Goal: Transaction & Acquisition: Book appointment/travel/reservation

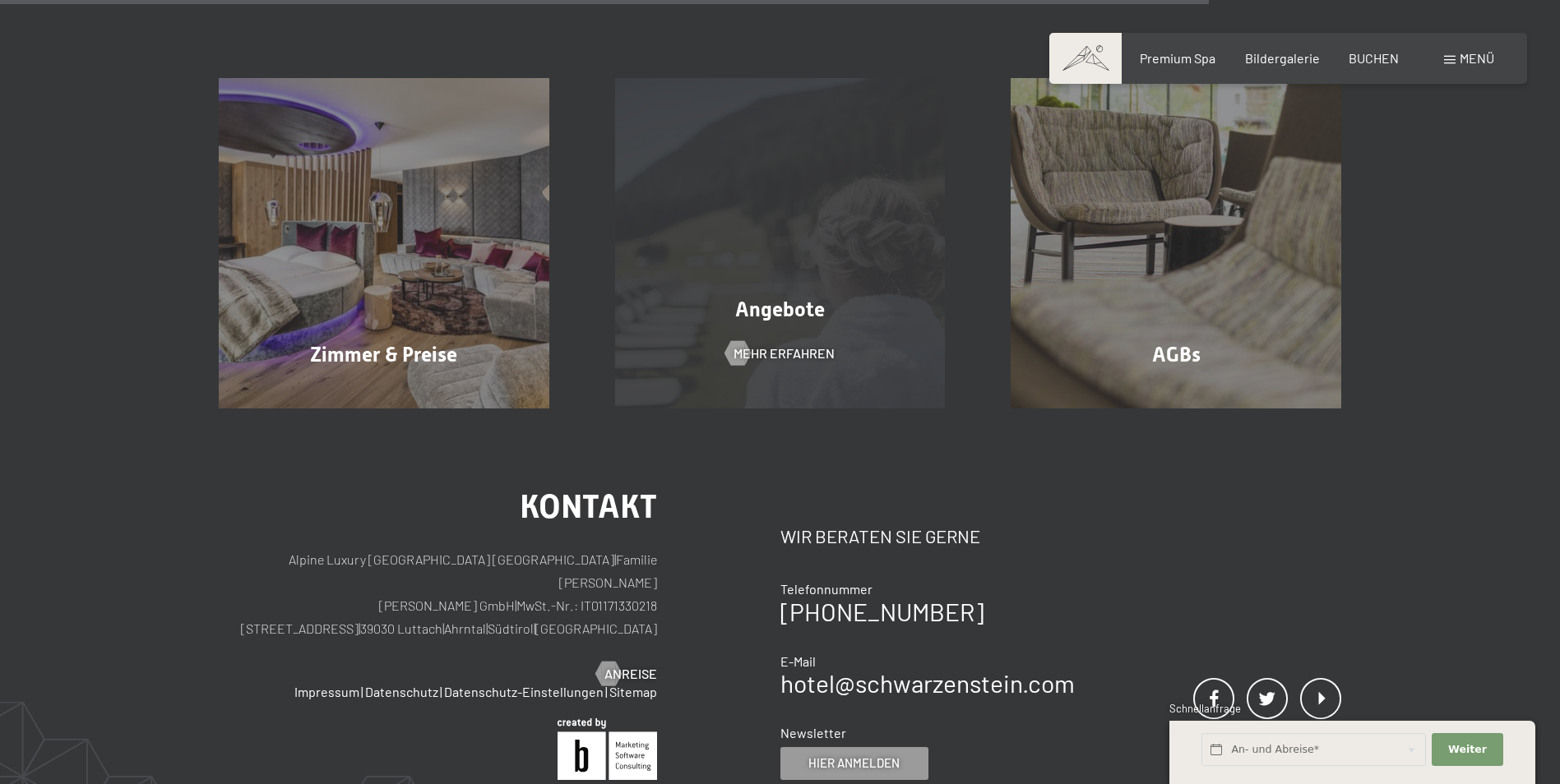
click at [775, 345] on span "Mehr erfahren" at bounding box center [784, 353] width 101 height 18
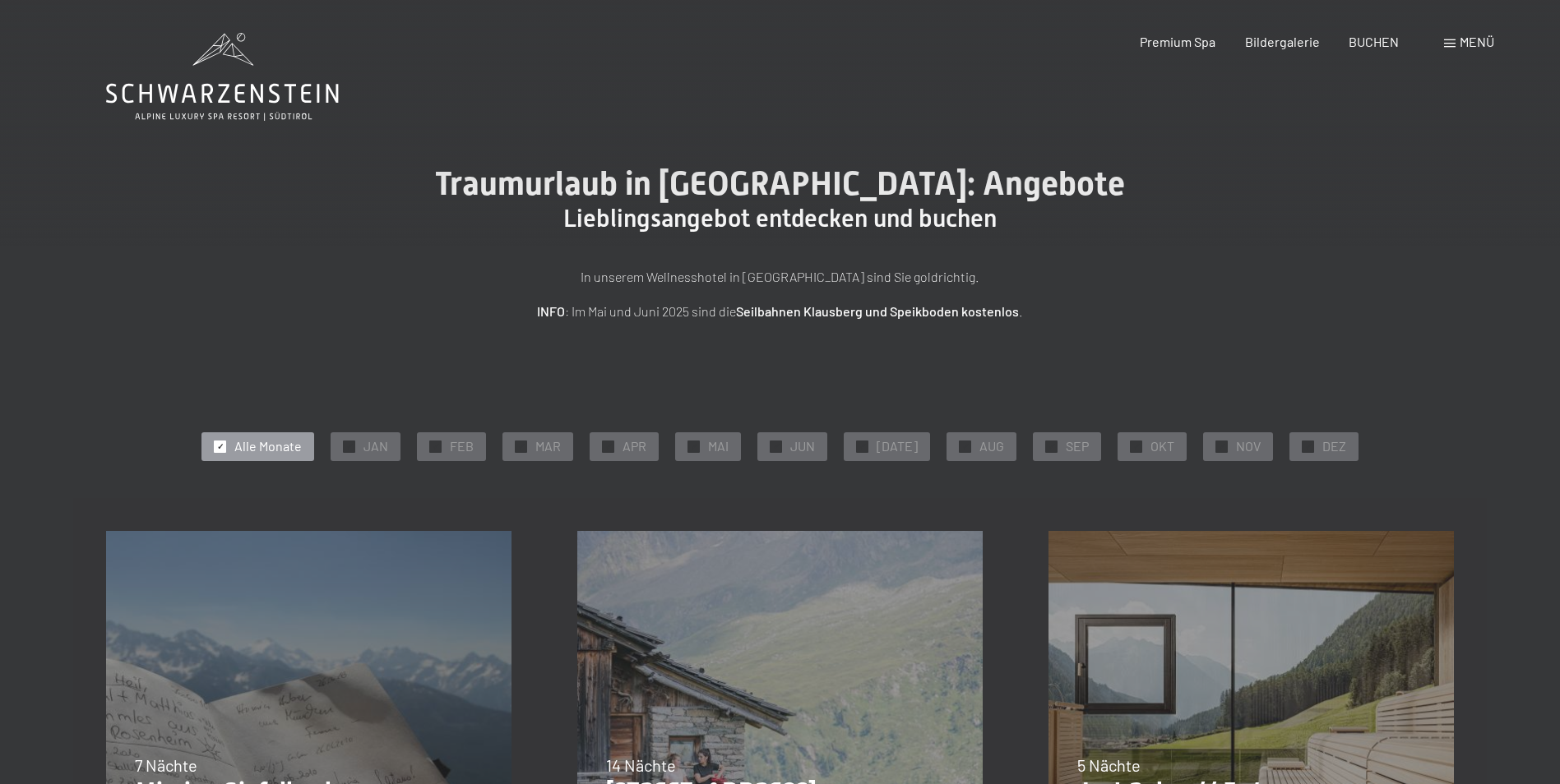
click at [280, 444] on span "Alle Monate" at bounding box center [268, 446] width 68 height 18
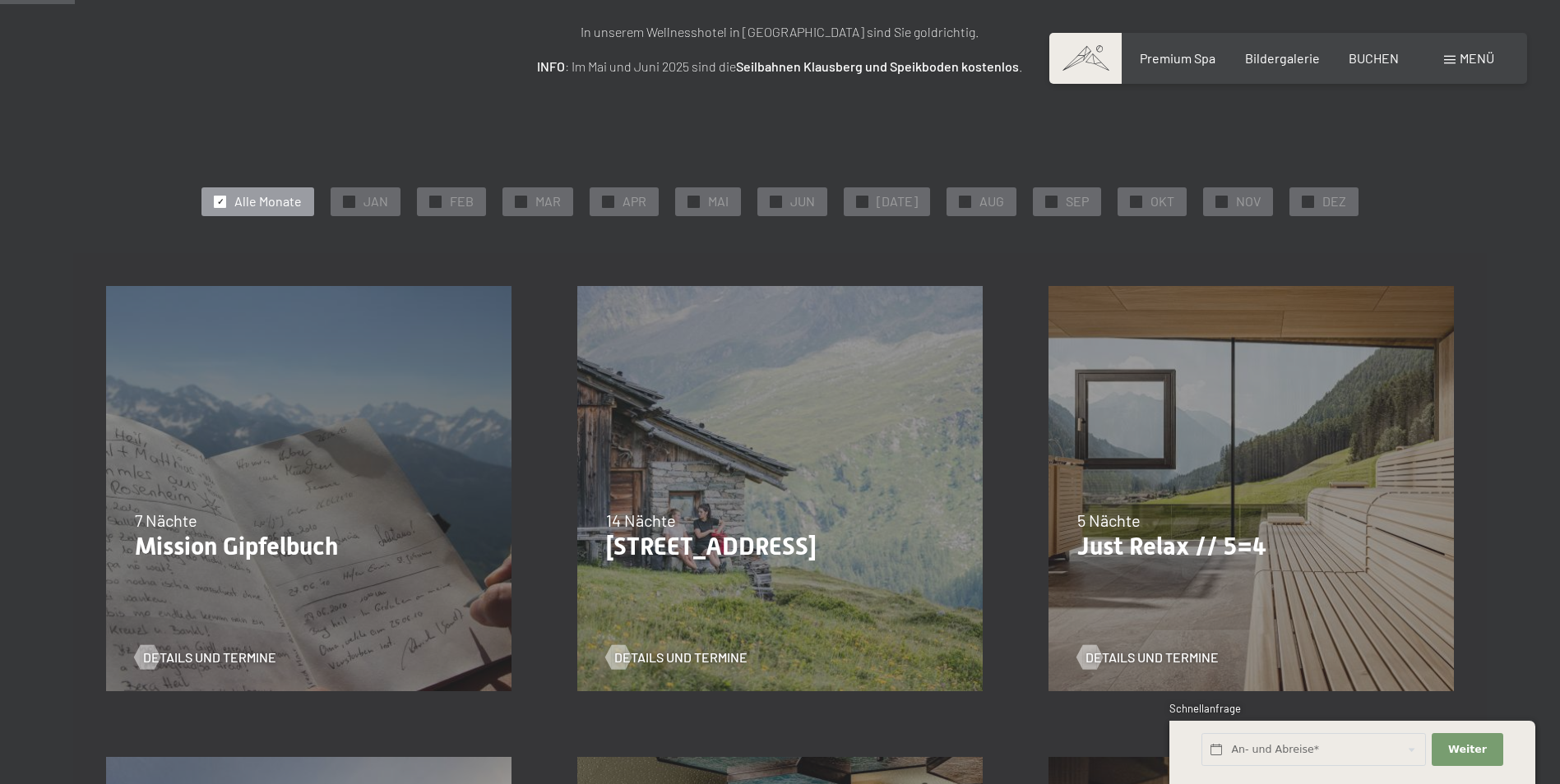
scroll to position [246, 0]
click at [1219, 196] on span "✓" at bounding box center [1221, 199] width 6 height 11
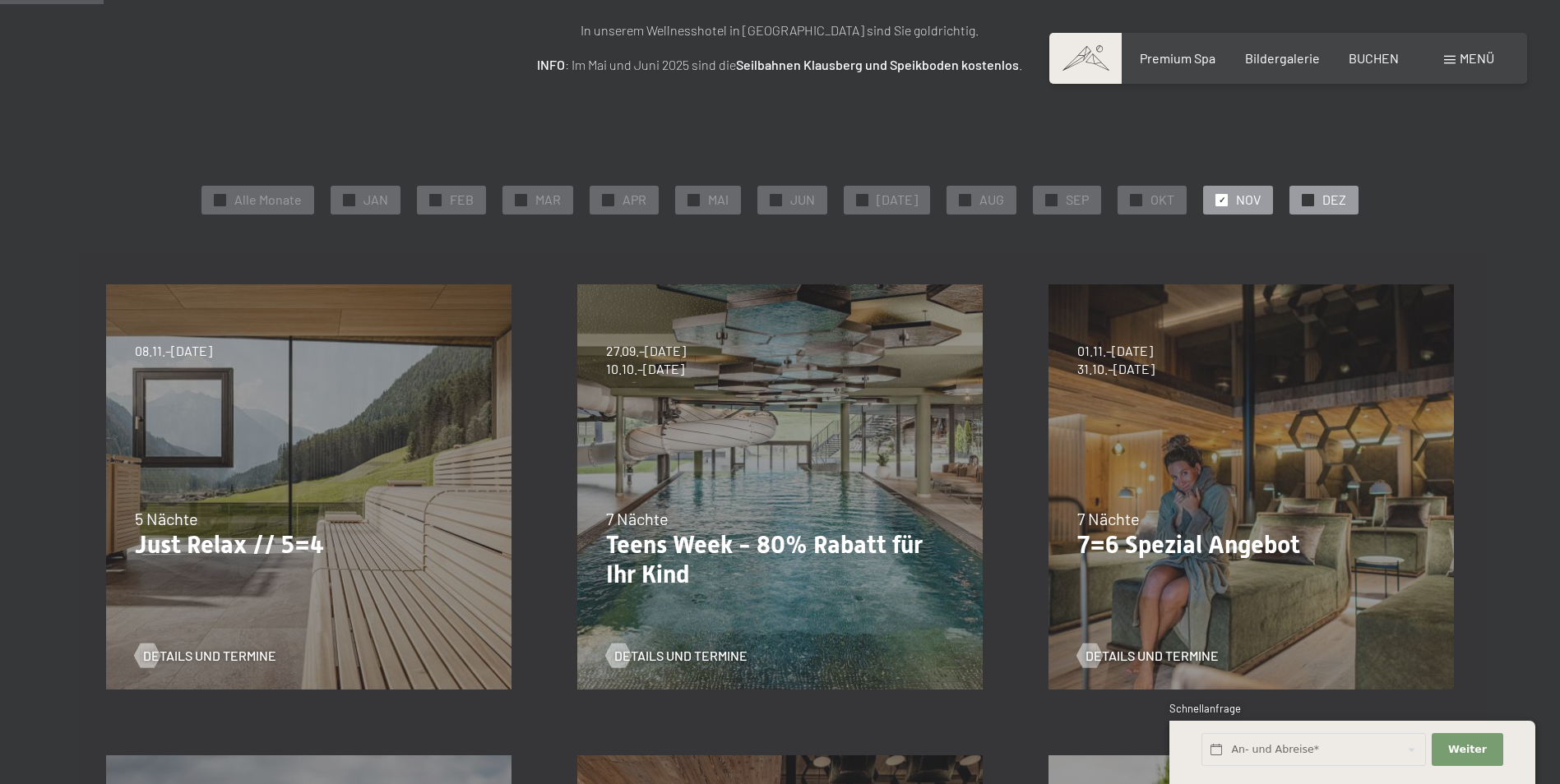
click at [1307, 202] on div "✓ DEZ" at bounding box center [1324, 200] width 69 height 28
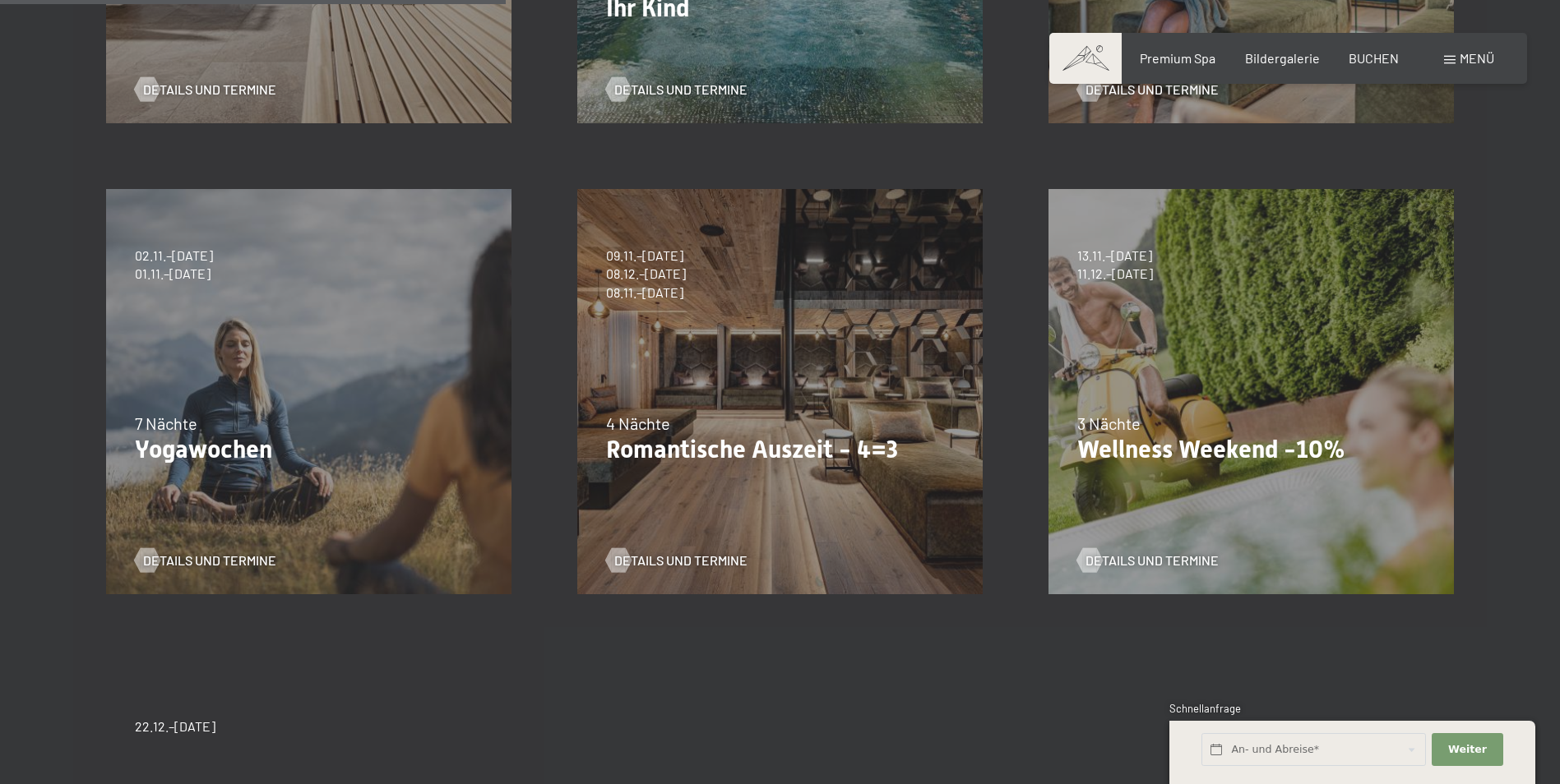
scroll to position [822, 0]
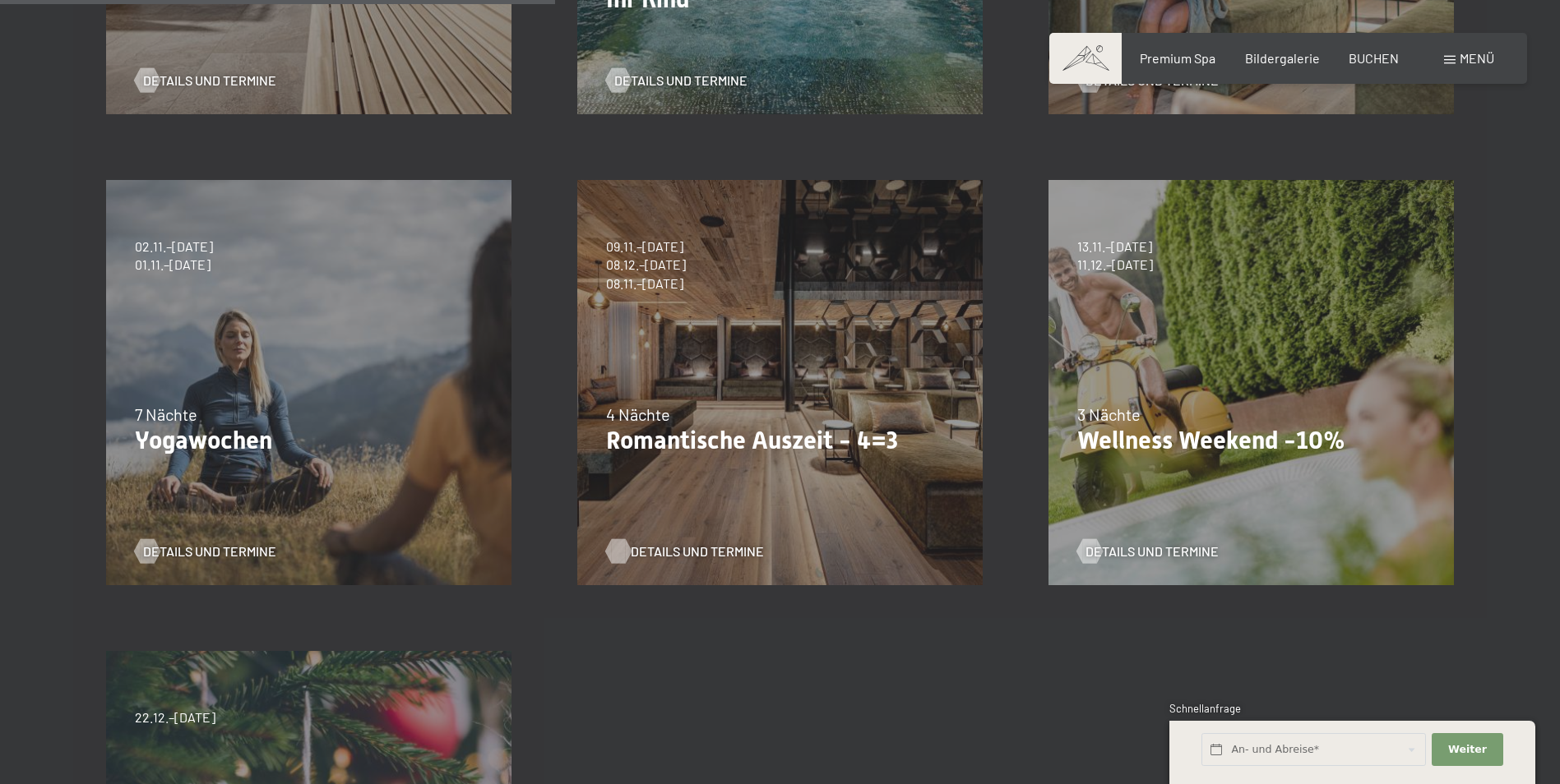
click at [681, 545] on span "Details und Termine" at bounding box center [698, 552] width 133 height 18
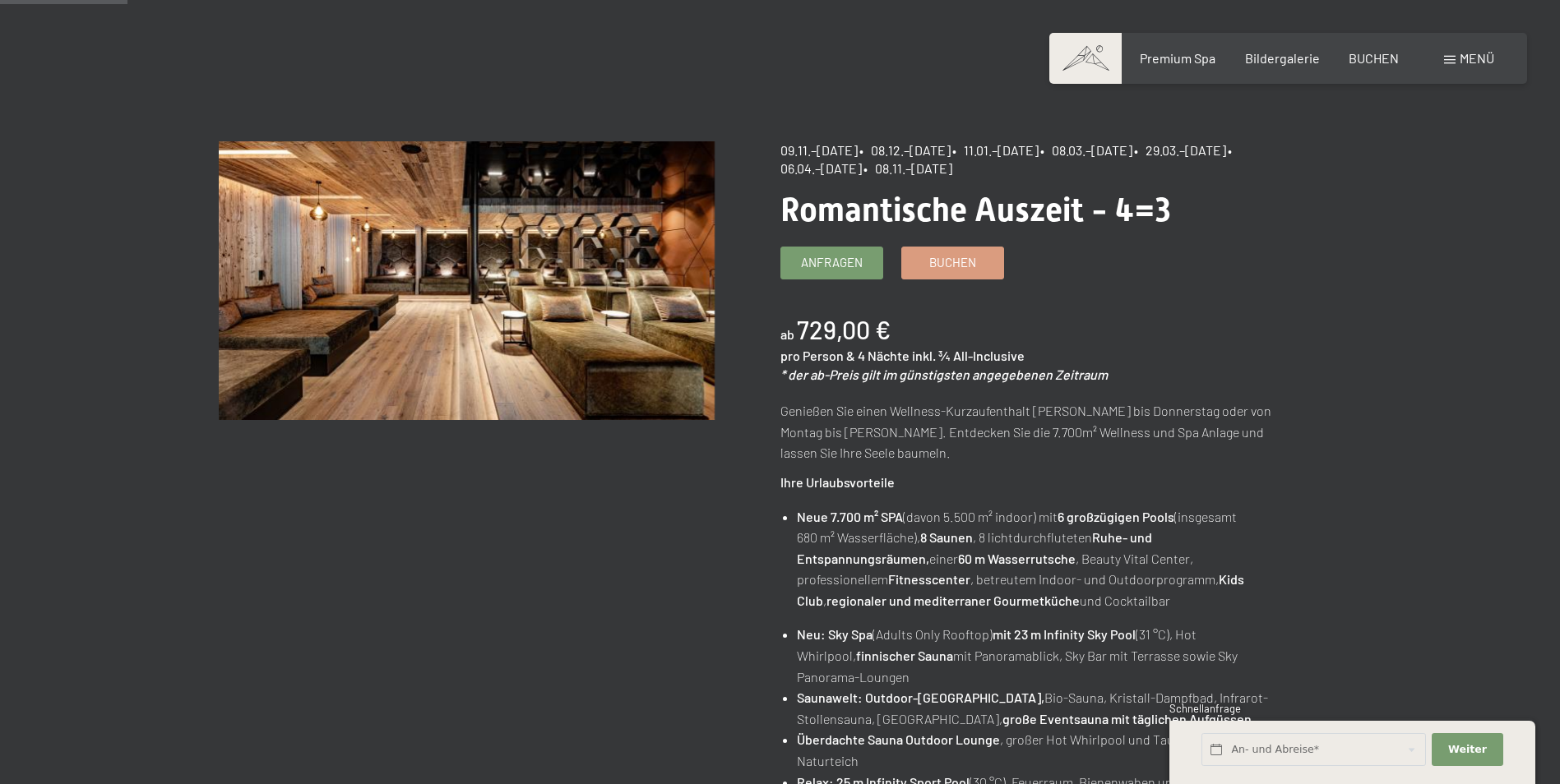
scroll to position [164, 0]
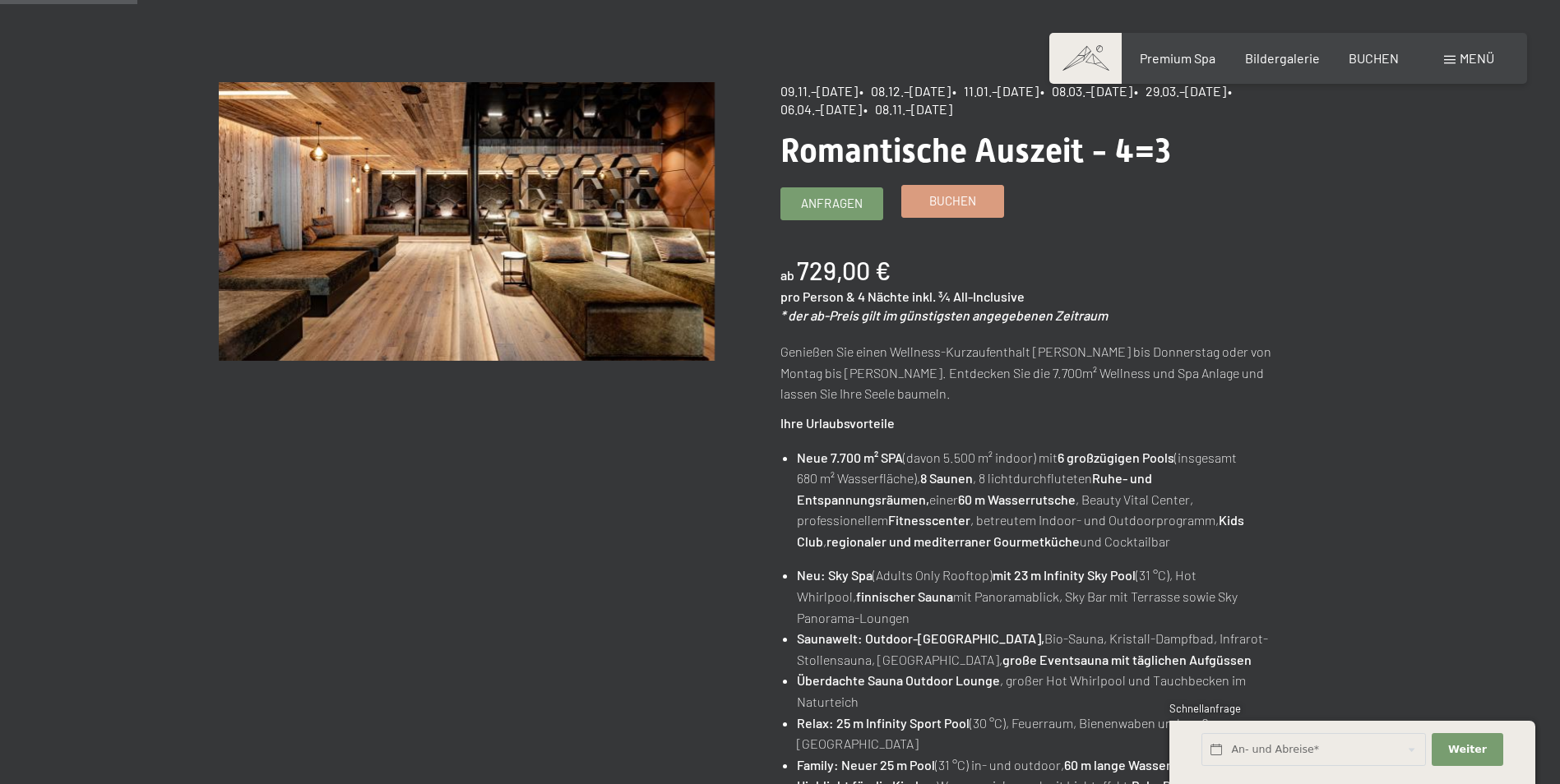
click at [946, 206] on span "Buchen" at bounding box center [952, 201] width 47 height 18
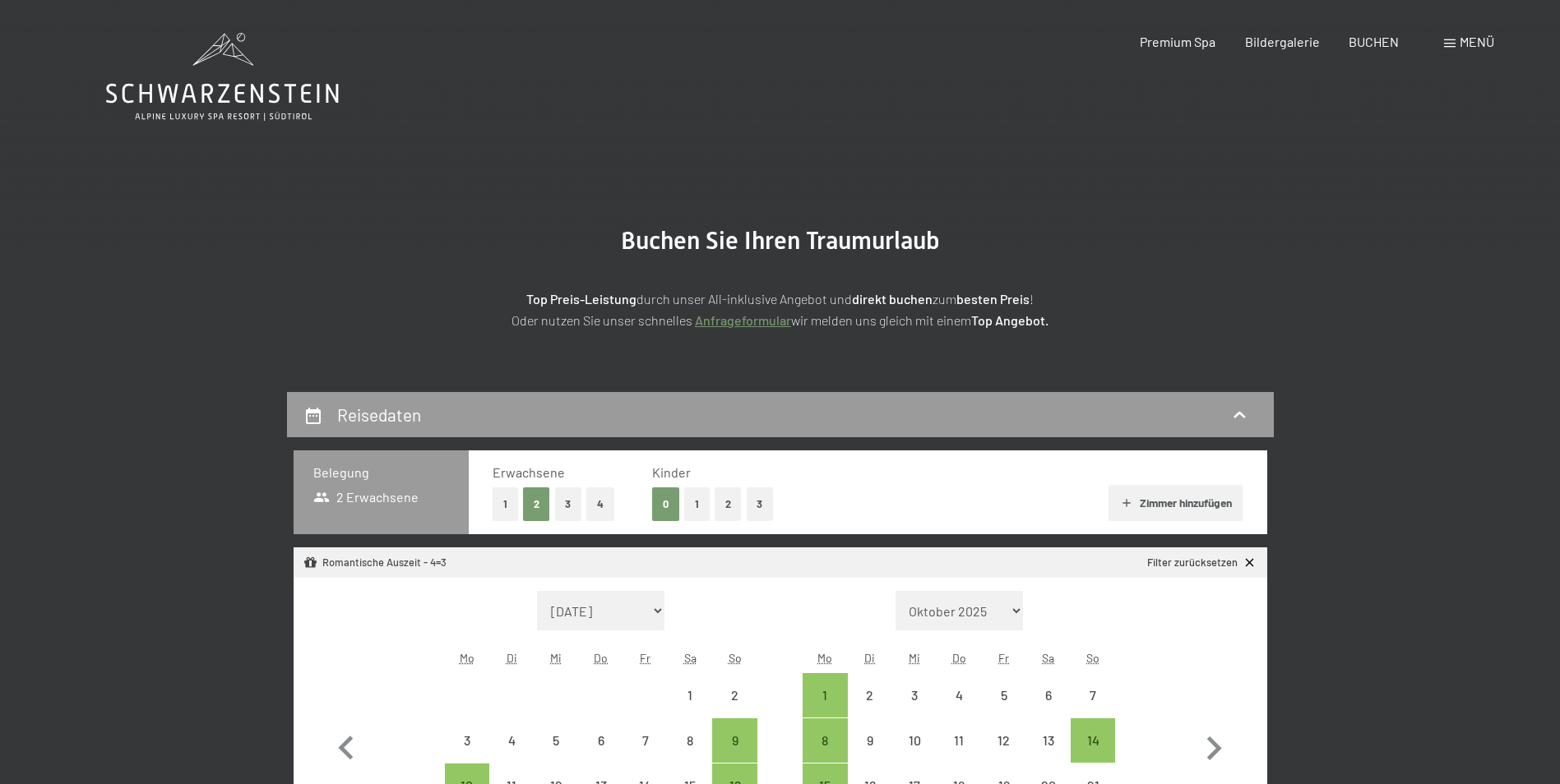
select select "[DATE]"
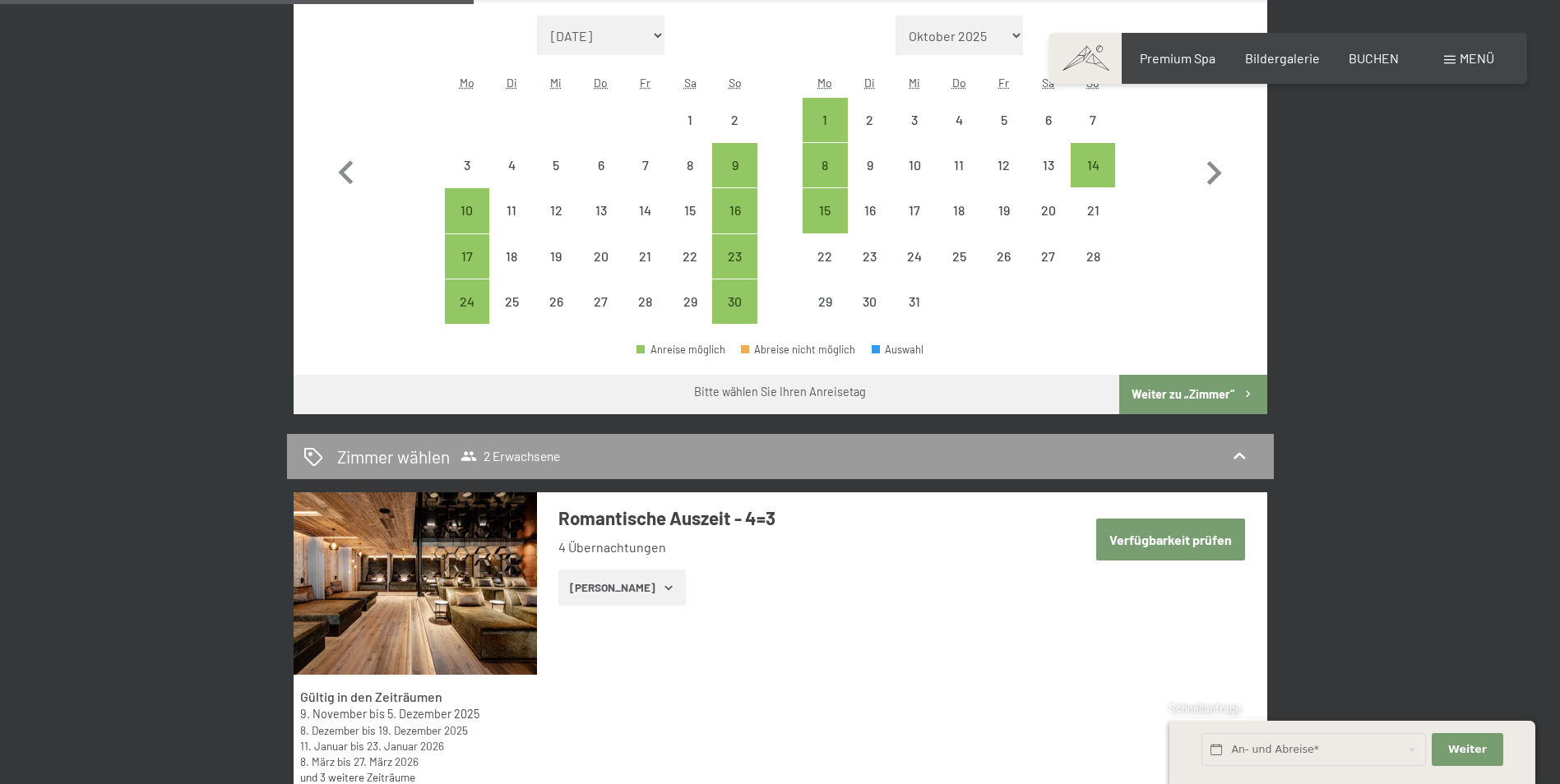
scroll to position [493, 0]
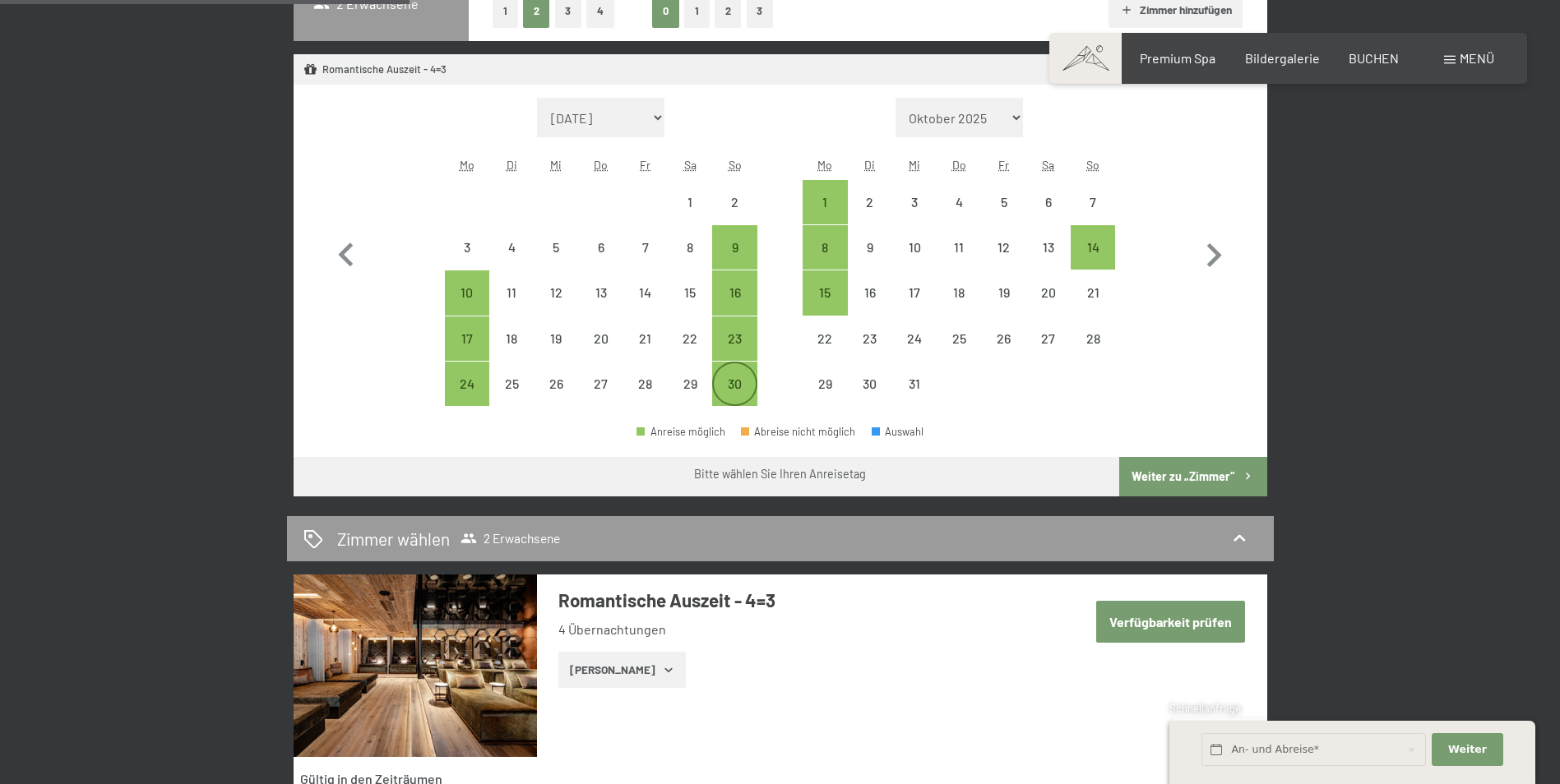
click at [741, 381] on div "30" at bounding box center [734, 397] width 41 height 41
select select "[DATE]"
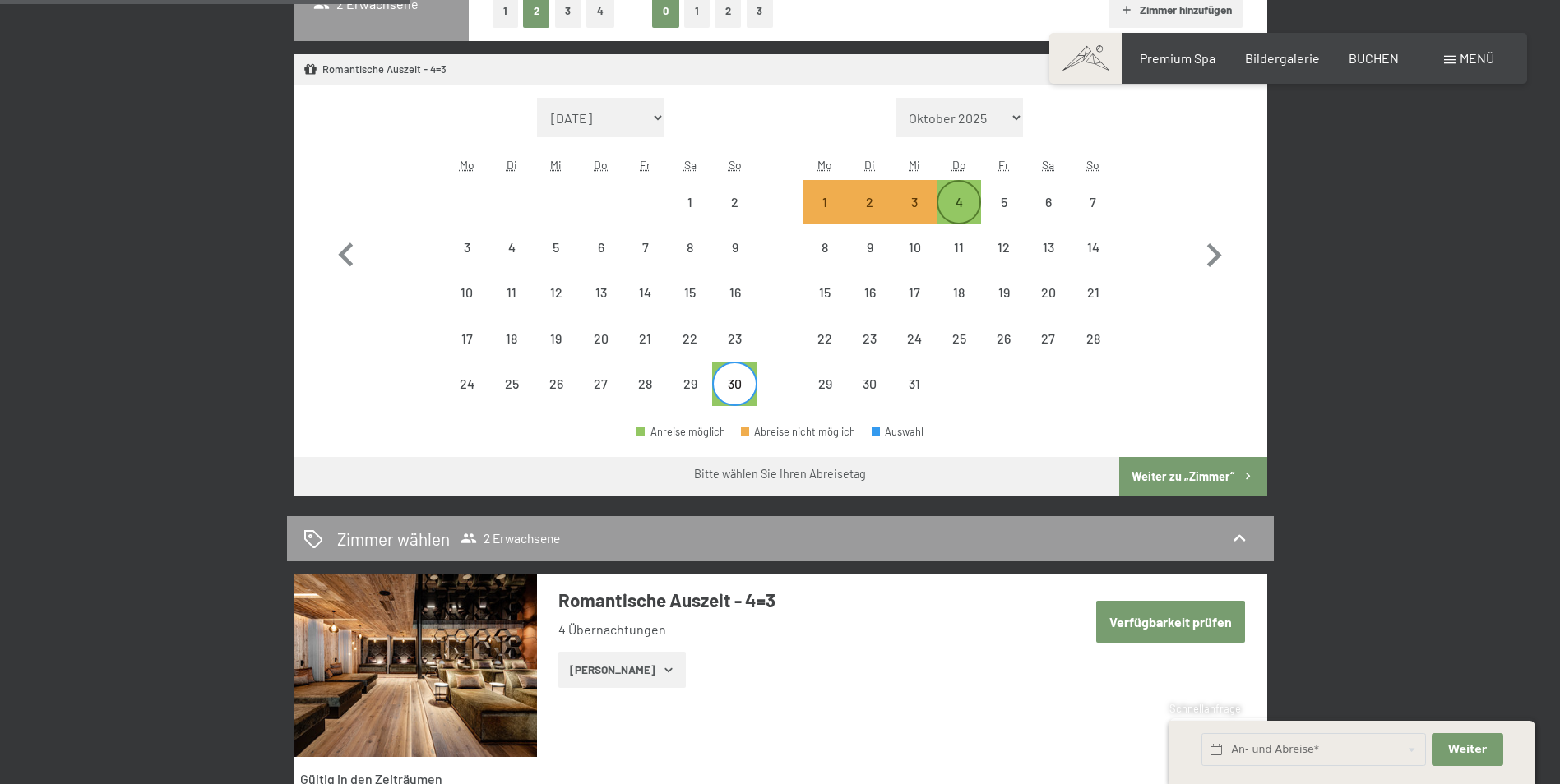
click at [967, 204] on div "4" at bounding box center [959, 216] width 41 height 41
select select "[DATE]"
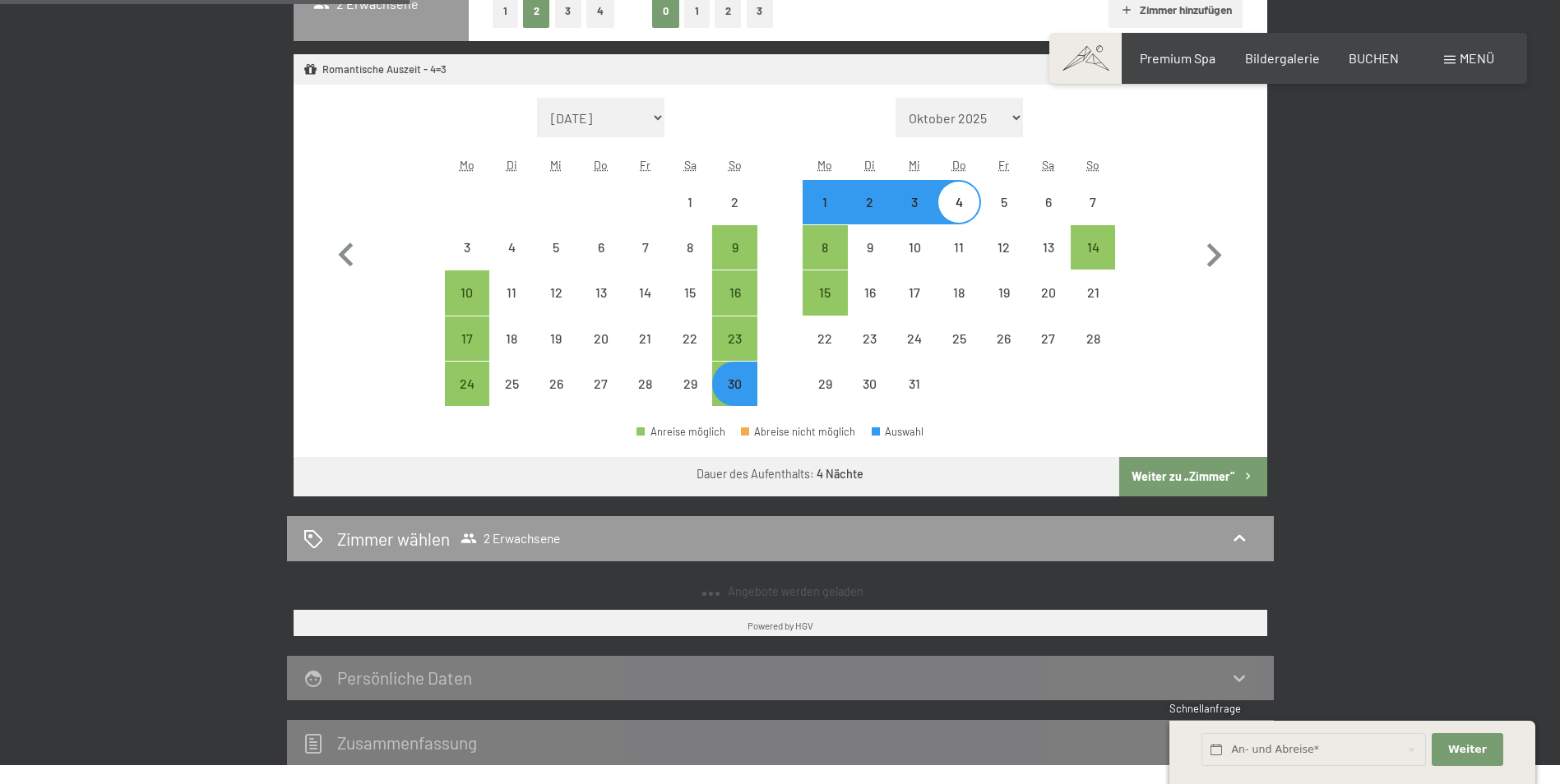
select select "[DATE]"
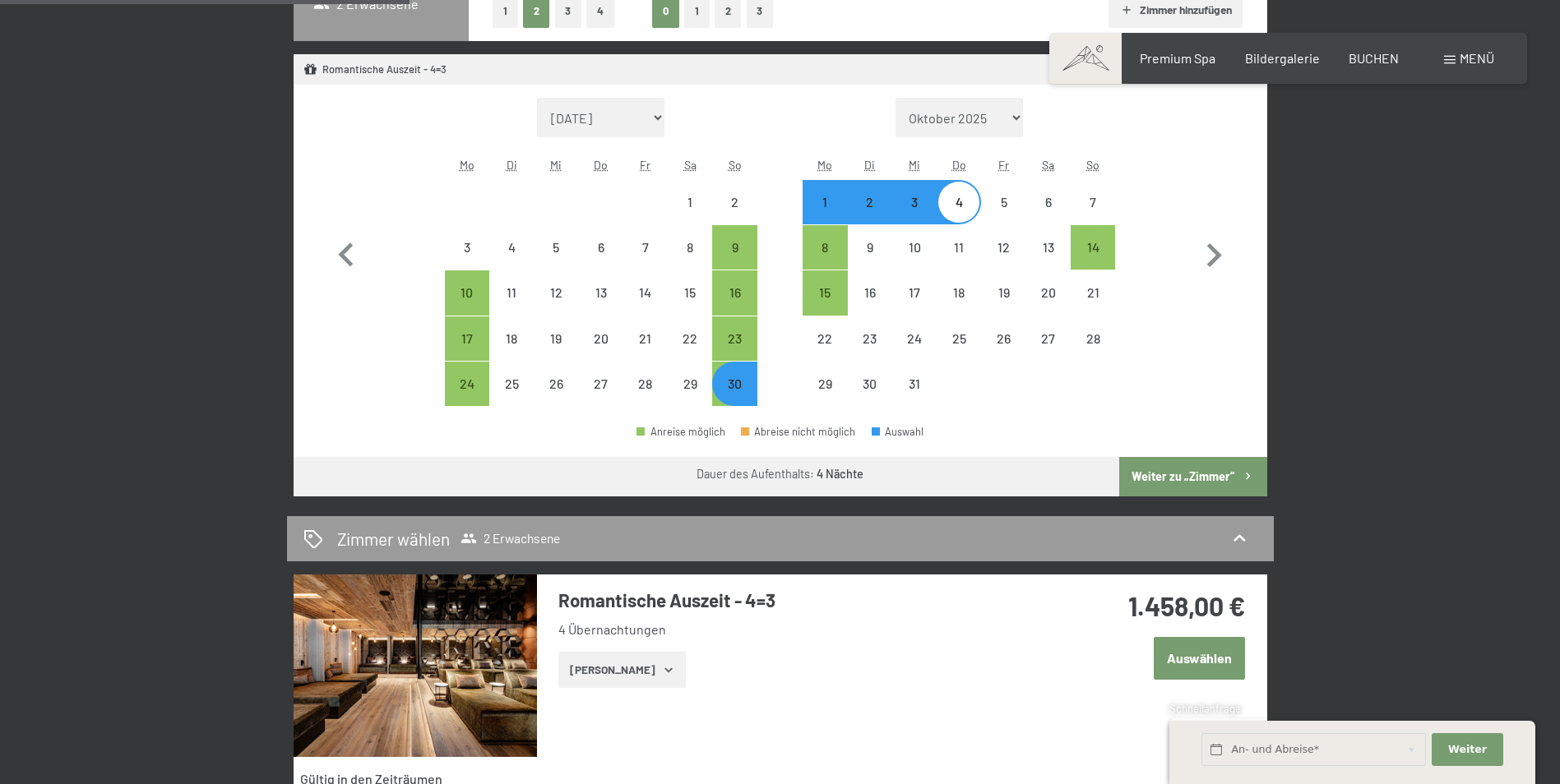
click at [1167, 479] on button "Weiter zu „Zimmer“" at bounding box center [1193, 476] width 147 height 39
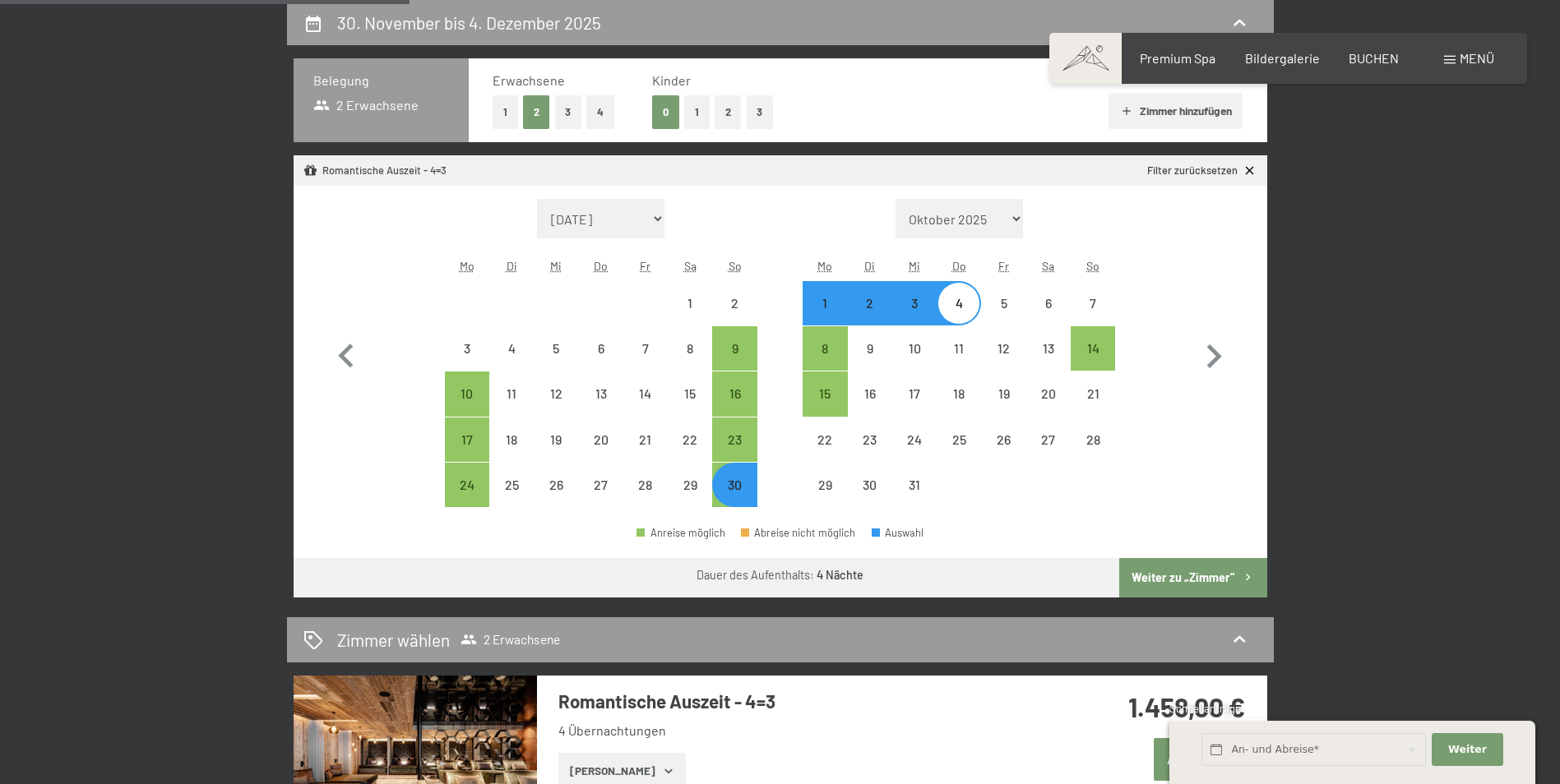
select select "[DATE]"
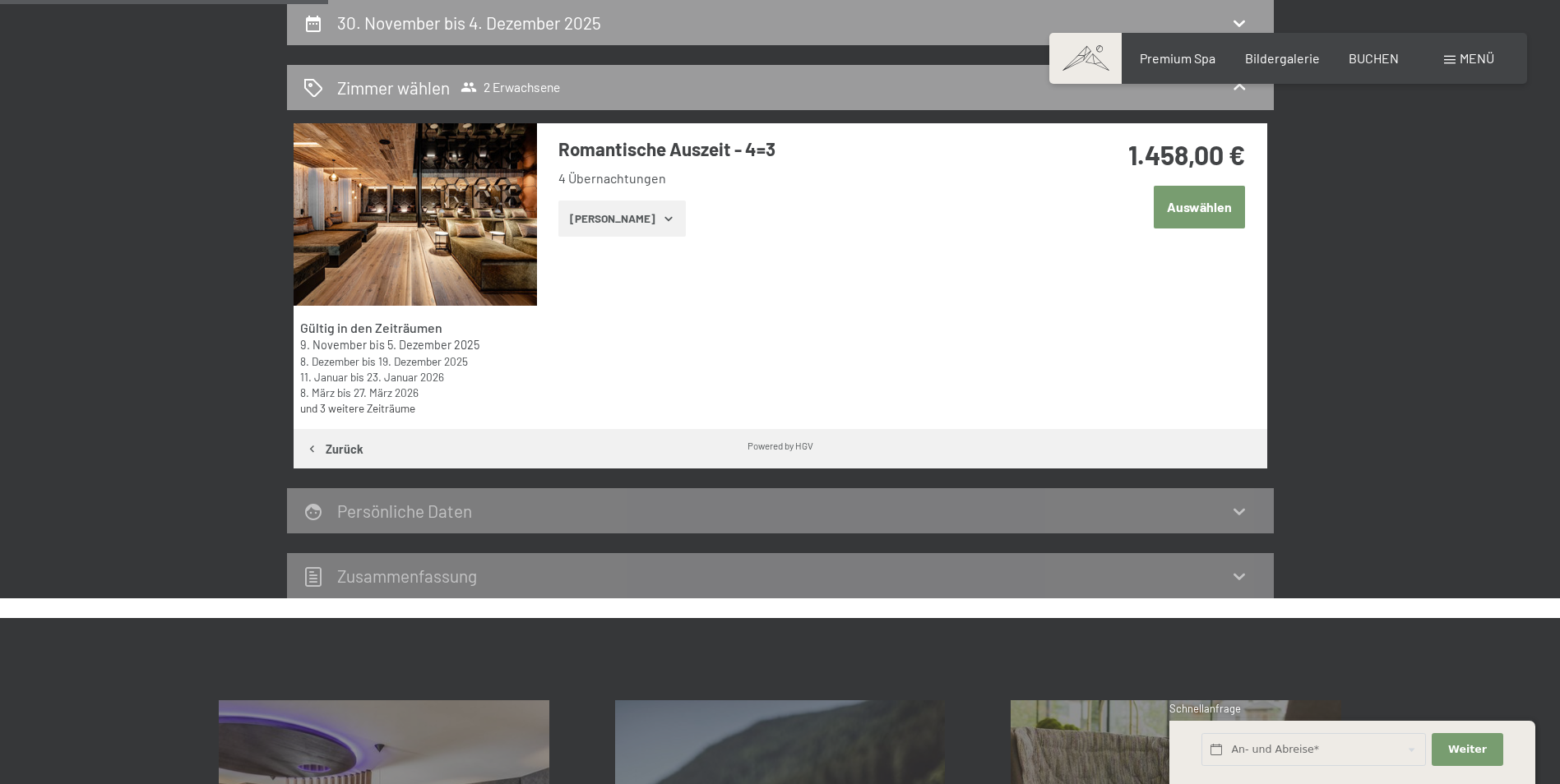
click at [643, 219] on button "[PERSON_NAME]" at bounding box center [621, 218] width 127 height 36
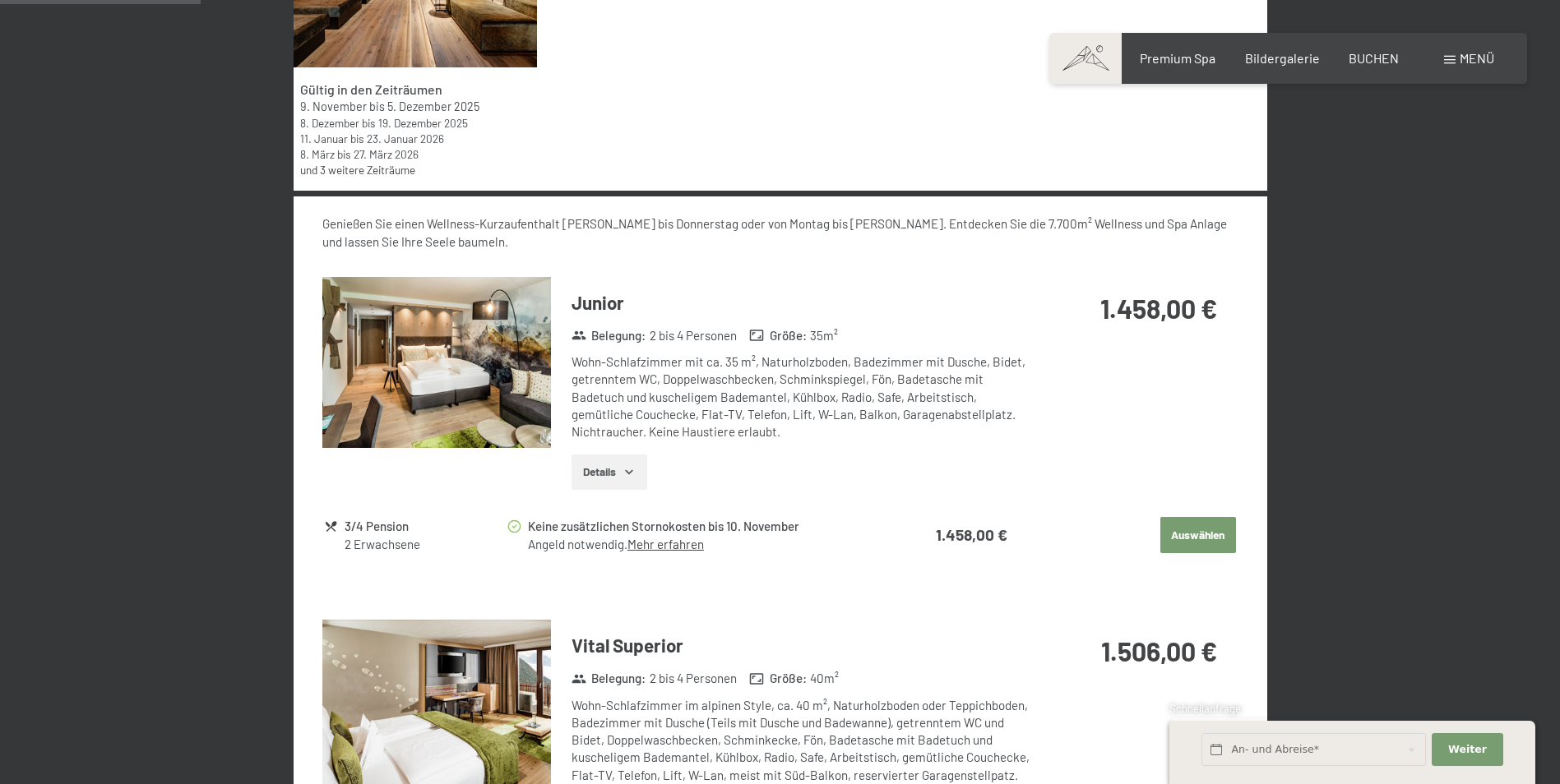
scroll to position [638, 0]
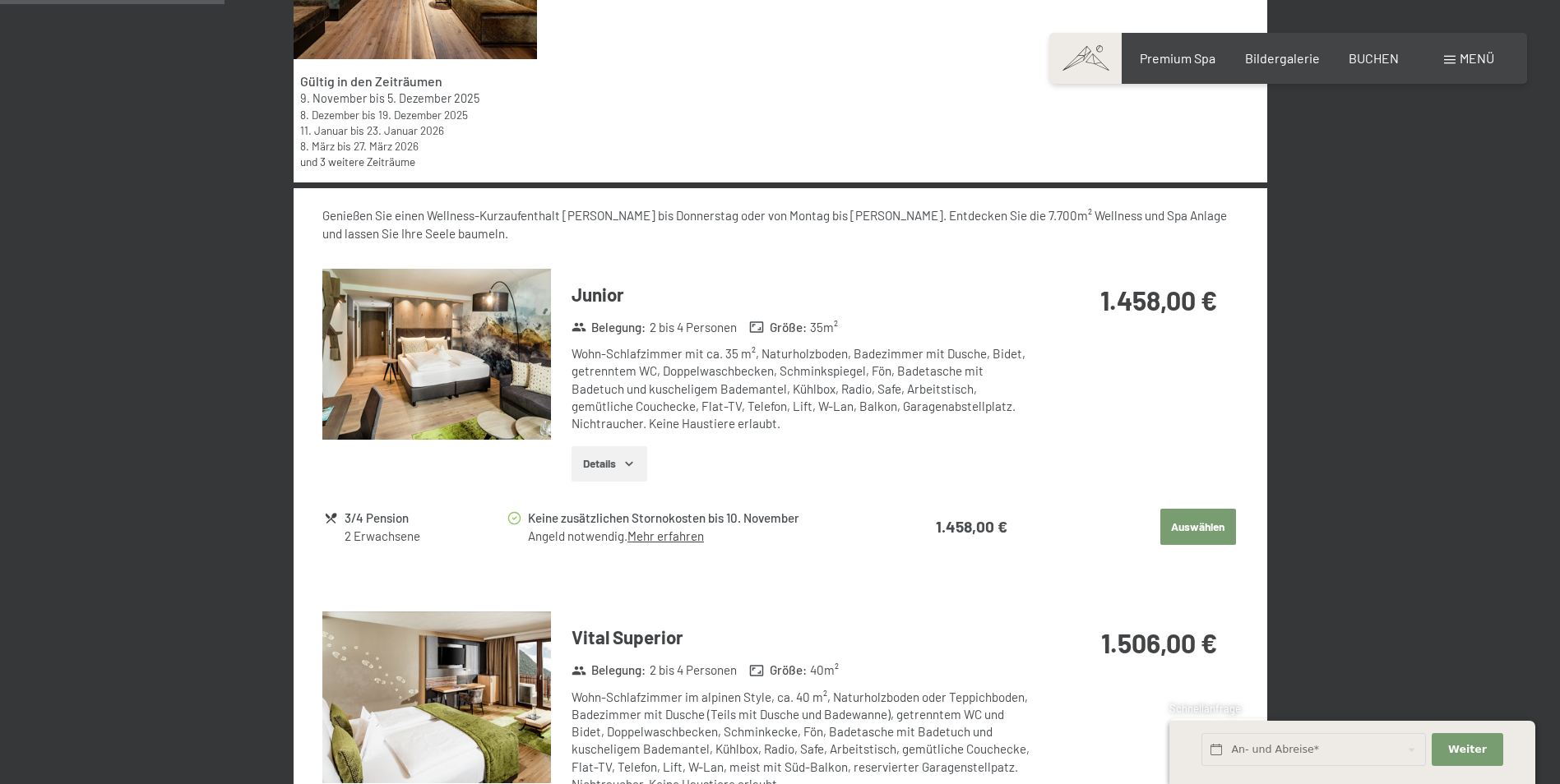
click at [691, 536] on link "Mehr erfahren" at bounding box center [665, 536] width 76 height 15
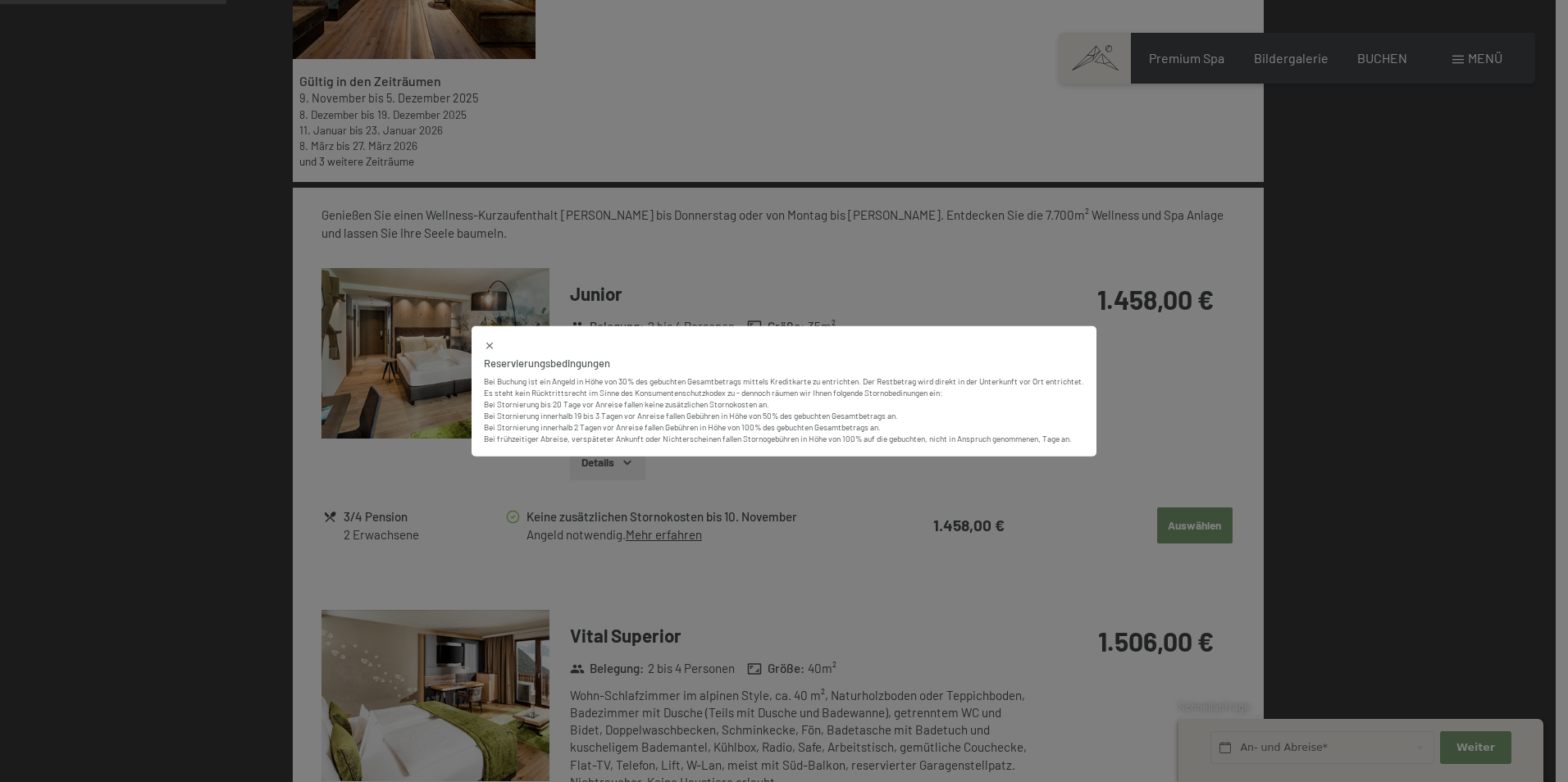
click at [486, 344] on icon at bounding box center [489, 346] width 6 height 6
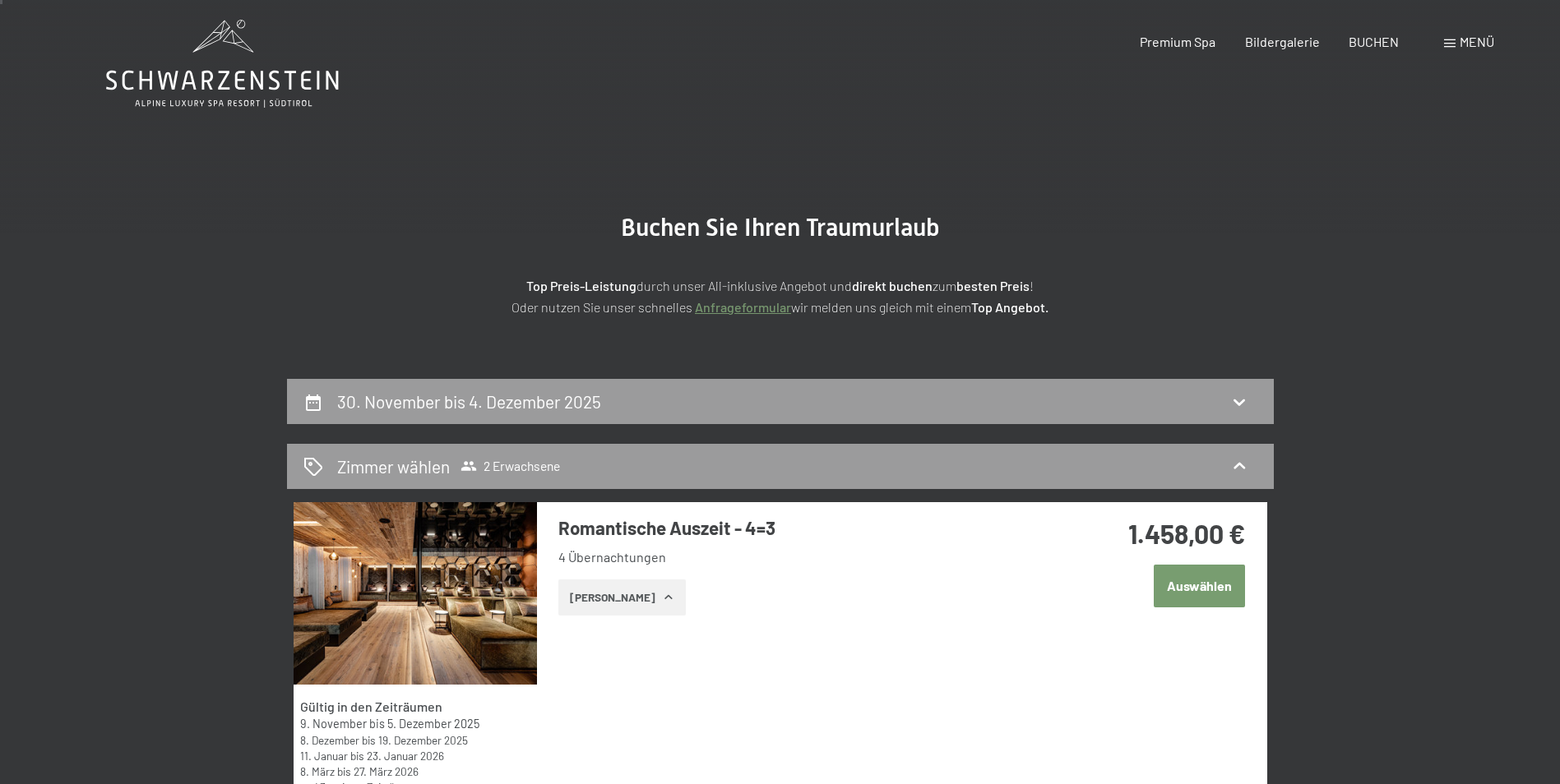
scroll to position [0, 0]
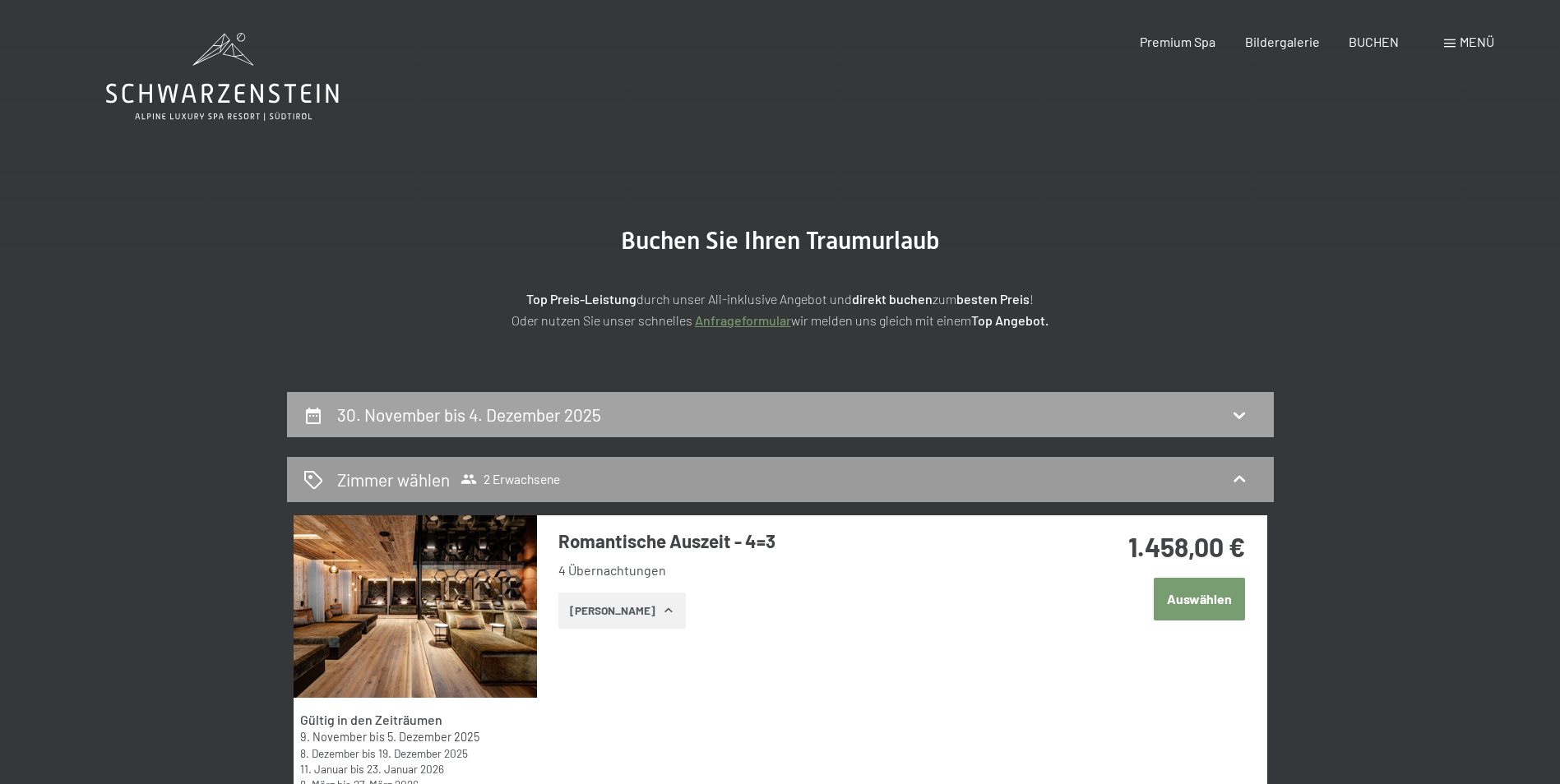
click at [618, 424] on div "30. November bis 4. Dezember 2025" at bounding box center [780, 414] width 954 height 24
select select "[DATE]"
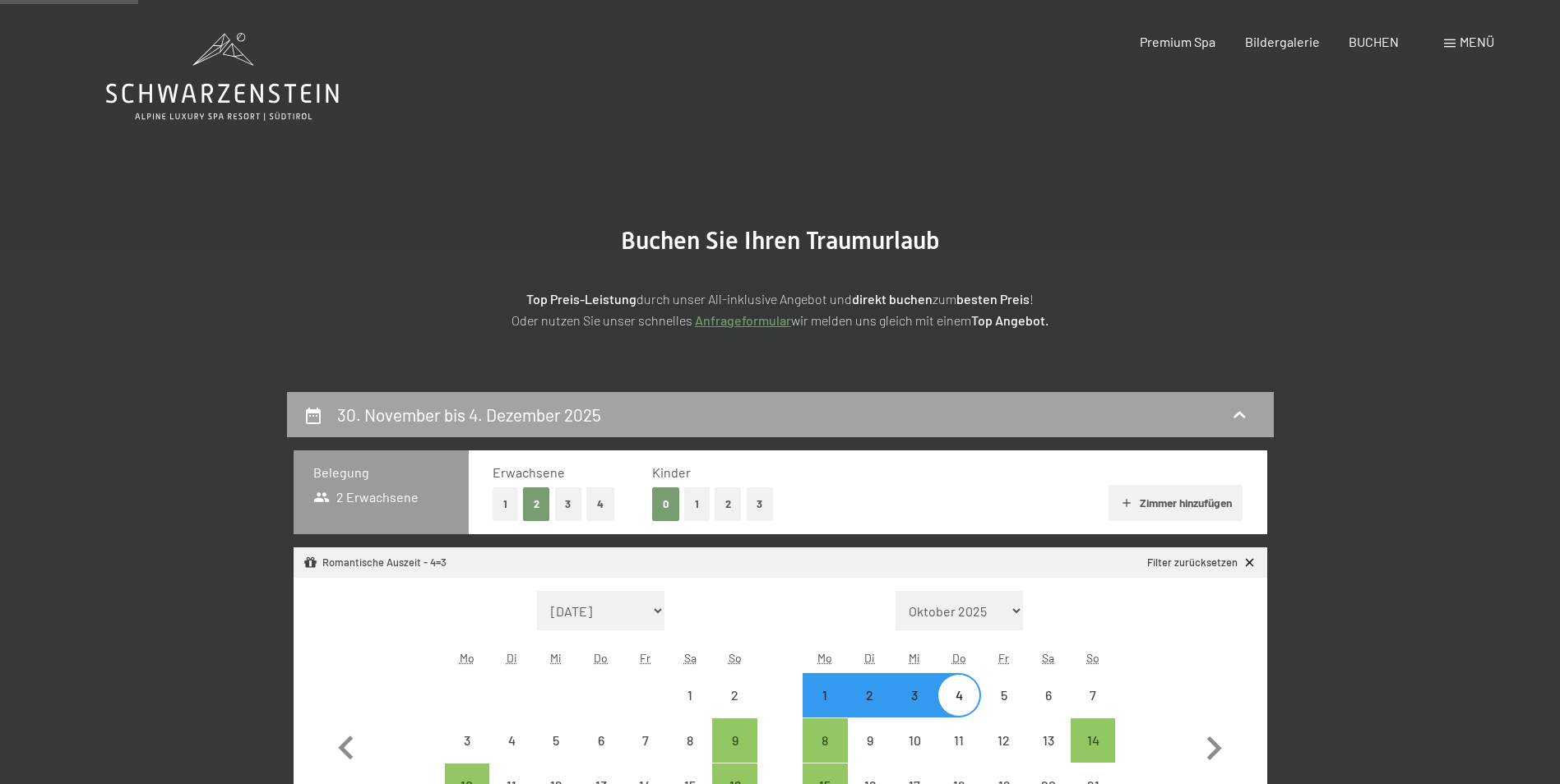
scroll to position [392, 0]
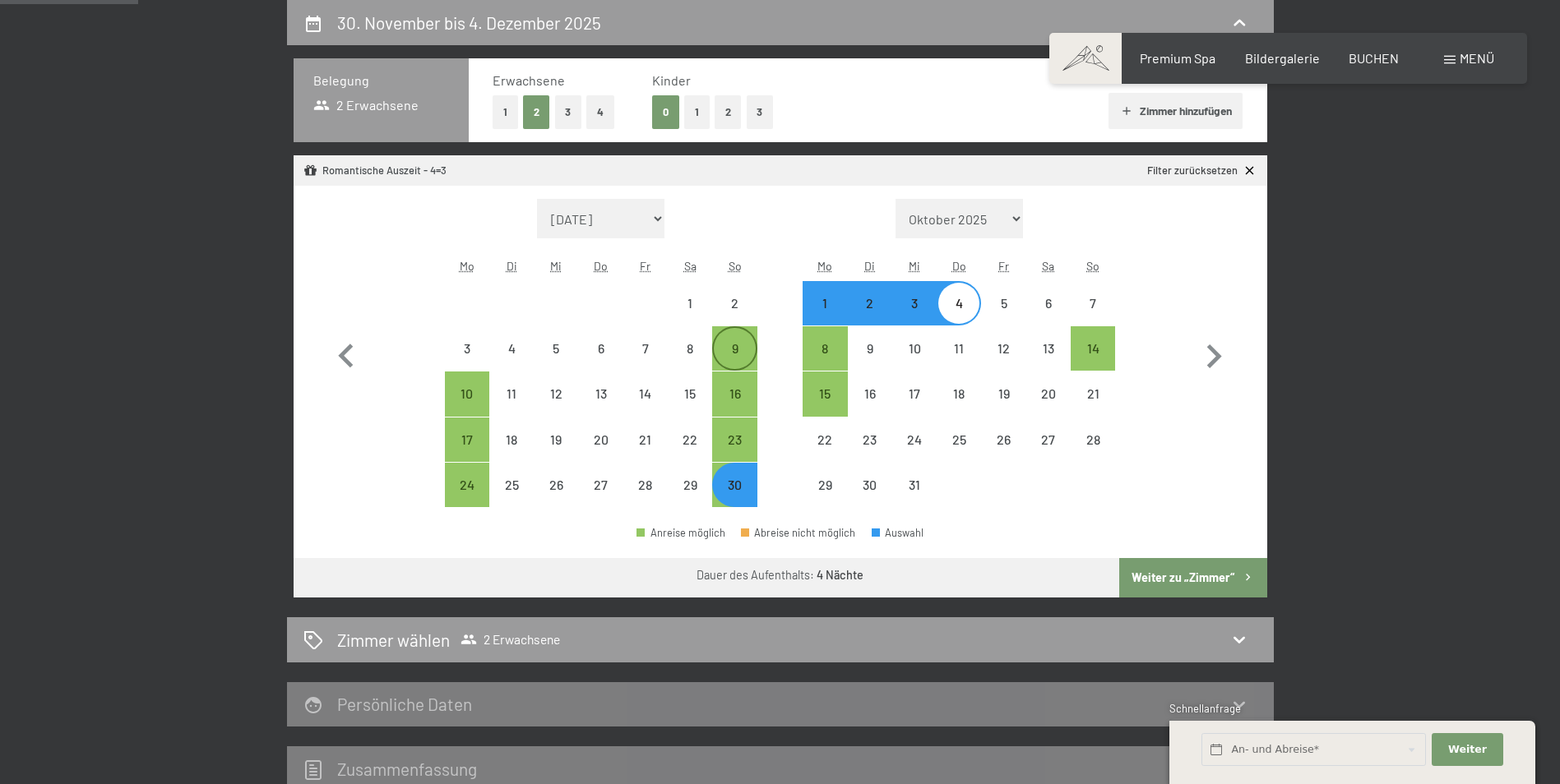
click at [736, 353] on div "9" at bounding box center [734, 362] width 41 height 41
select select "[DATE]"
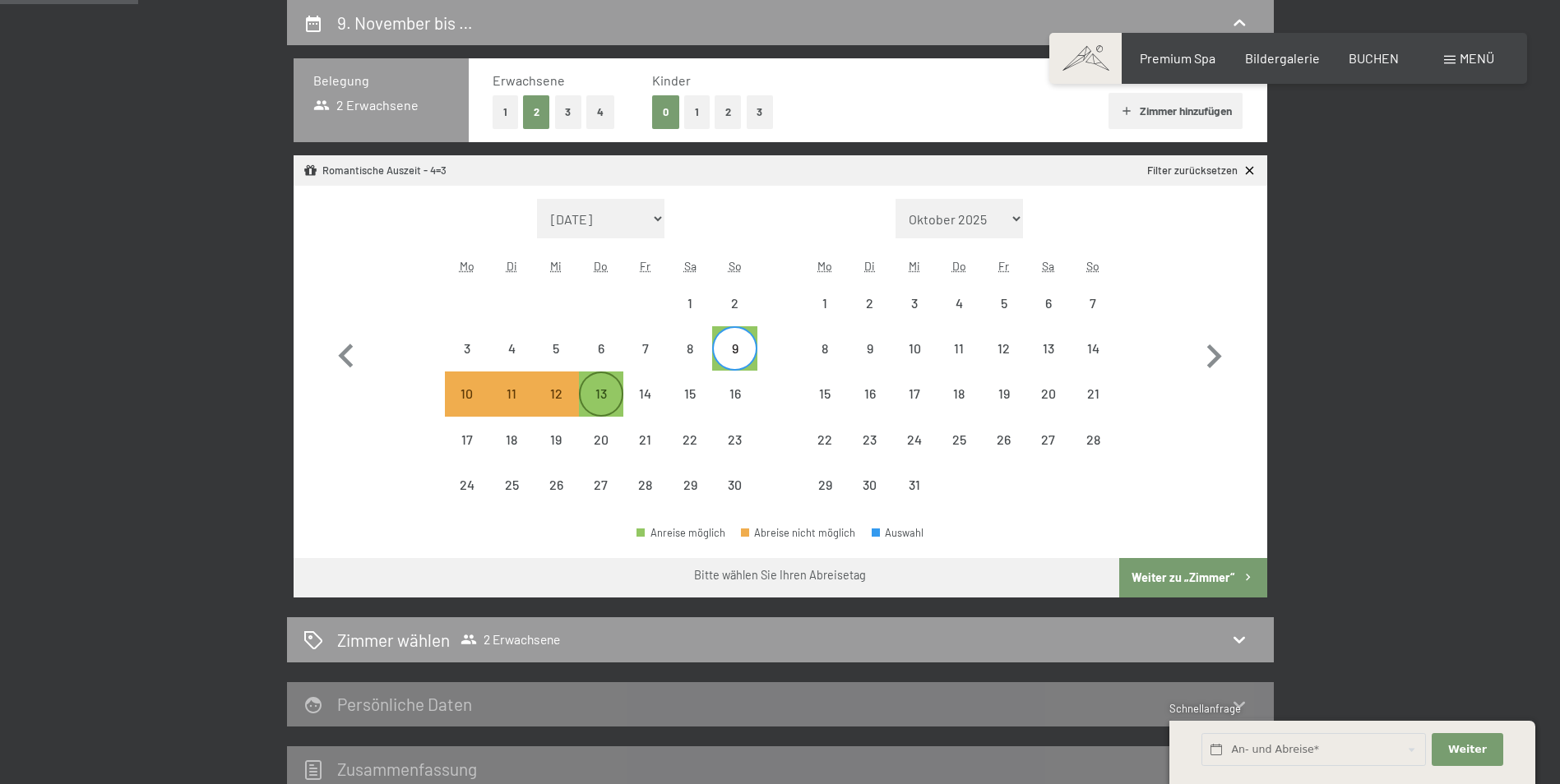
click at [609, 393] on div "13" at bounding box center [601, 407] width 41 height 41
select select "[DATE]"
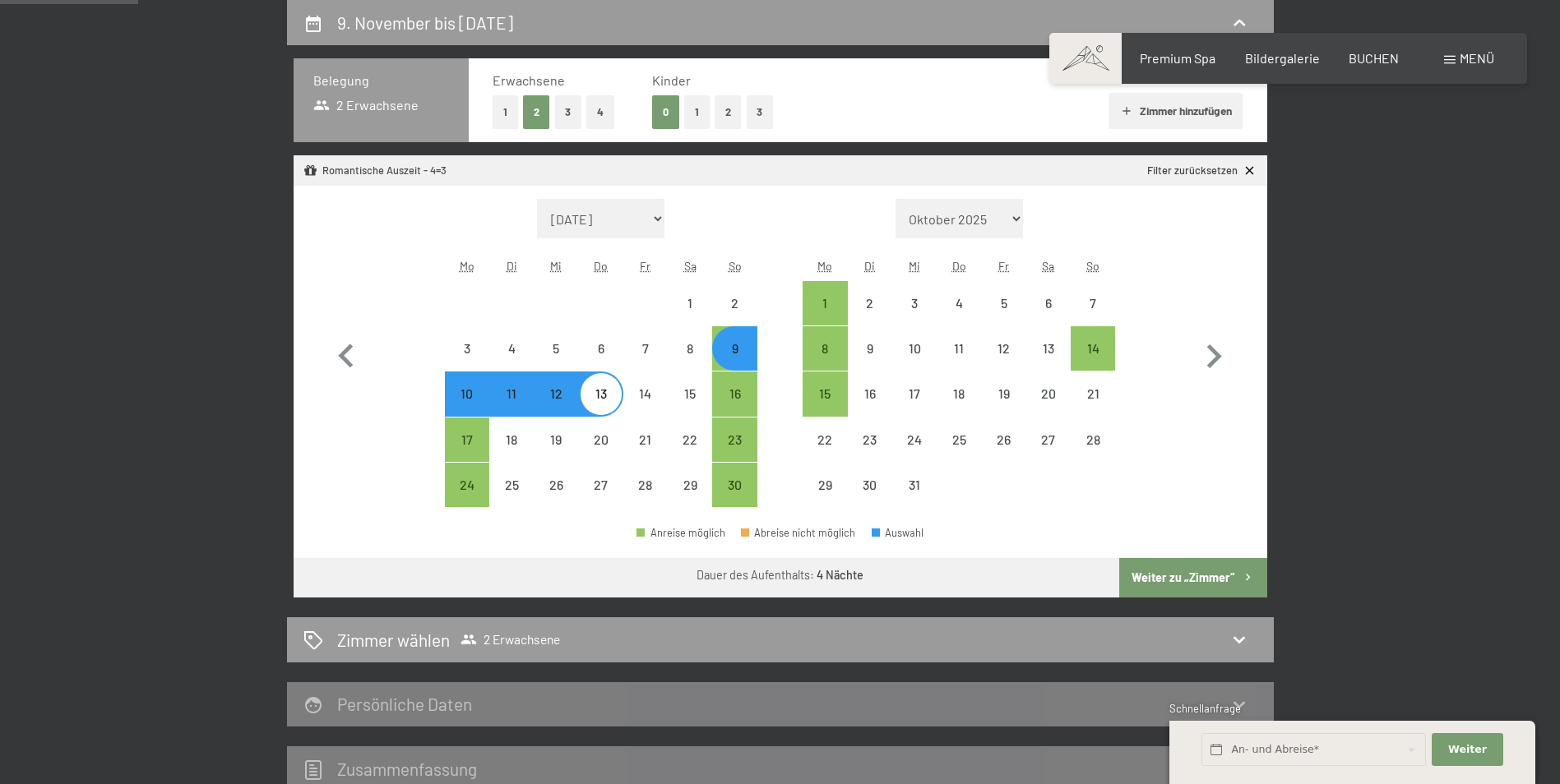
select select "[DATE]"
click at [1216, 572] on button "Weiter zu „Zimmer“" at bounding box center [1193, 577] width 147 height 39
select select "[DATE]"
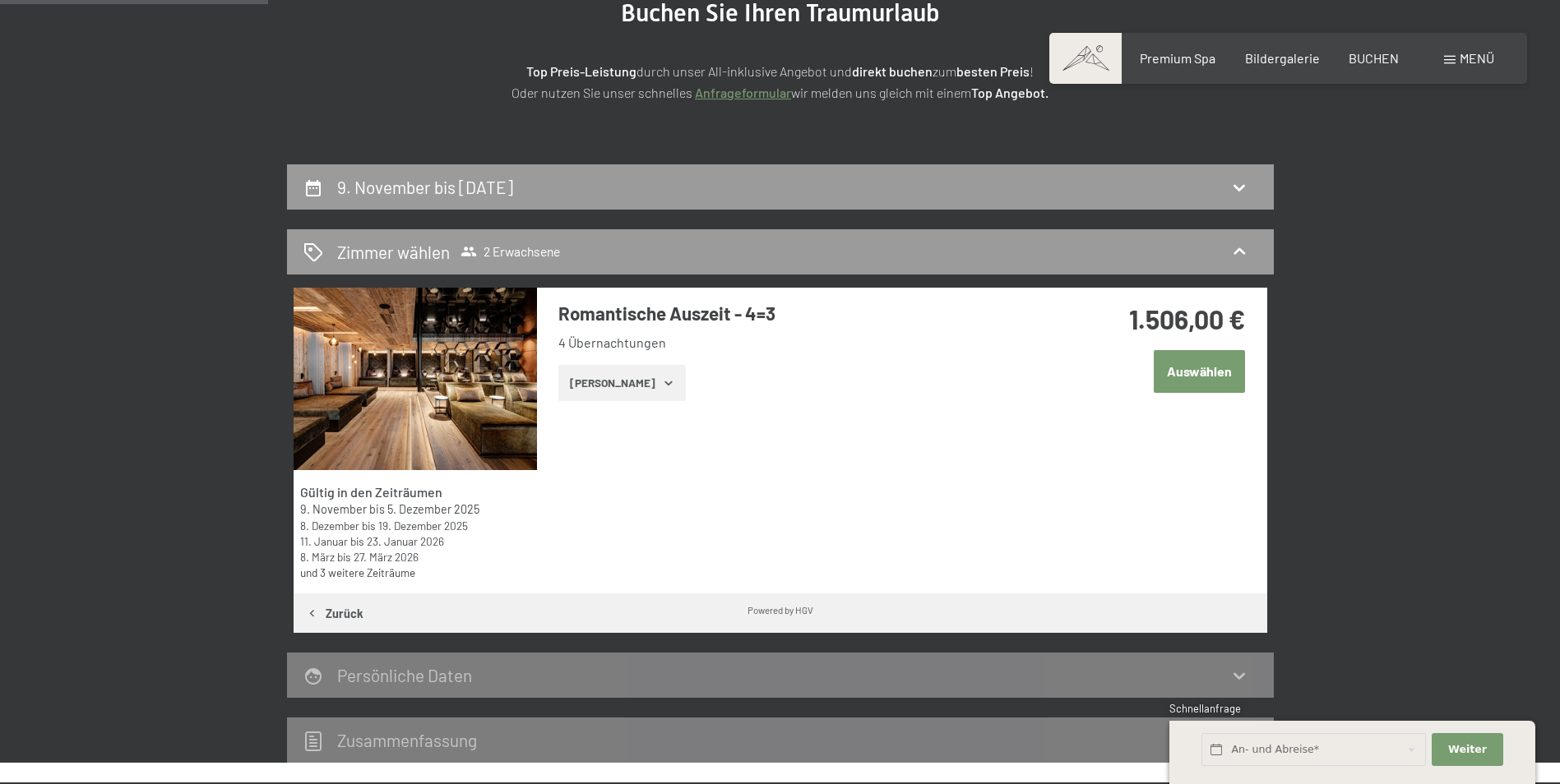
click at [519, 189] on div "9. November bis [DATE]" at bounding box center [428, 187] width 182 height 24
select select "[DATE]"
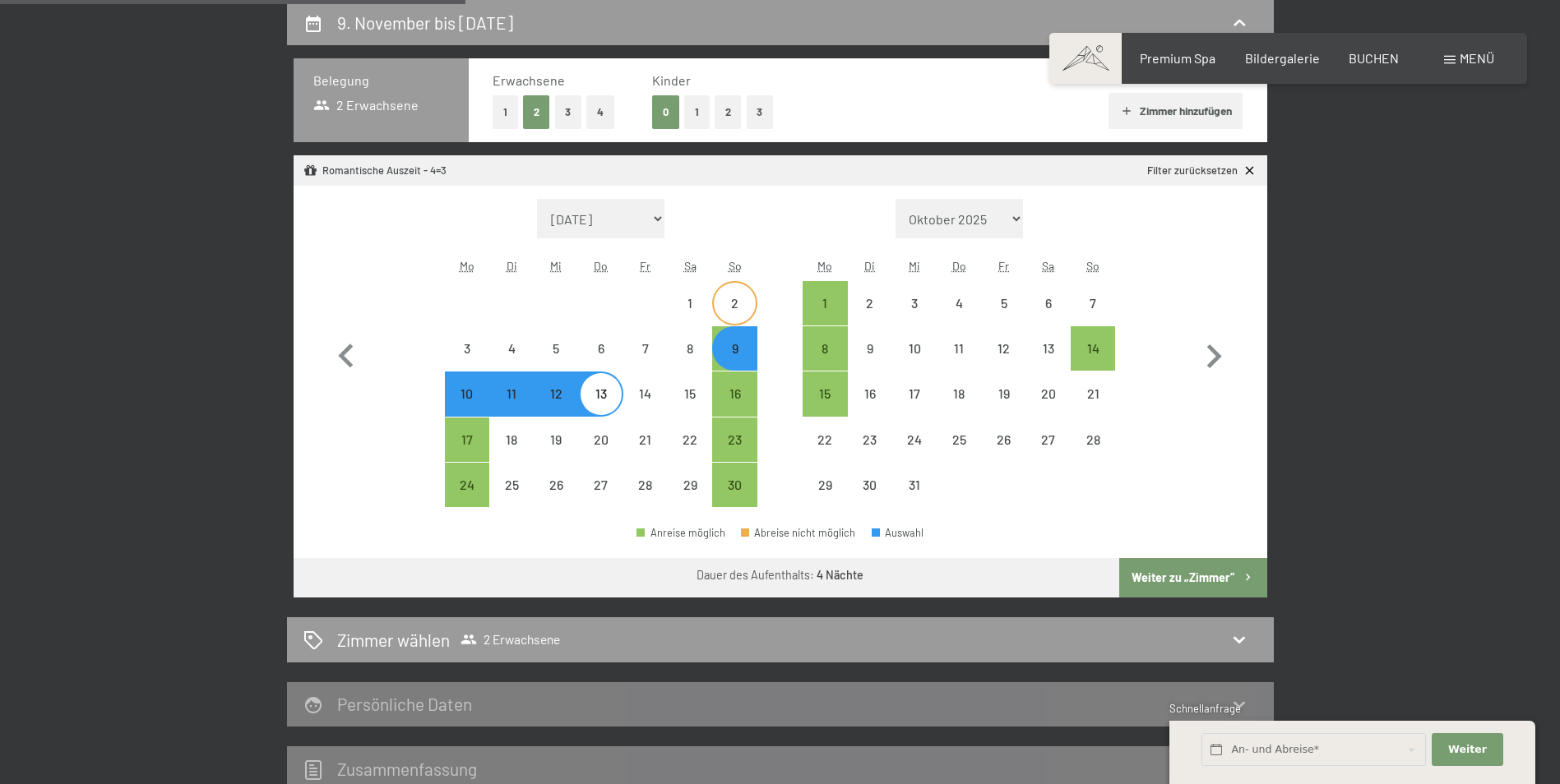
click at [745, 319] on div "2" at bounding box center [734, 317] width 41 height 41
select select "[DATE]"
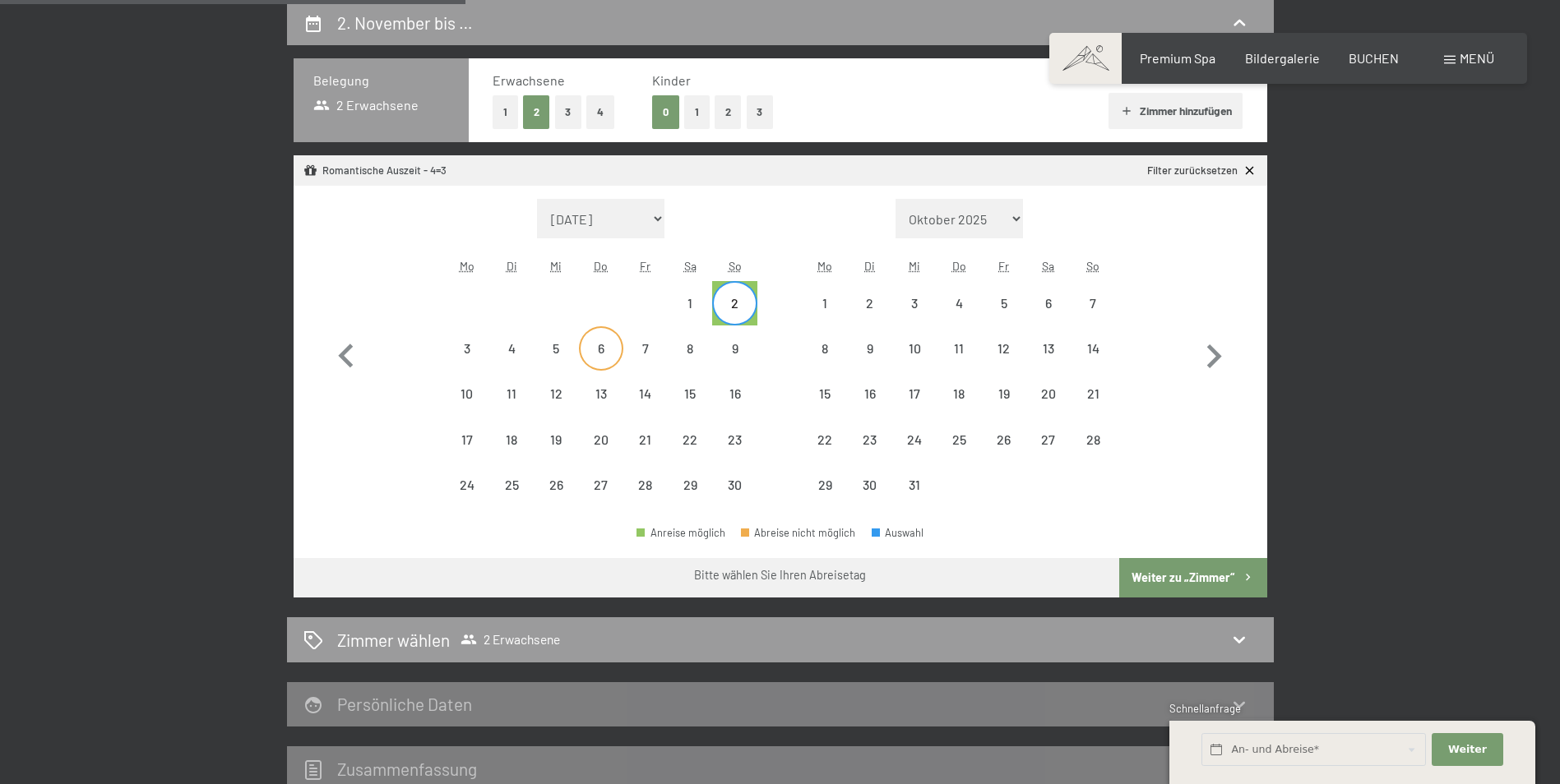
click at [611, 350] on div "6" at bounding box center [601, 362] width 41 height 41
select select "[DATE]"
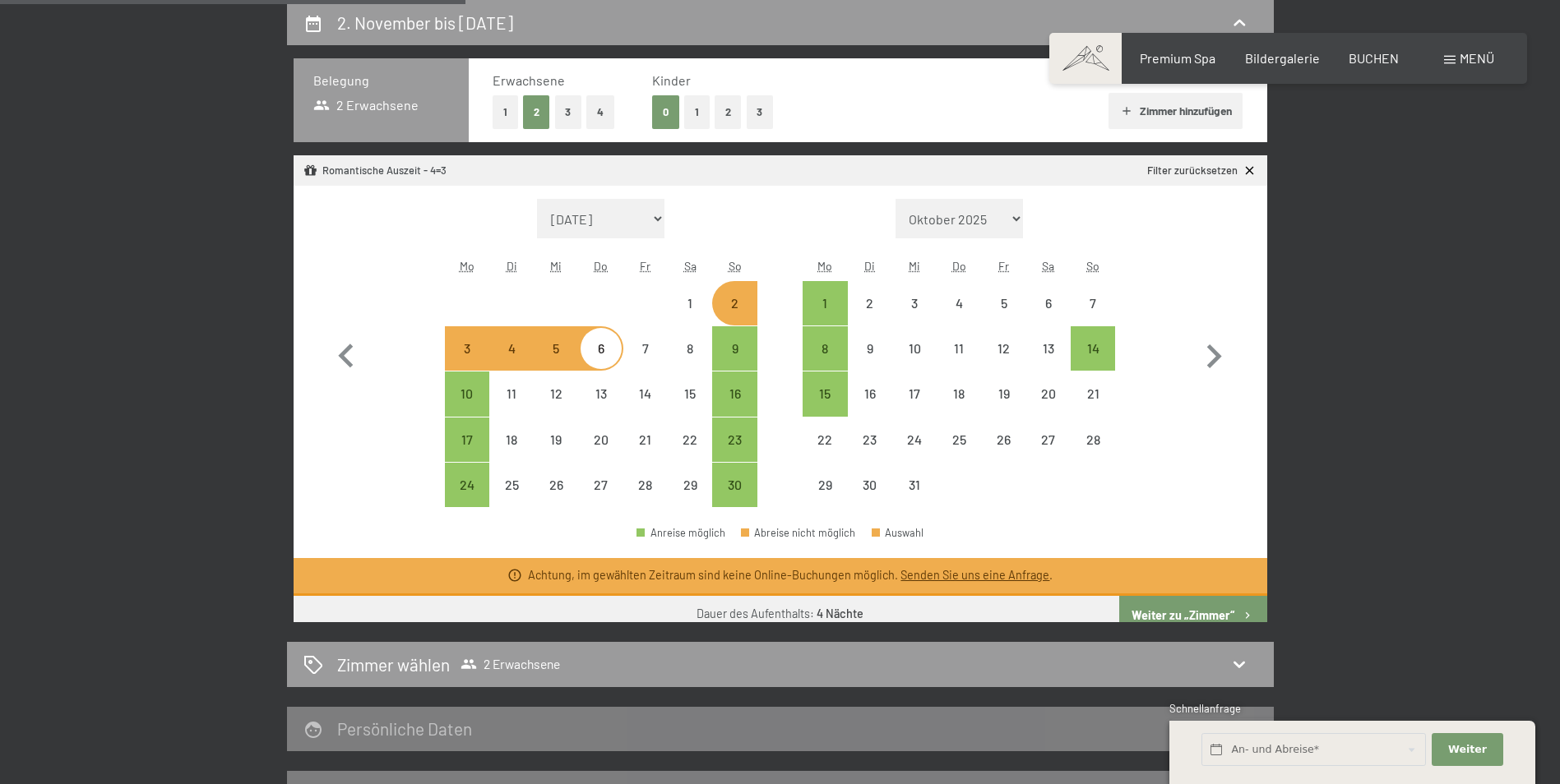
select select "[DATE]"
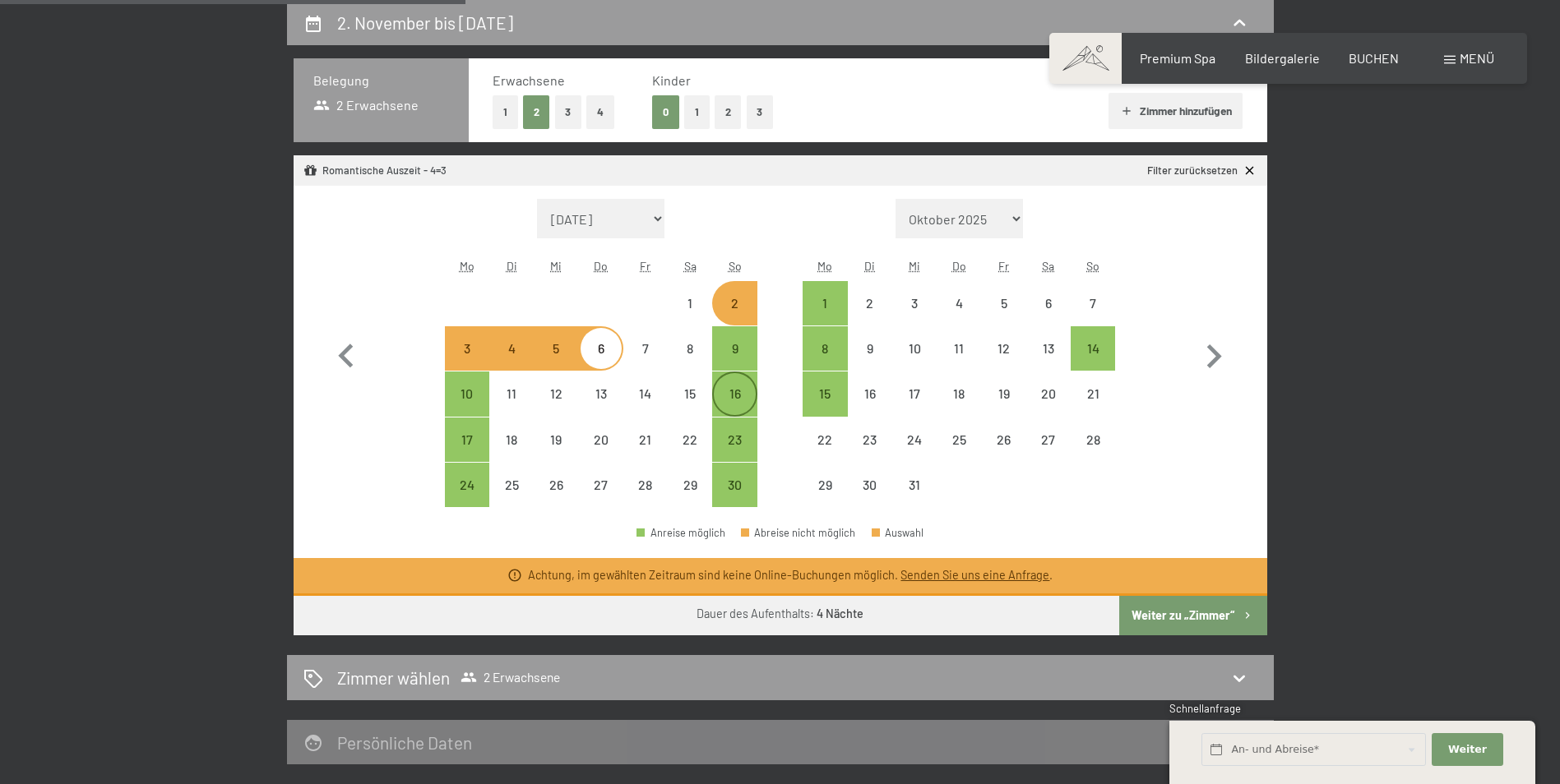
click at [739, 388] on div "16" at bounding box center [734, 407] width 41 height 41
select select "[DATE]"
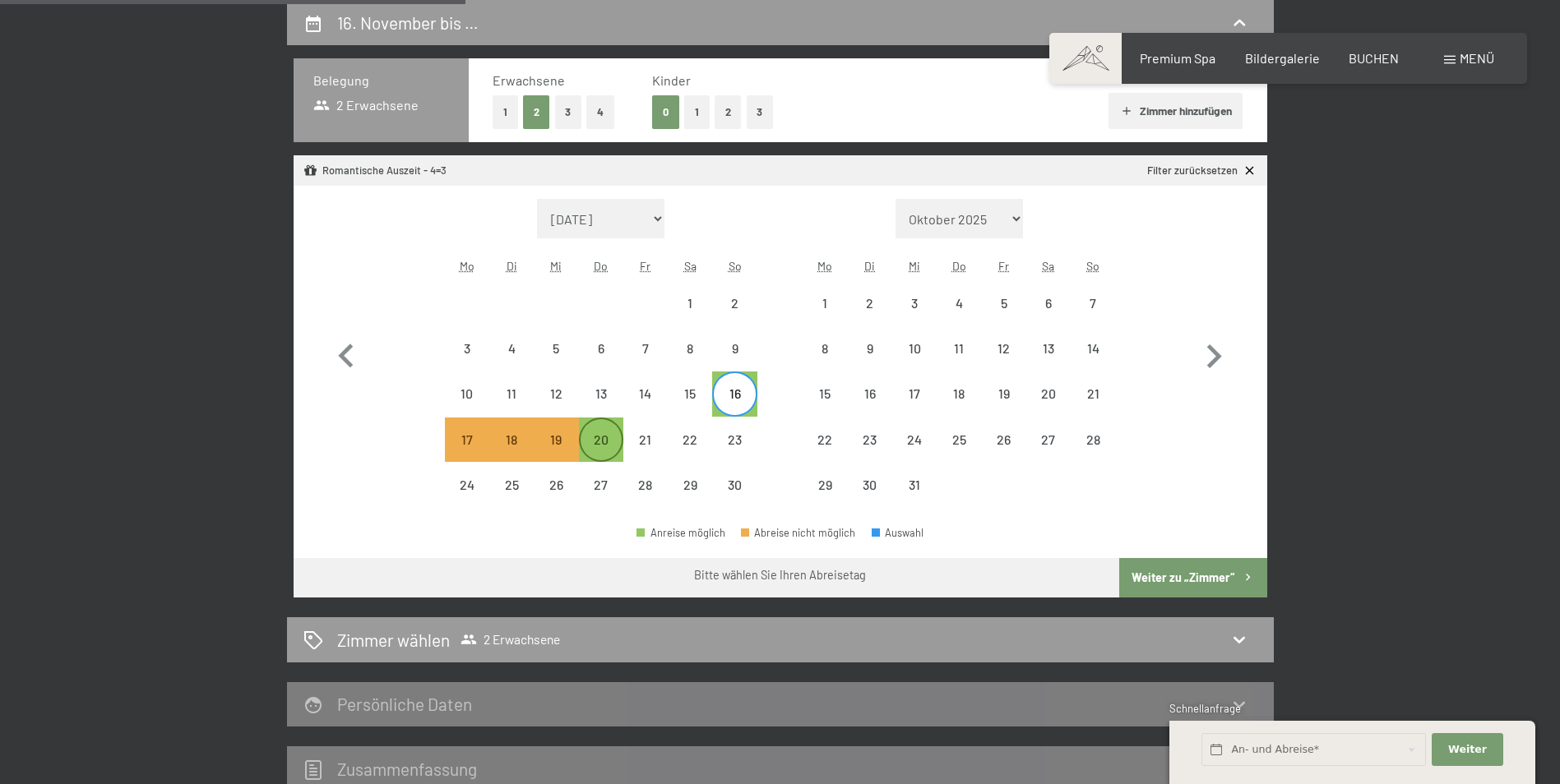
click at [606, 428] on div "20" at bounding box center [601, 439] width 41 height 41
select select "[DATE]"
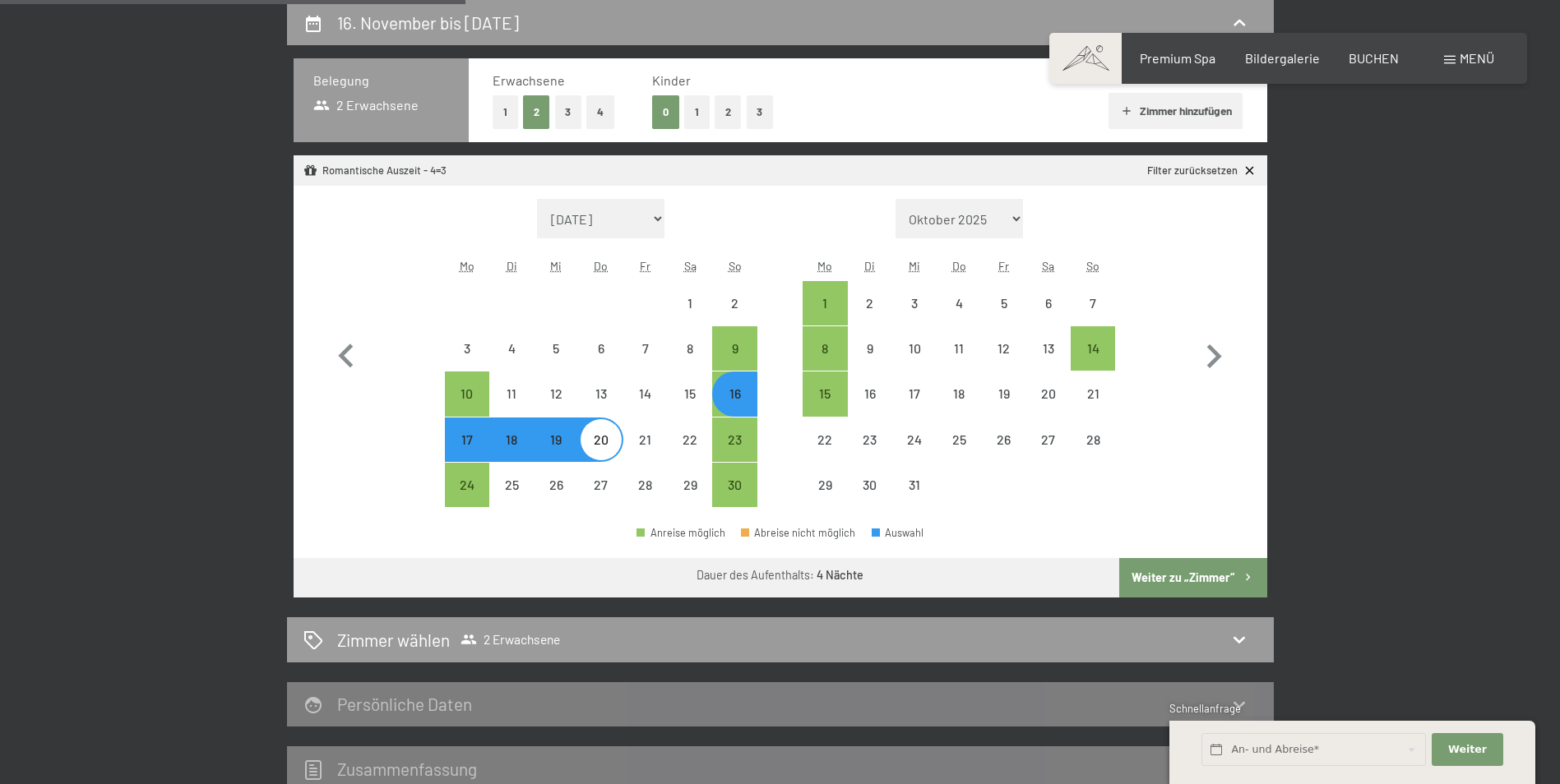
select select "[DATE]"
click at [1163, 577] on button "Weiter zu „Zimmer“" at bounding box center [1193, 577] width 147 height 39
select select "[DATE]"
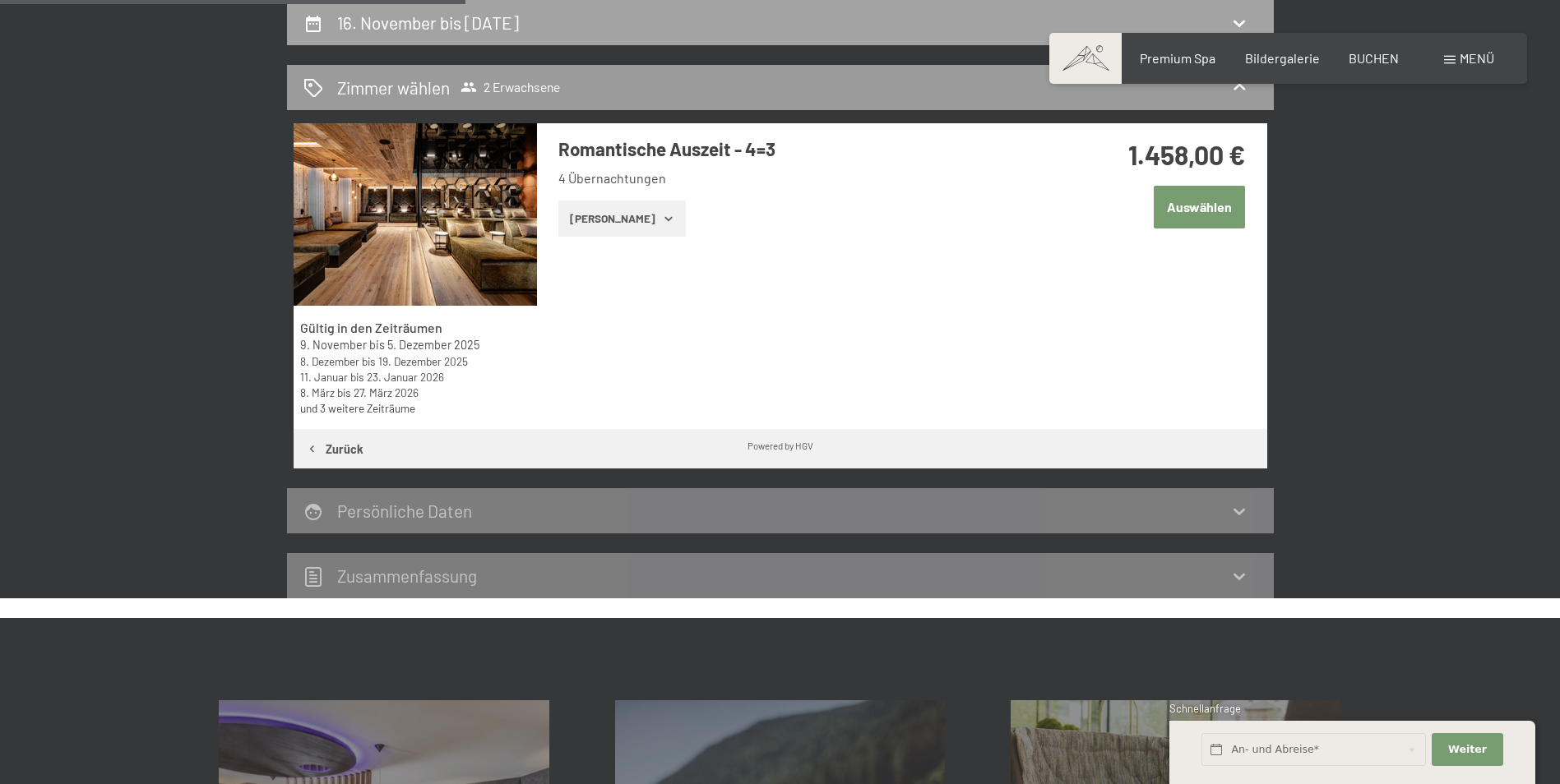
click at [712, 11] on div "16. November bis [DATE]" at bounding box center [780, 22] width 954 height 24
select select "[DATE]"
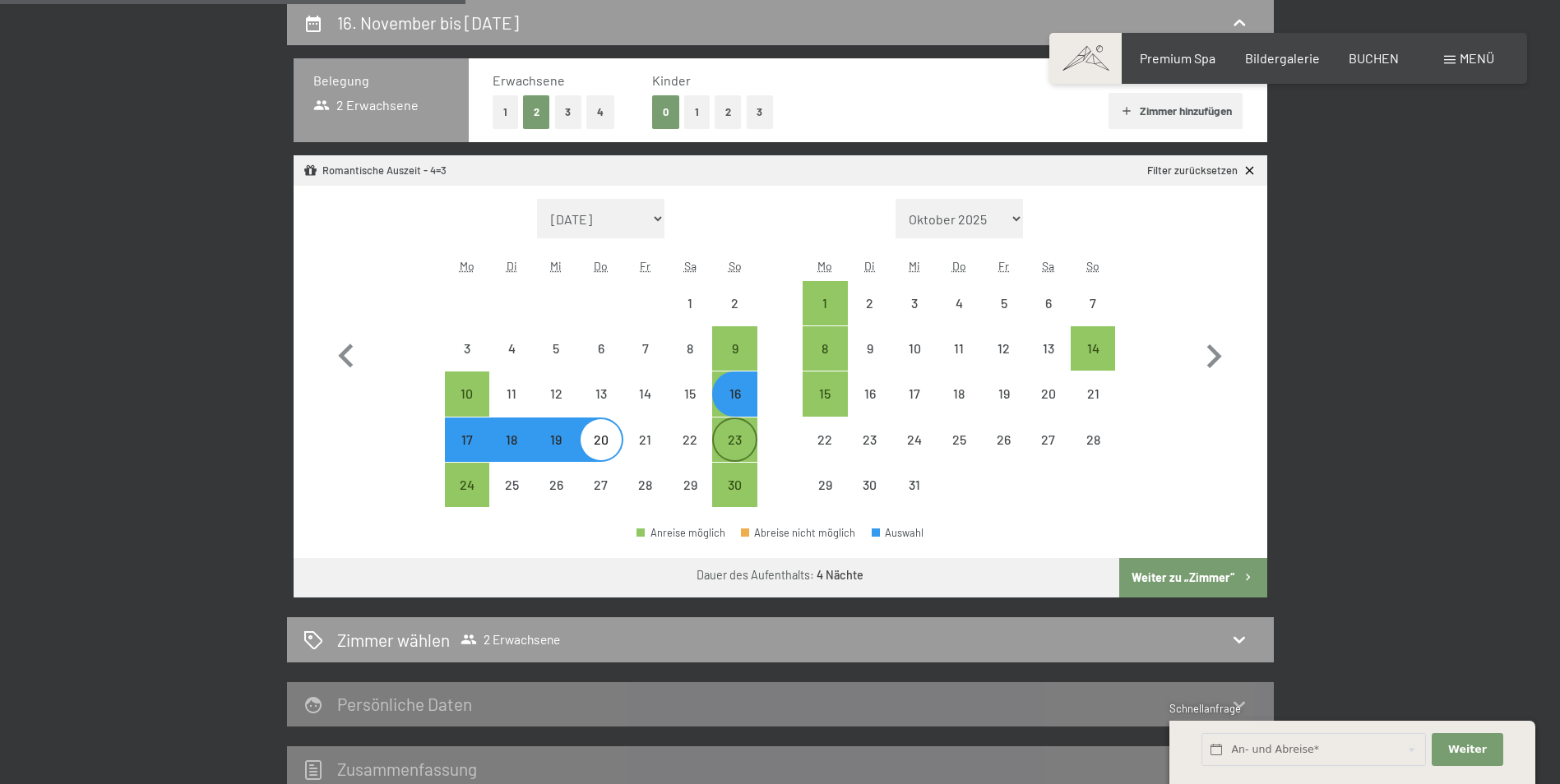
click at [747, 444] on div "23" at bounding box center [734, 453] width 41 height 41
select select "[DATE]"
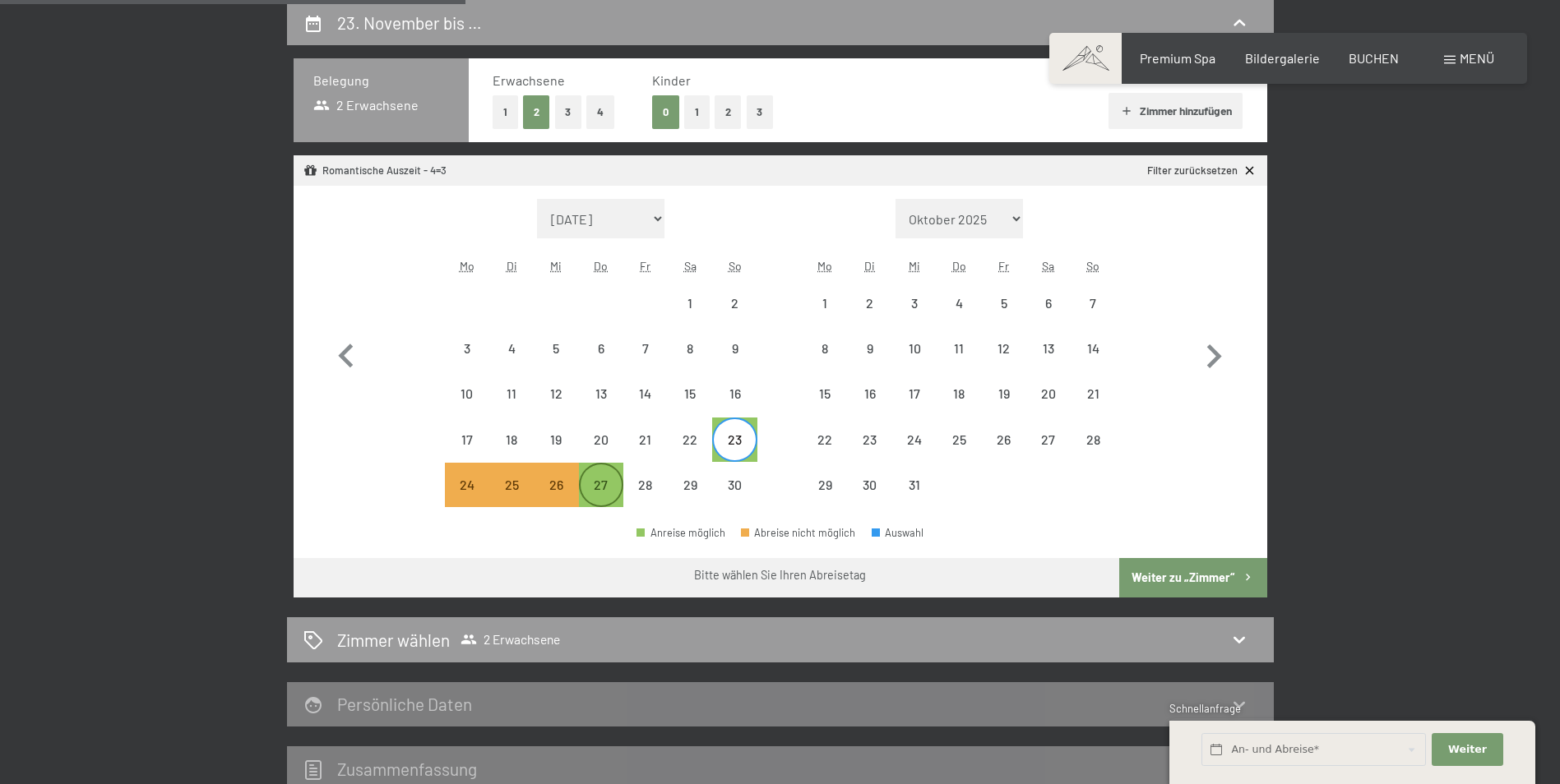
click at [611, 501] on div "27" at bounding box center [601, 499] width 41 height 41
select select "[DATE]"
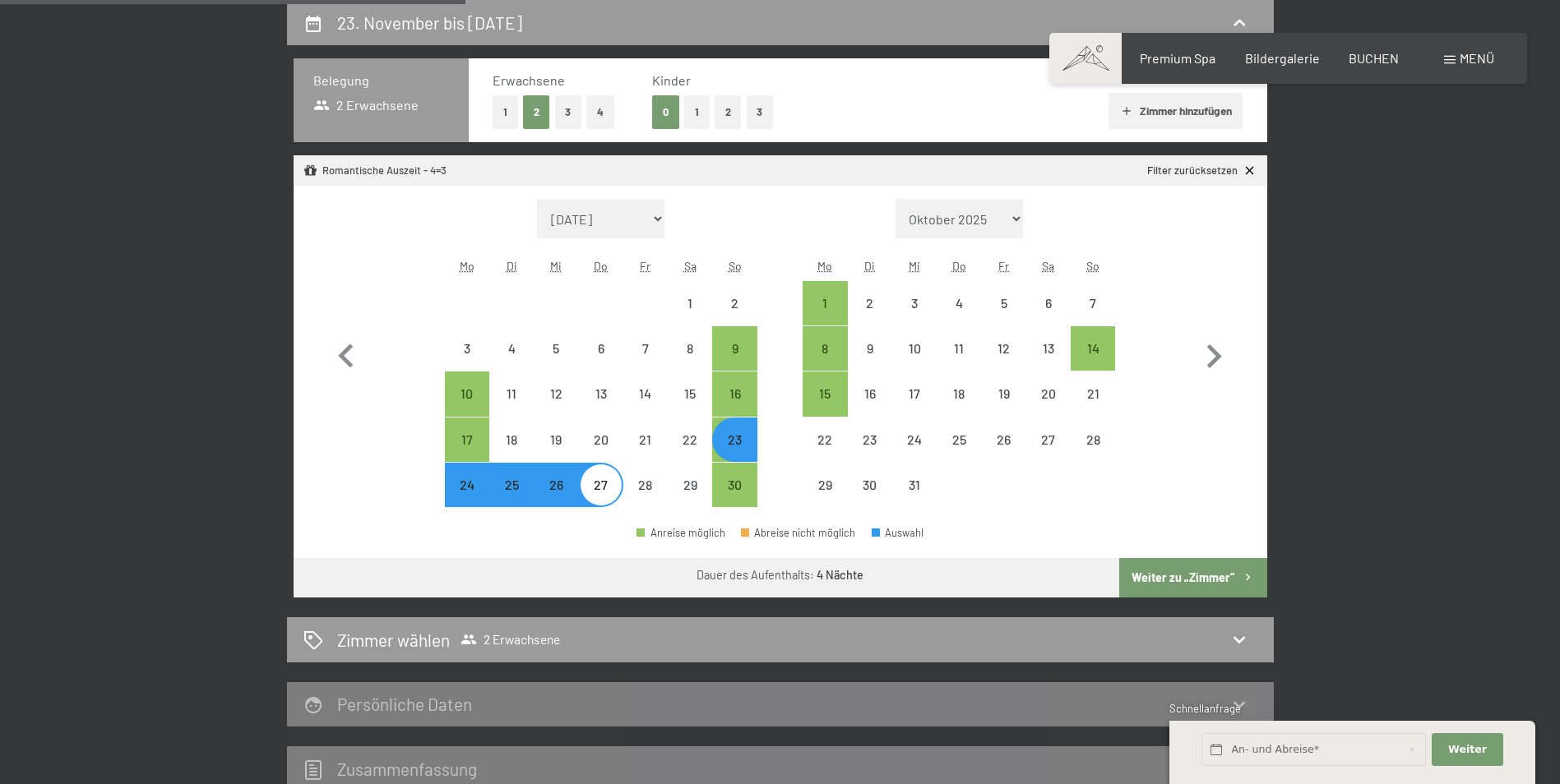
select select "[DATE]"
click at [1178, 574] on button "Weiter zu „Zimmer“" at bounding box center [1193, 577] width 147 height 39
select select "[DATE]"
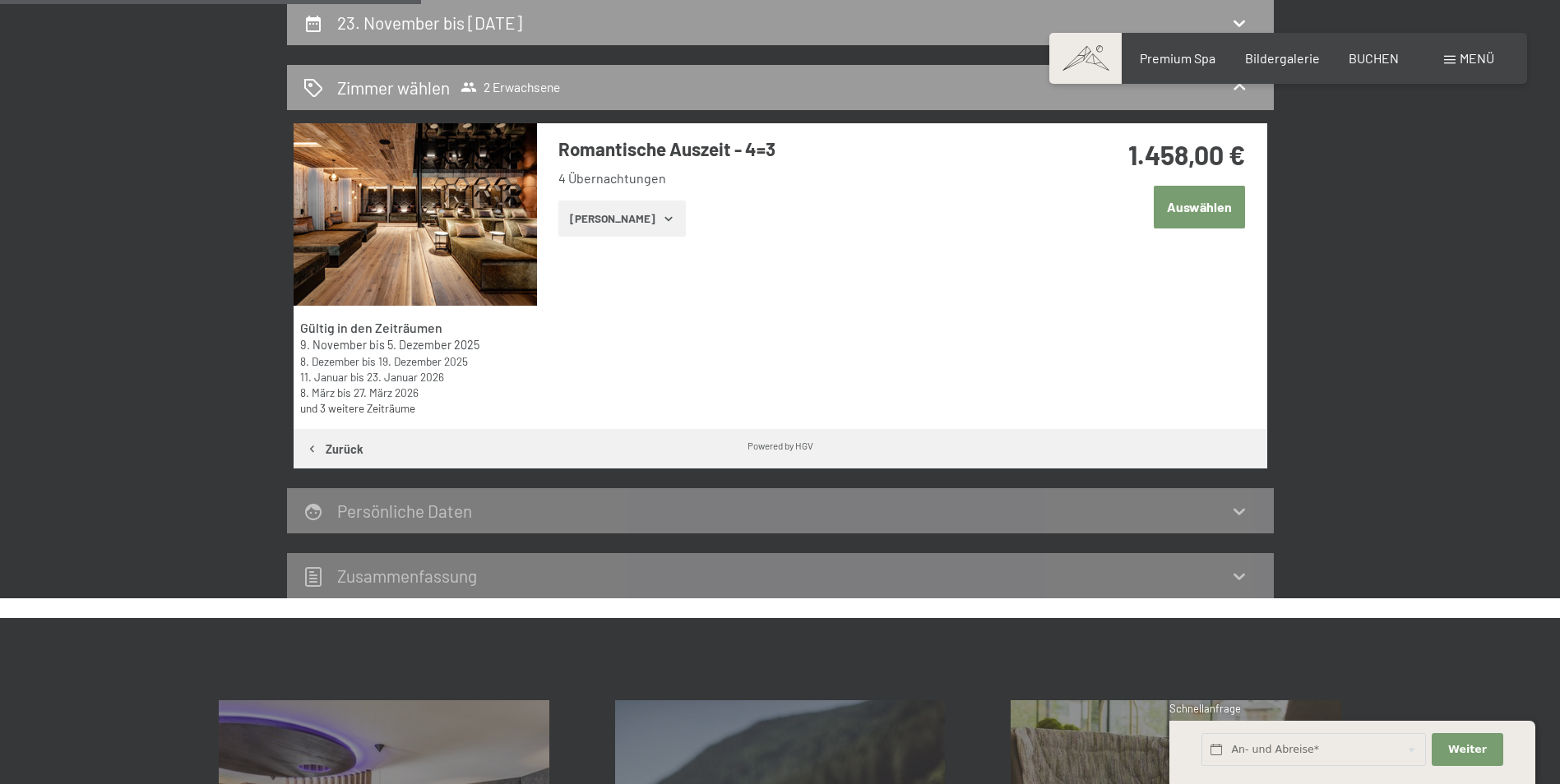
scroll to position [228, 0]
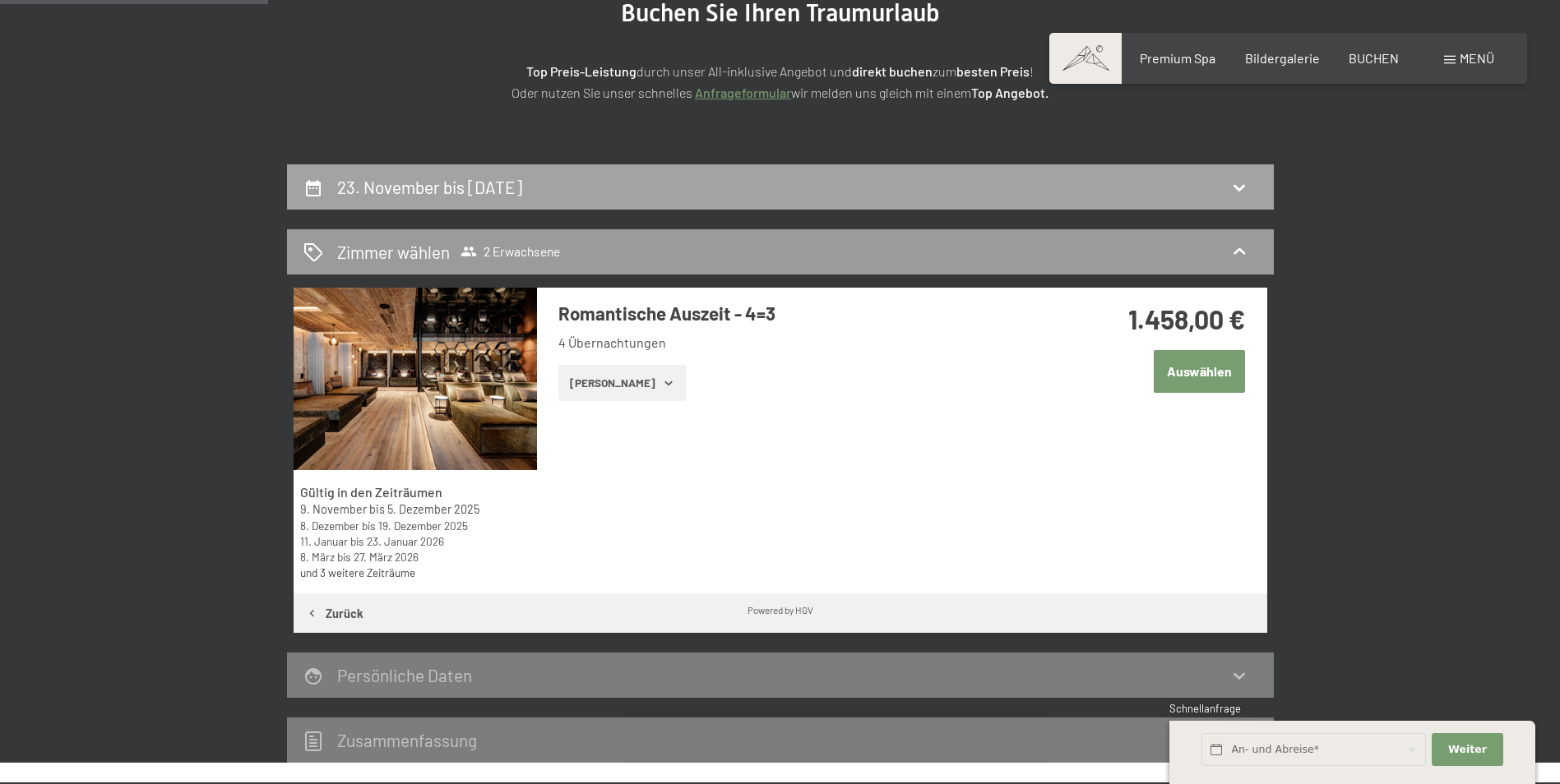
click at [1084, 181] on div "23. November bis [DATE]" at bounding box center [780, 187] width 954 height 24
select select "[DATE]"
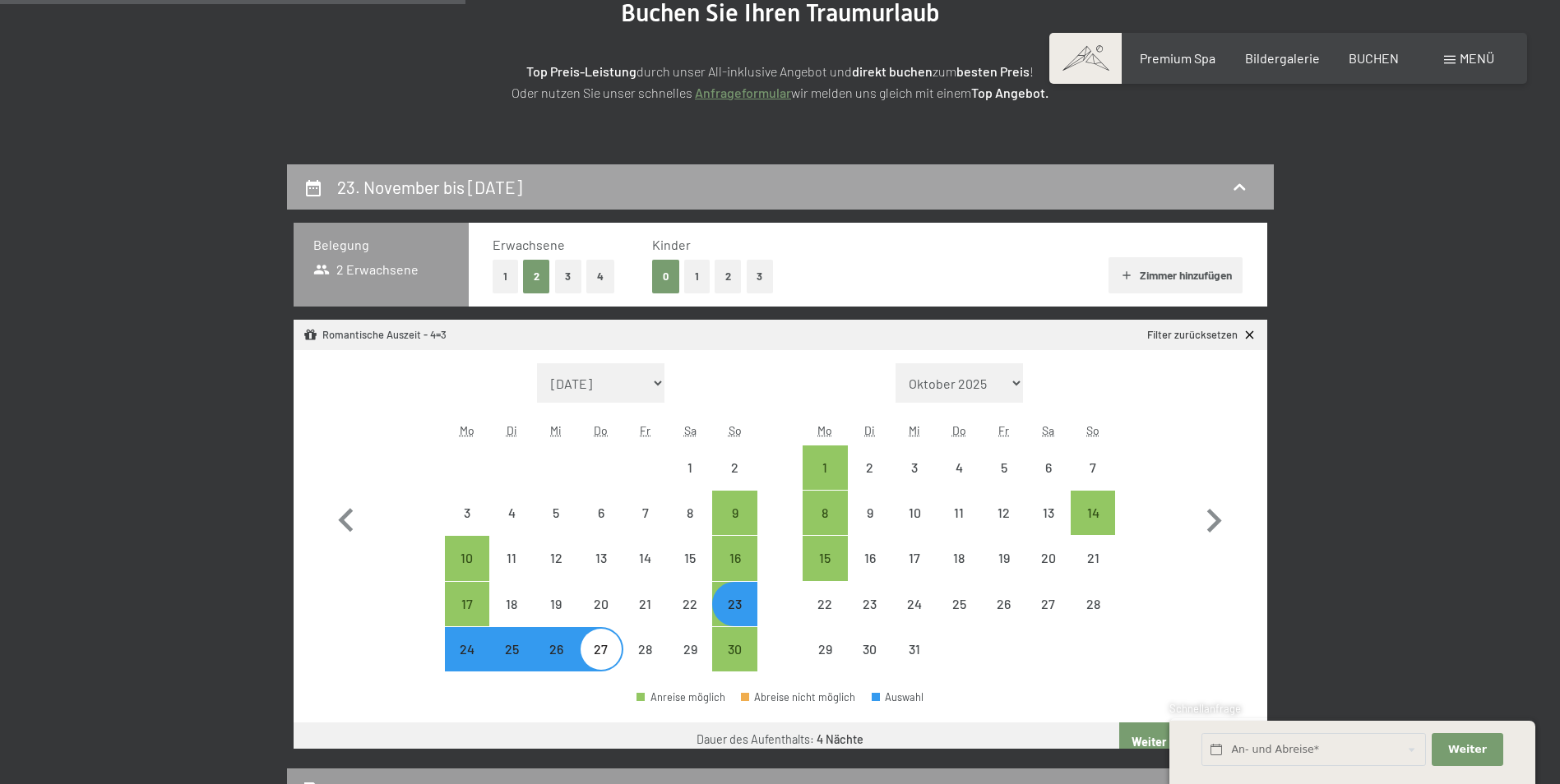
scroll to position [392, 0]
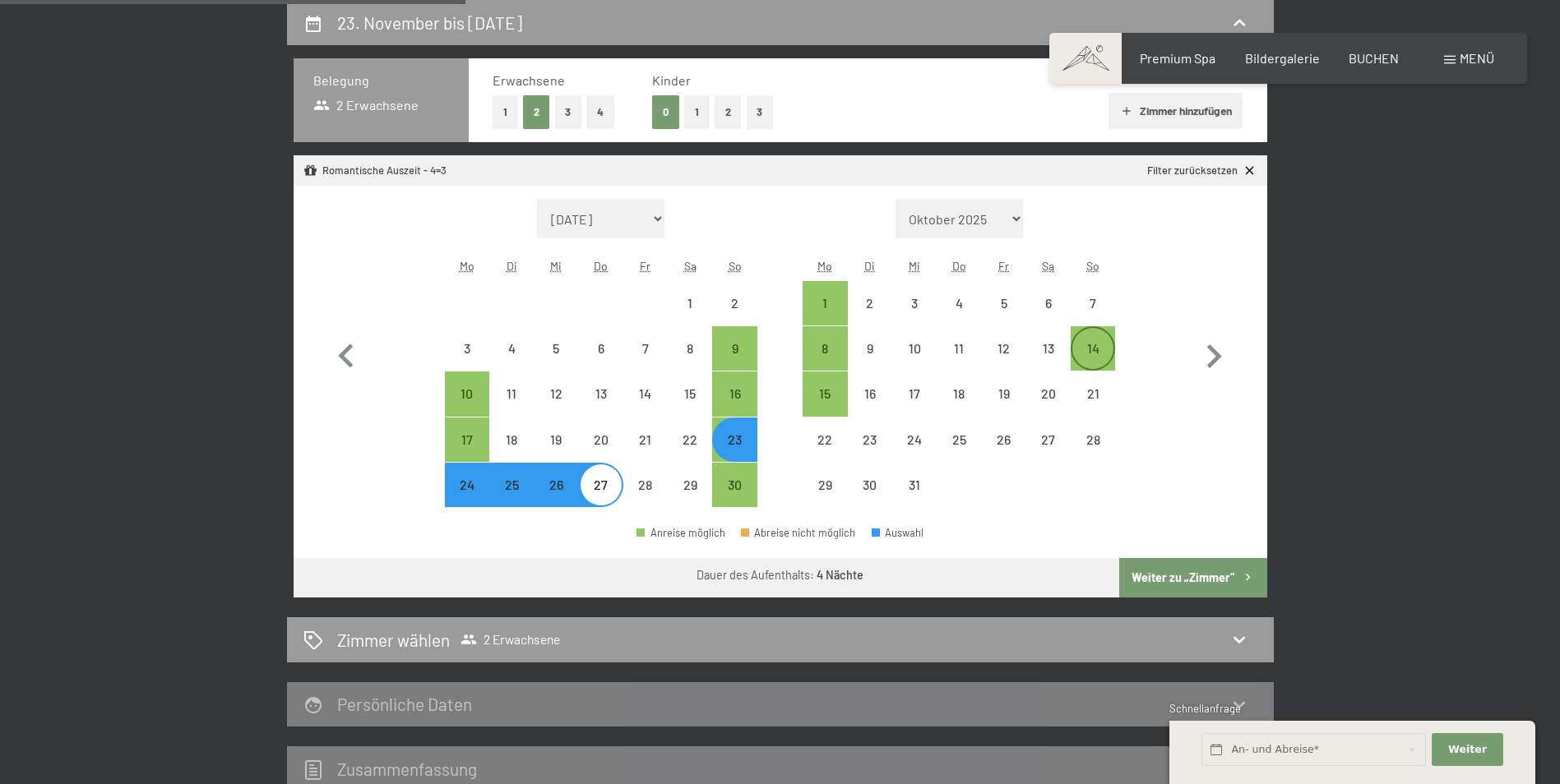
click at [1103, 347] on div "14" at bounding box center [1092, 362] width 41 height 41
select select "[DATE]"
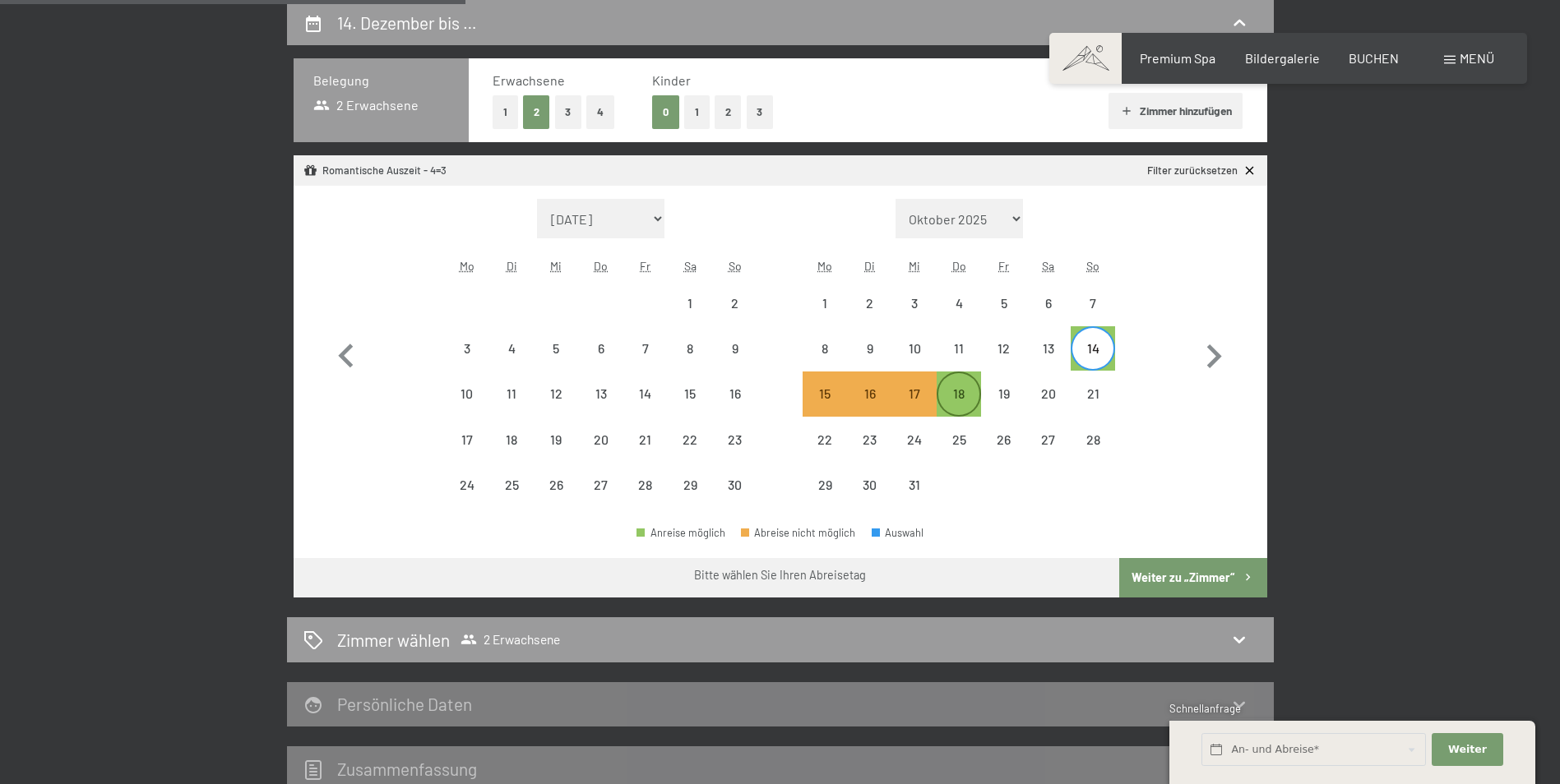
click at [965, 391] on div "18" at bounding box center [959, 407] width 41 height 41
select select "[DATE]"
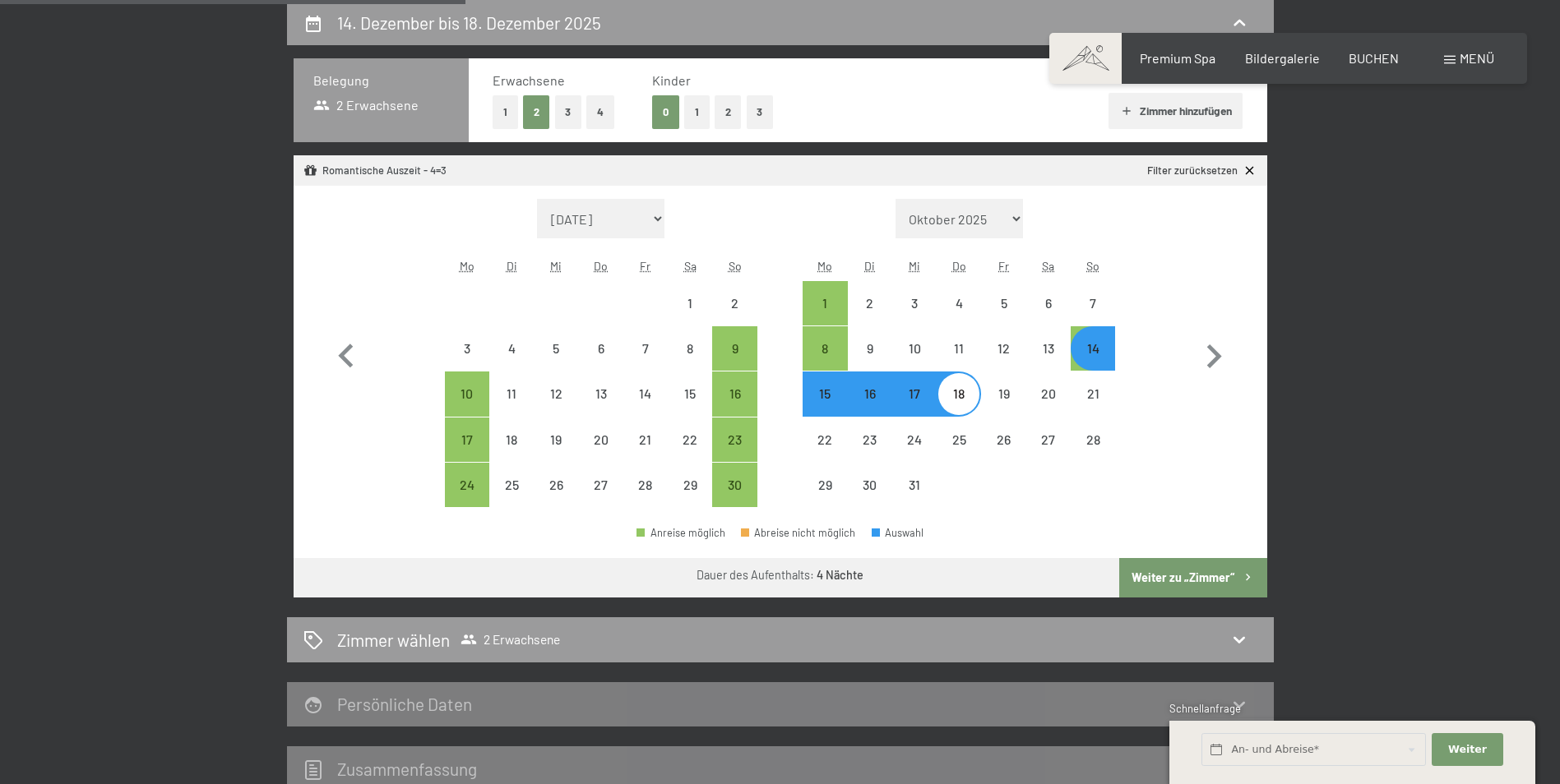
select select "[DATE]"
click at [1229, 580] on button "Weiter zu „Zimmer“" at bounding box center [1193, 577] width 147 height 39
select select "[DATE]"
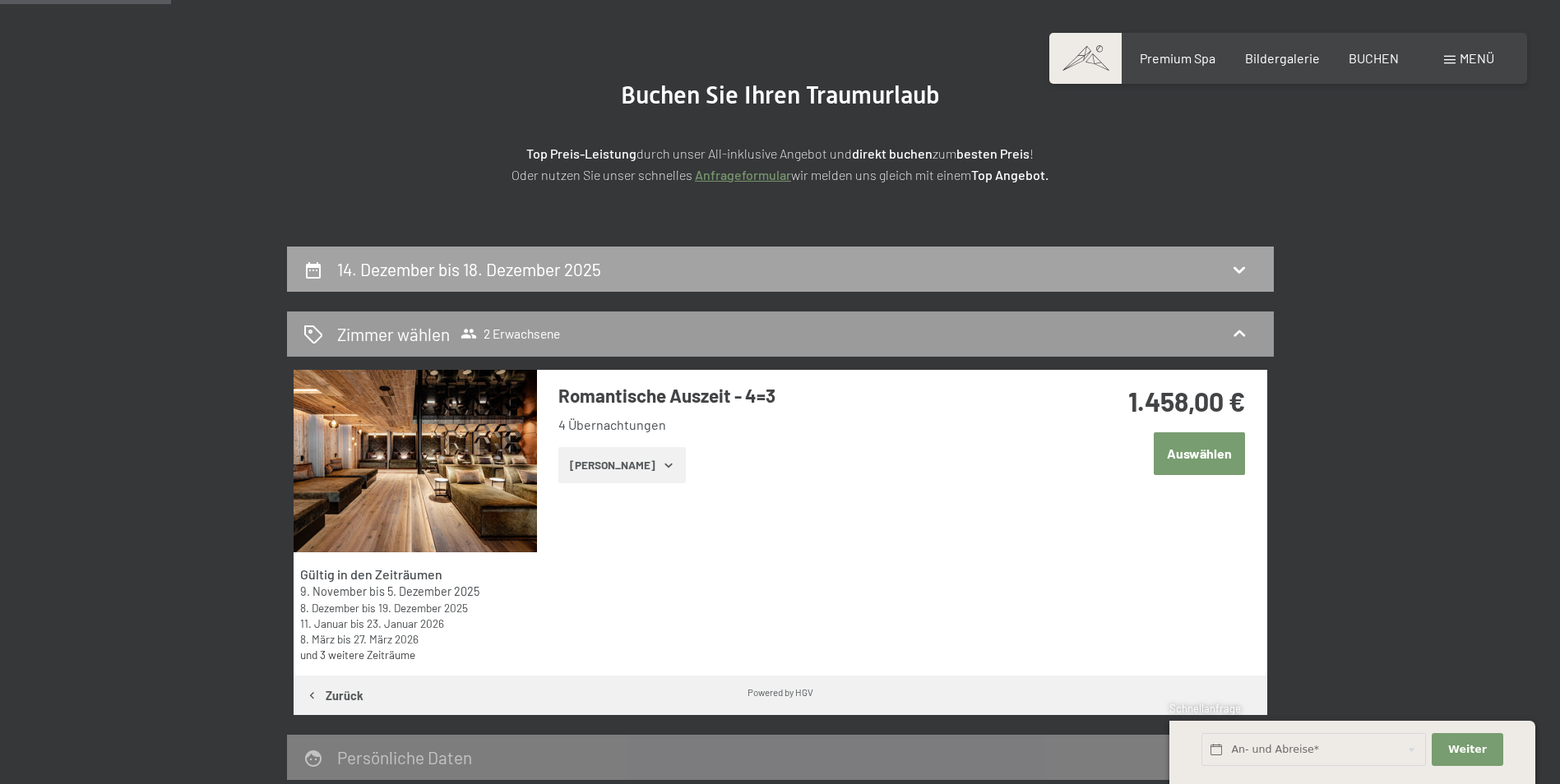
click at [1229, 274] on icon at bounding box center [1239, 269] width 19 height 19
select select "[DATE]"
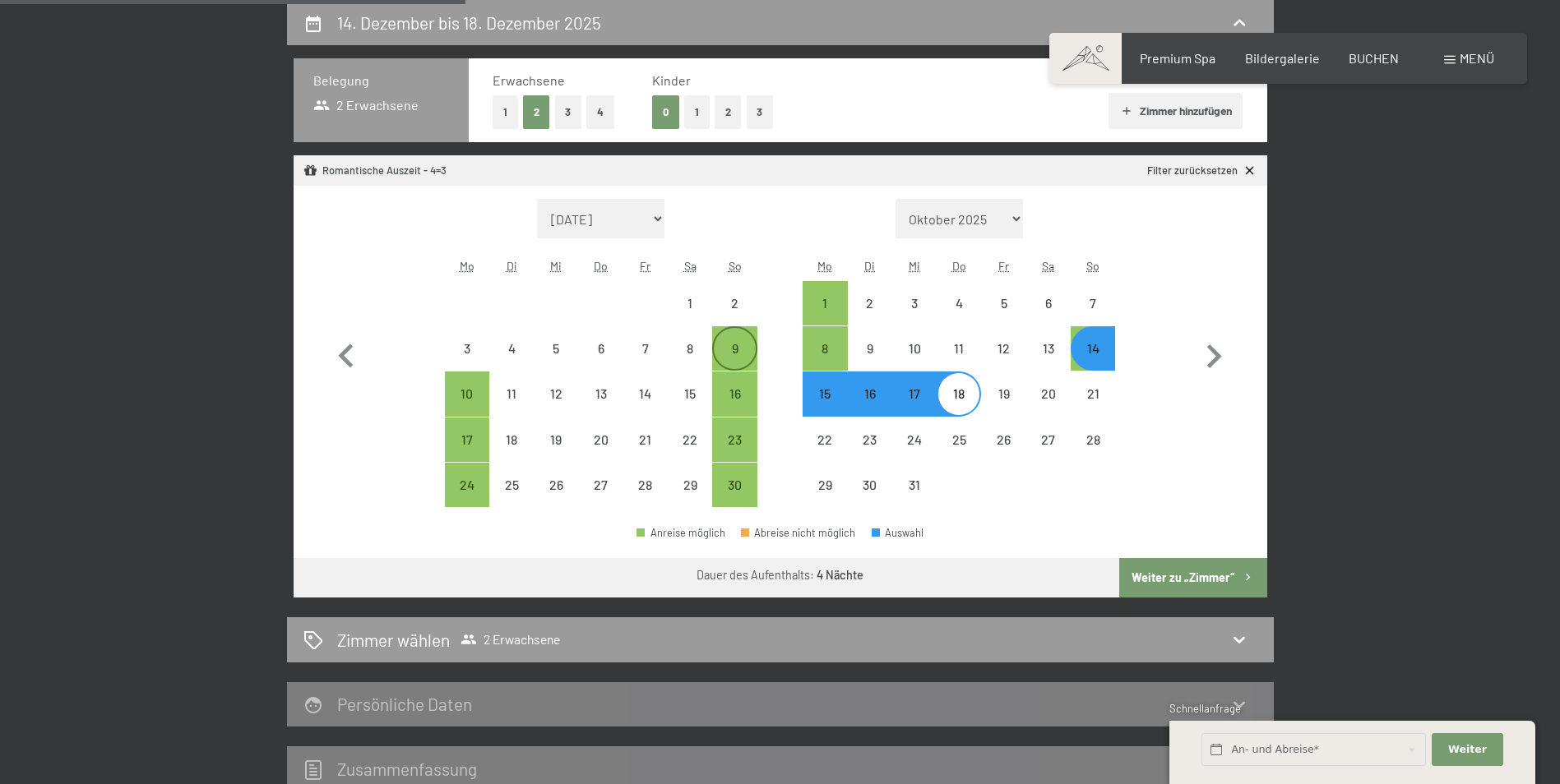
click at [737, 342] on div "9" at bounding box center [734, 362] width 41 height 41
select select "[DATE]"
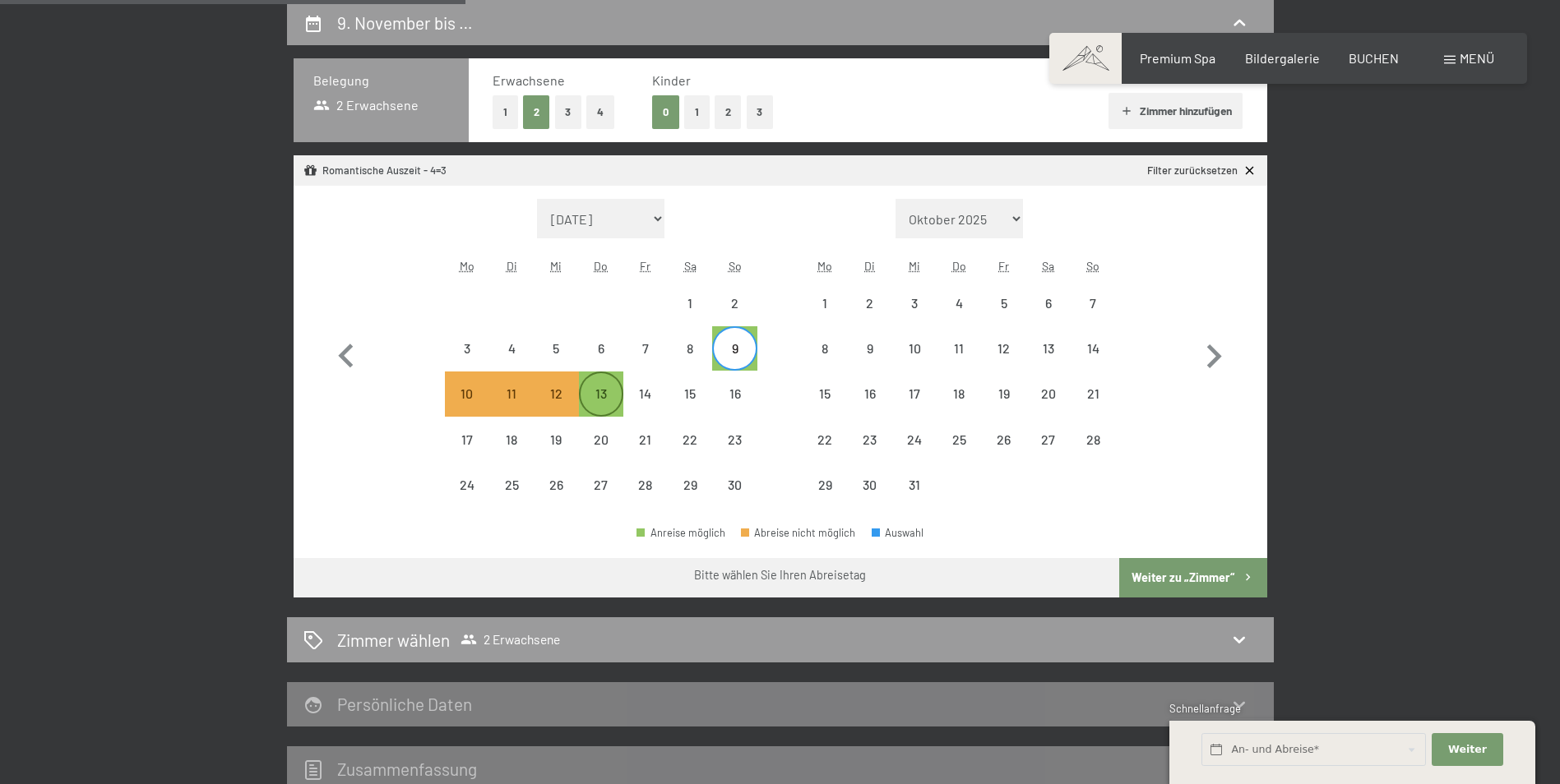
click at [601, 385] on div "13" at bounding box center [601, 394] width 41 height 41
select select "[DATE]"
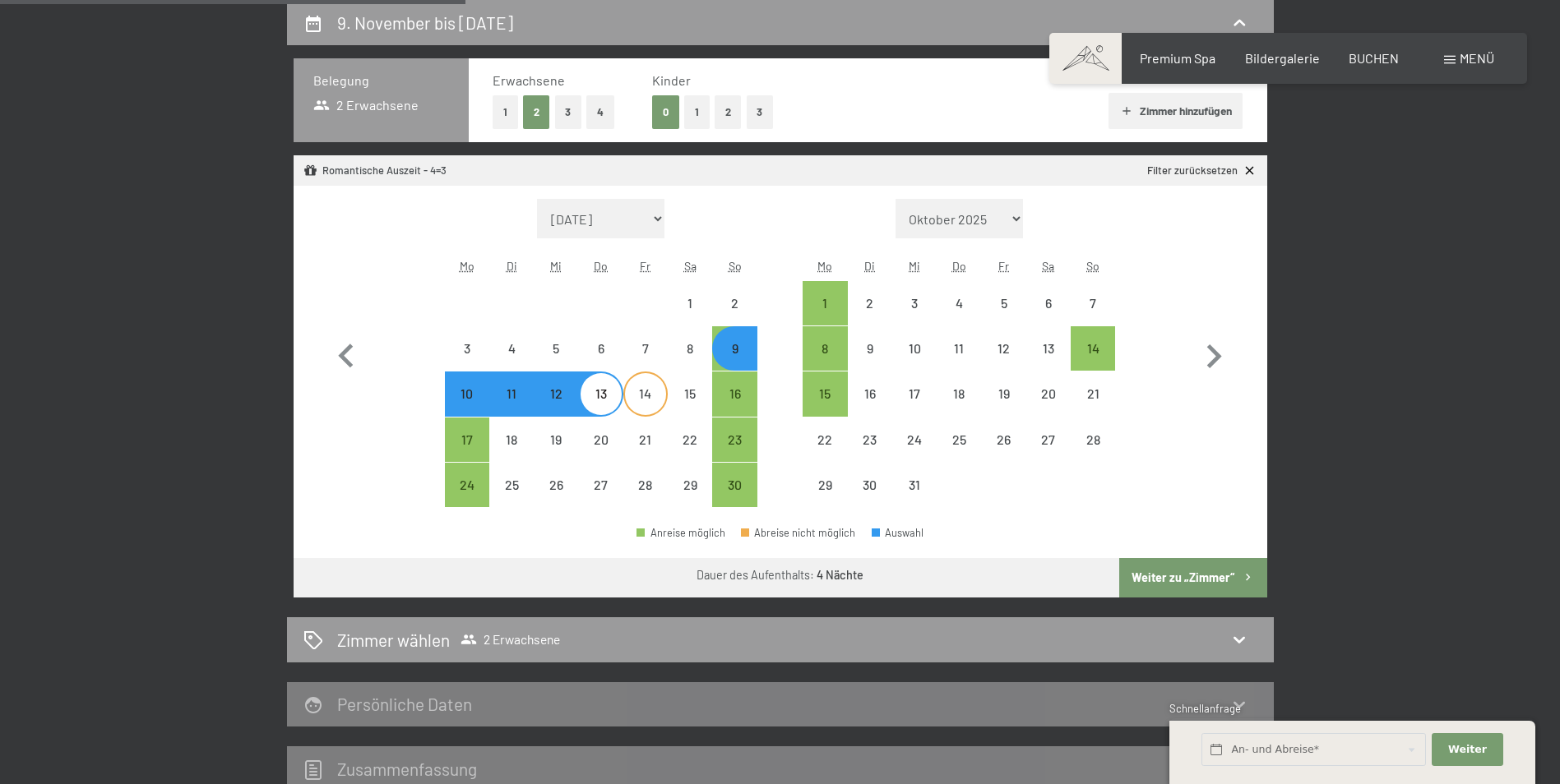
select select "[DATE]"
click at [1242, 571] on icon "button" at bounding box center [1248, 578] width 14 height 14
select select "[DATE]"
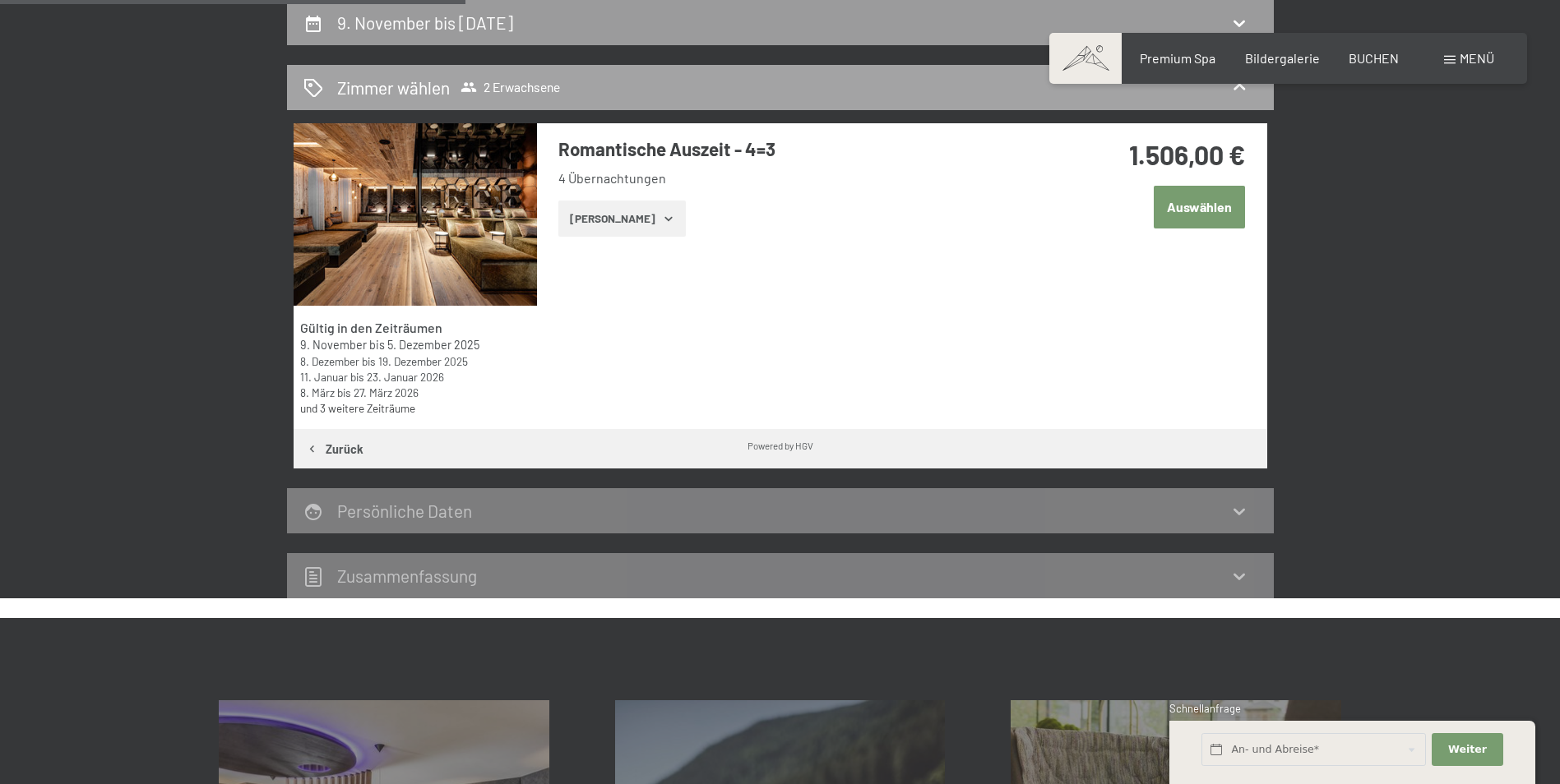
click at [917, 96] on div "Zimmer wählen 2 Erwachsene" at bounding box center [780, 87] width 954 height 24
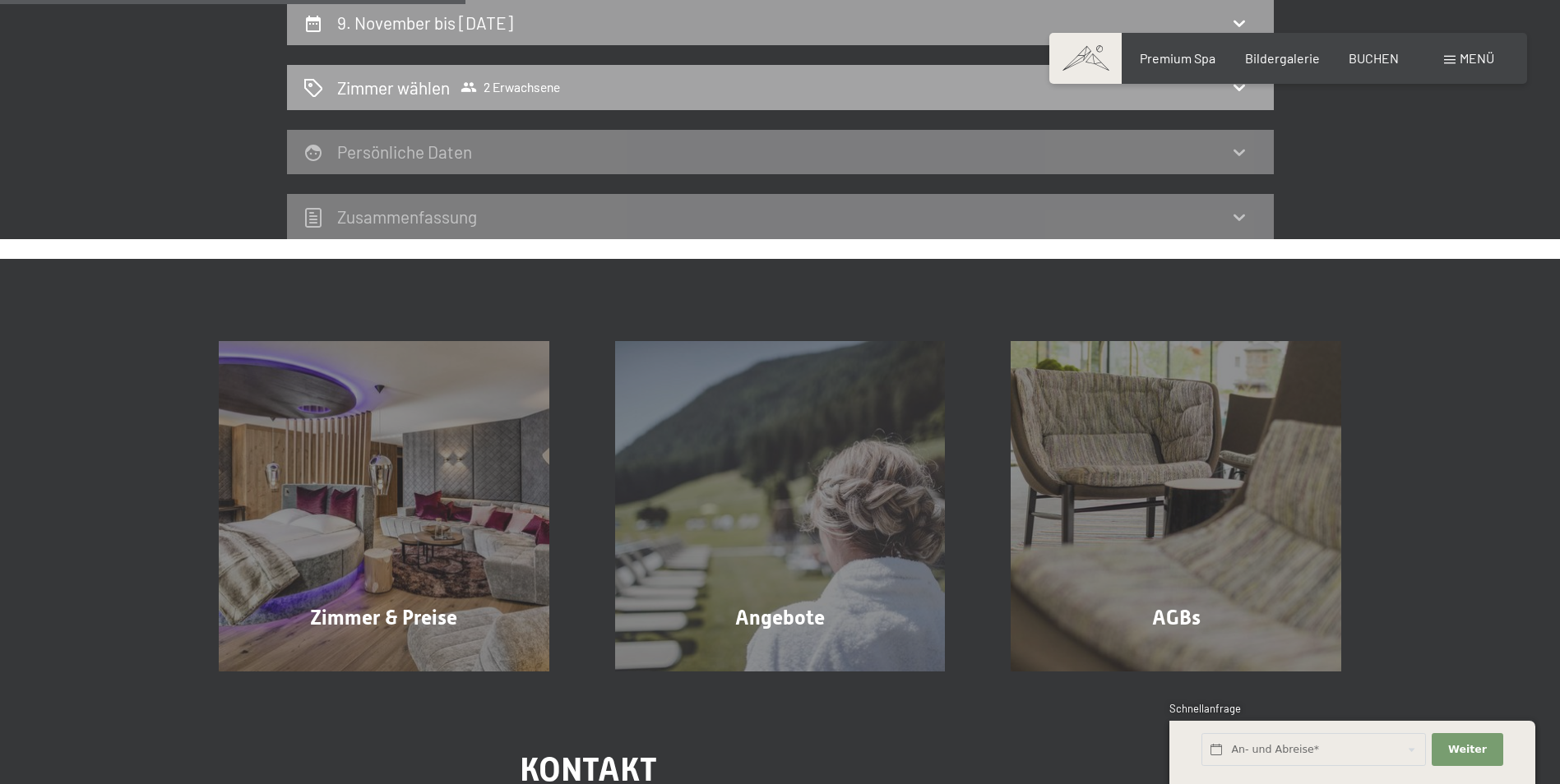
click at [899, 75] on div "Zimmer wählen 2 Erwachsene" at bounding box center [780, 87] width 954 height 24
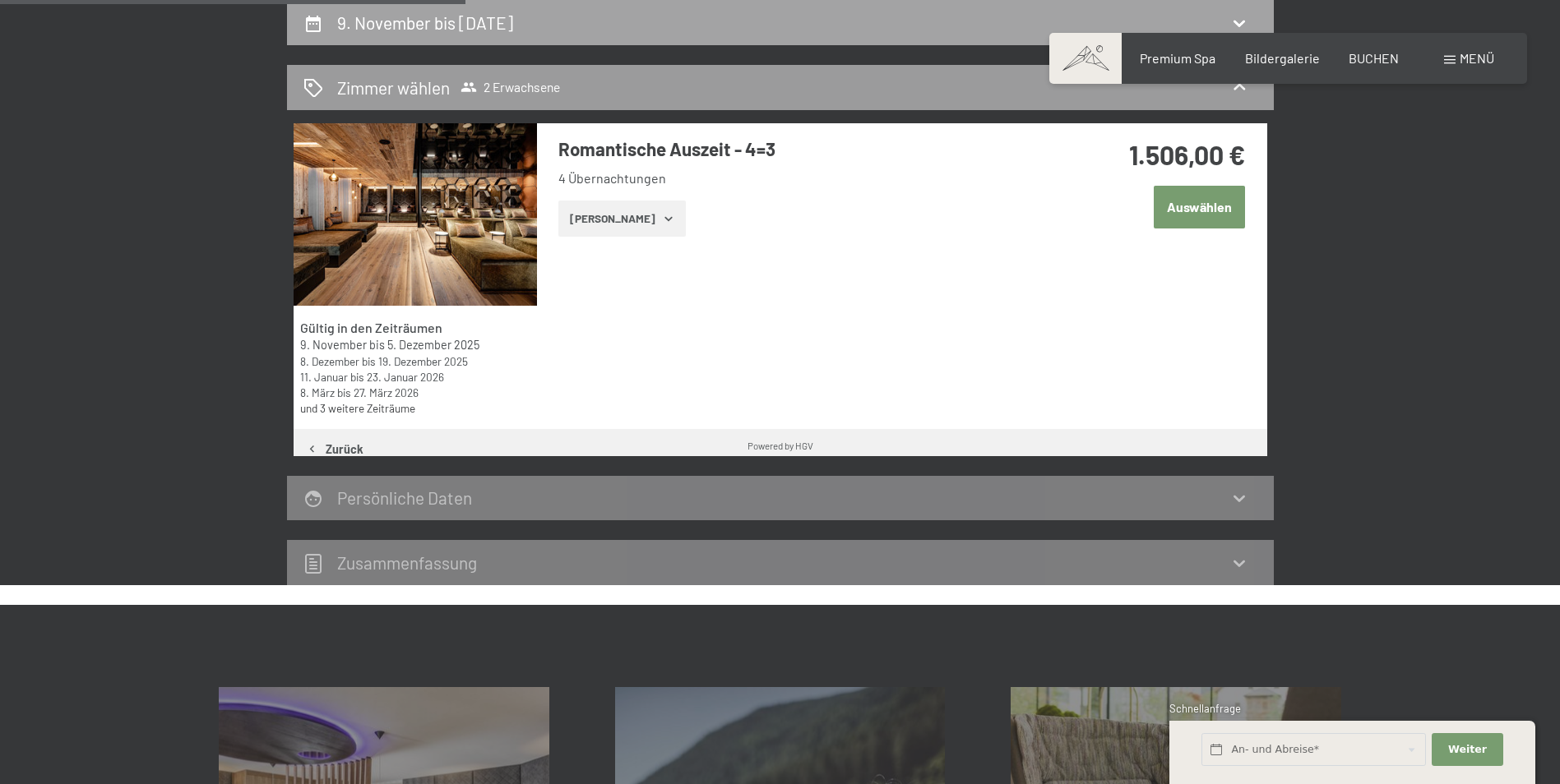
click at [873, 23] on div "9. November bis [DATE]" at bounding box center [780, 22] width 954 height 24
select select "[DATE]"
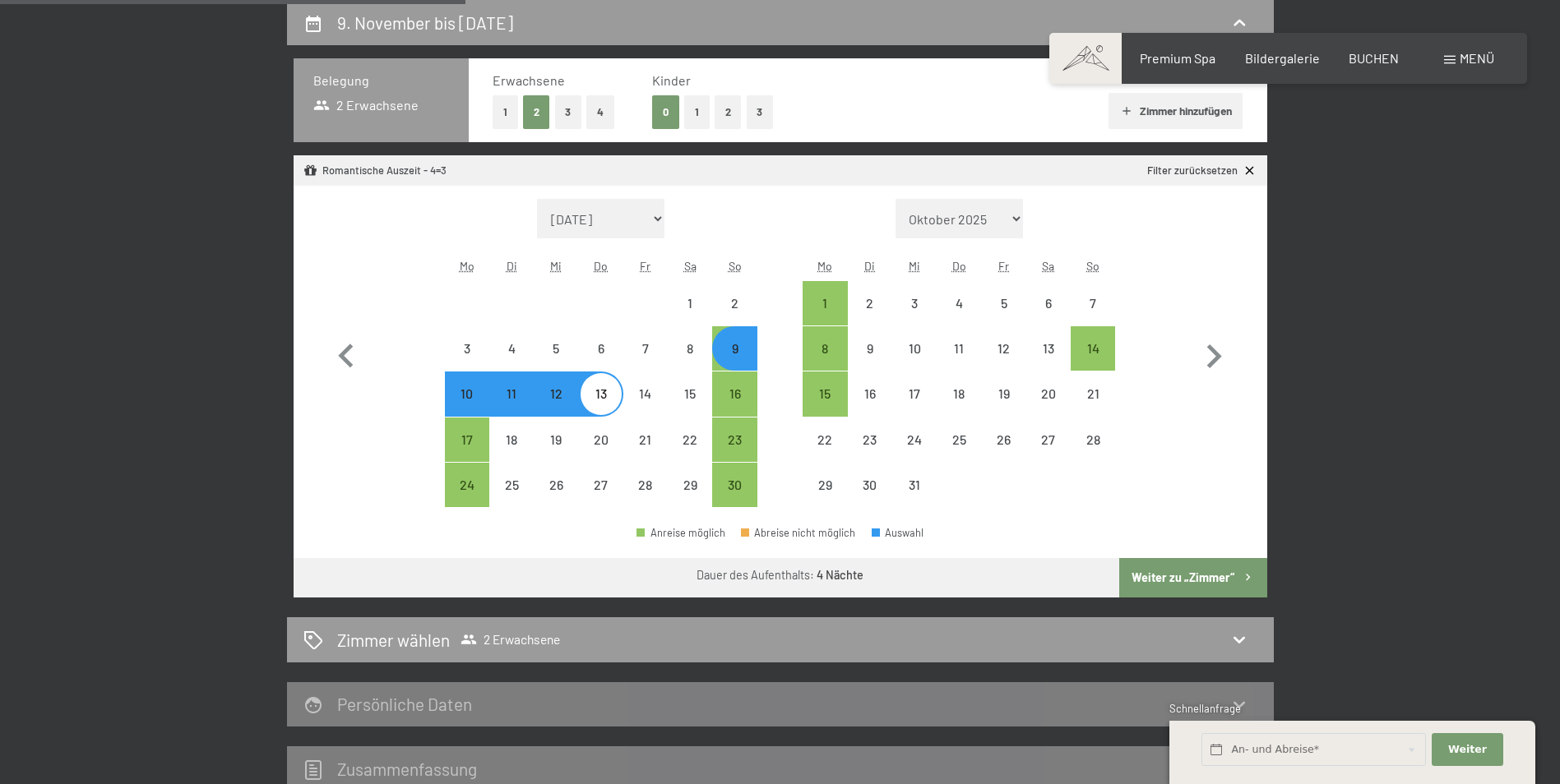
click at [460, 411] on div "10" at bounding box center [467, 407] width 41 height 41
select select "[DATE]"
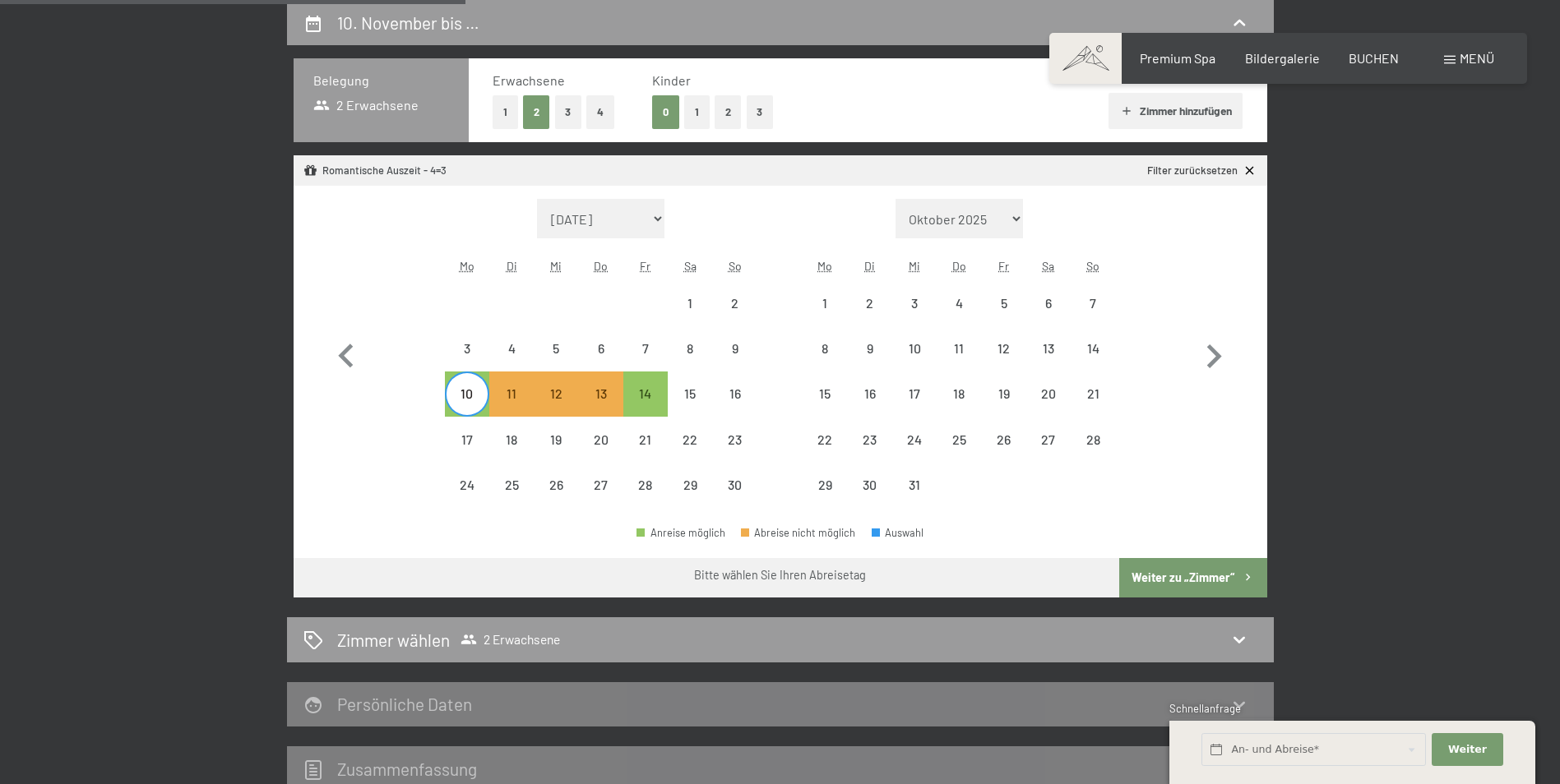
click at [667, 396] on div "14" at bounding box center [646, 394] width 45 height 45
select select "[DATE]"
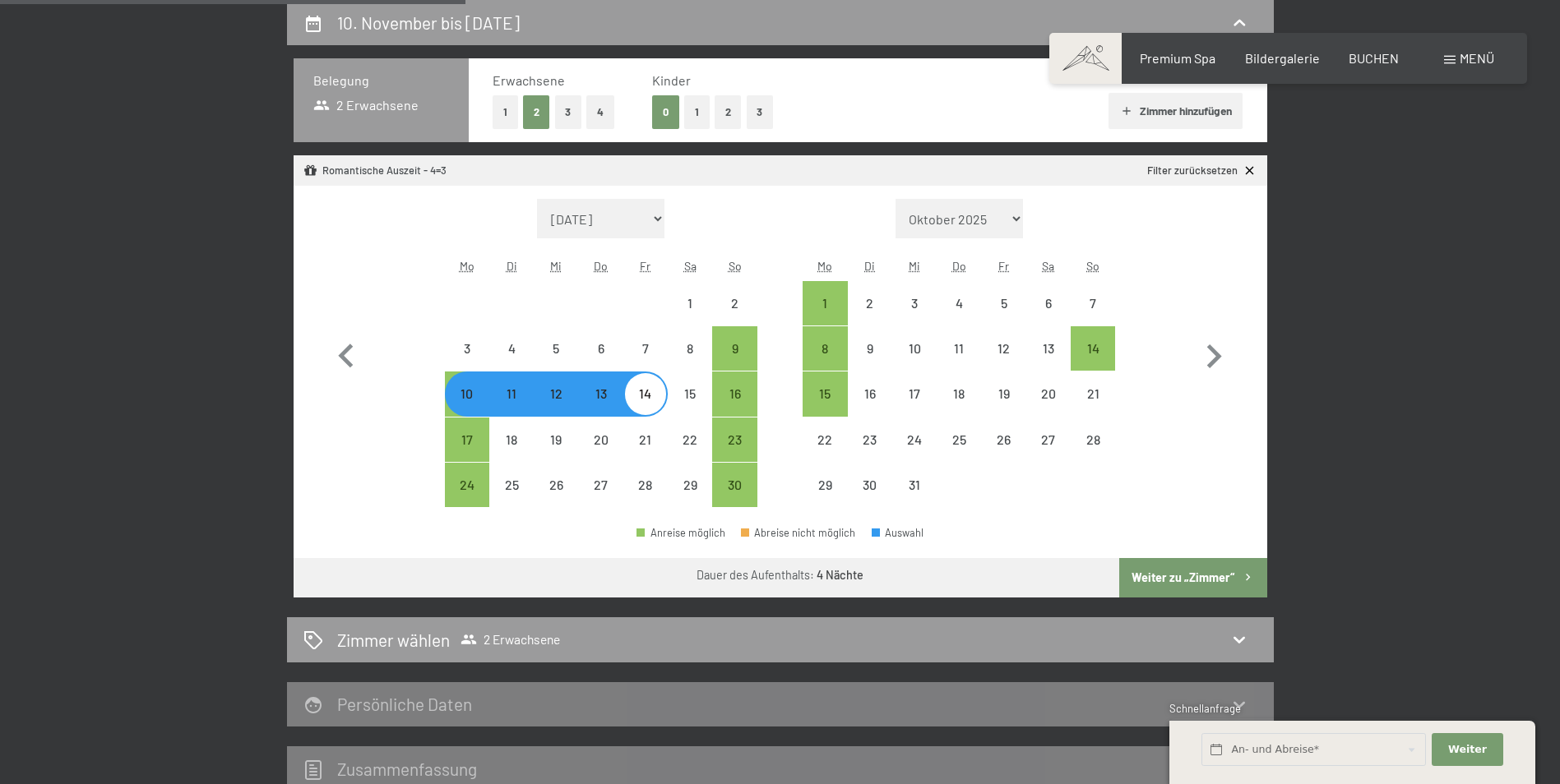
click at [658, 394] on div "14" at bounding box center [645, 407] width 41 height 41
select select "[DATE]"
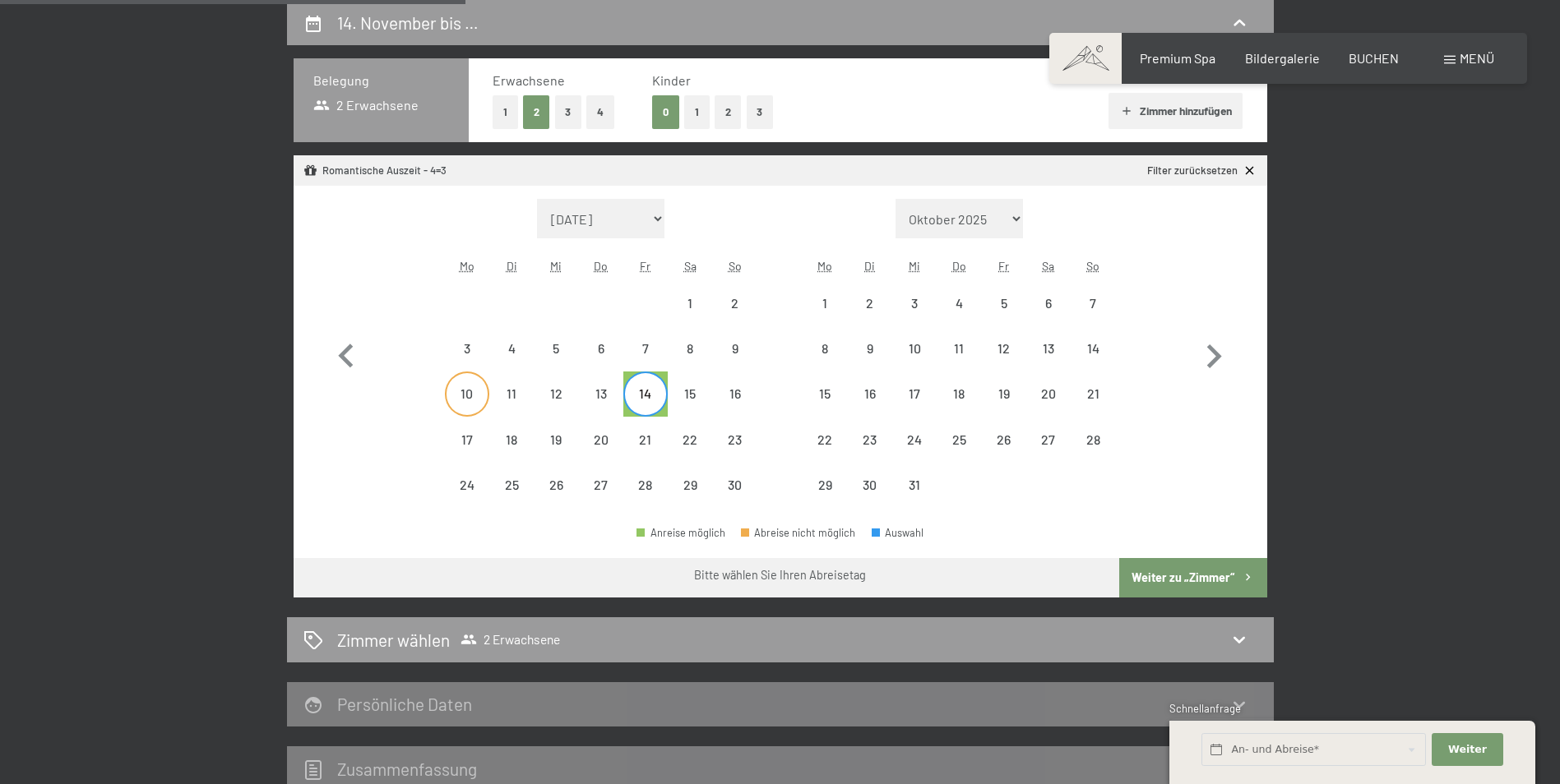
click at [468, 406] on div "10" at bounding box center [467, 407] width 41 height 41
select select "[DATE]"
click at [1159, 588] on button "Weiter zu „Zimmer“" at bounding box center [1193, 577] width 147 height 39
select select "[DATE]"
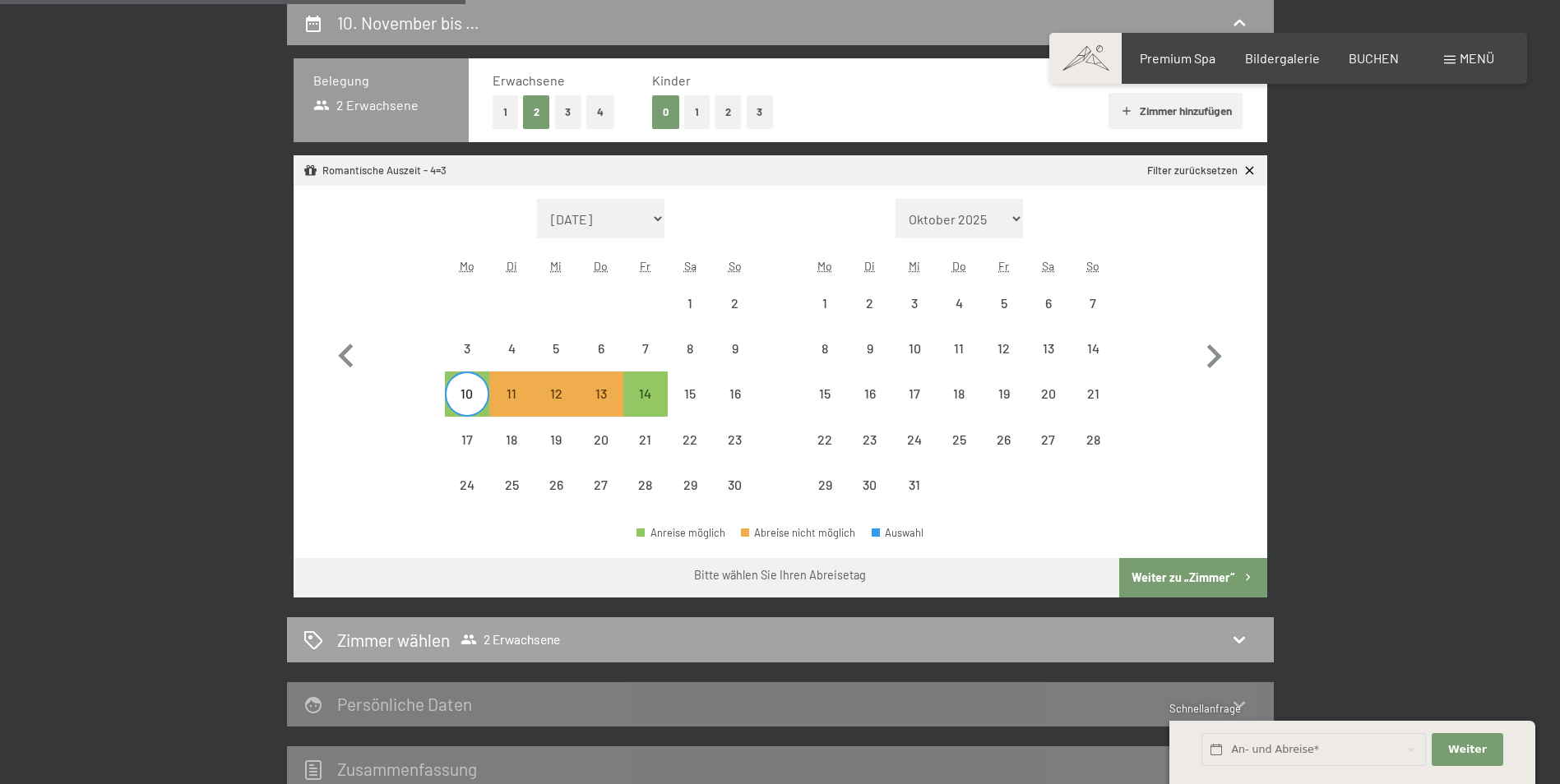
select select "[DATE]"
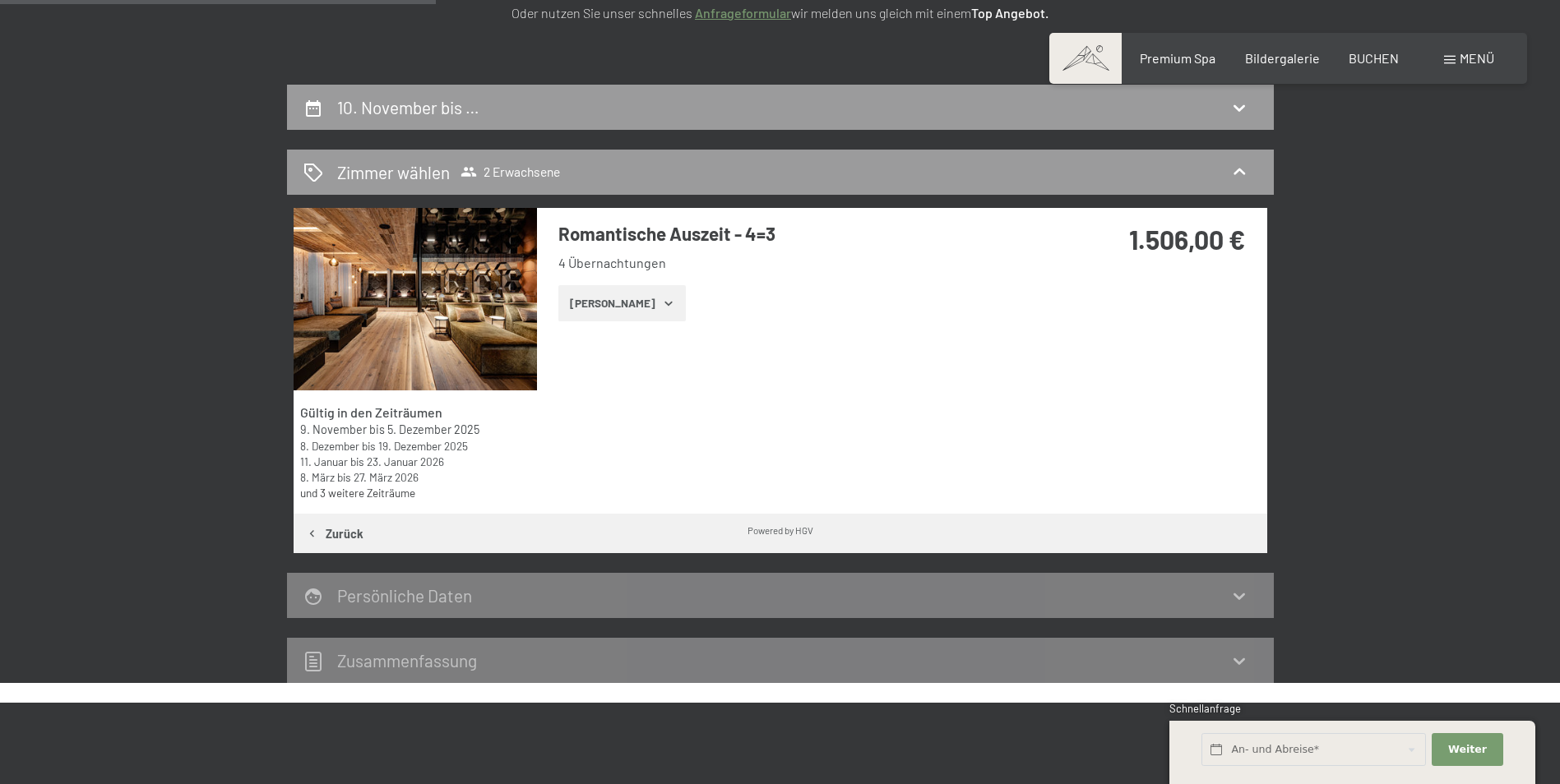
scroll to position [228, 0]
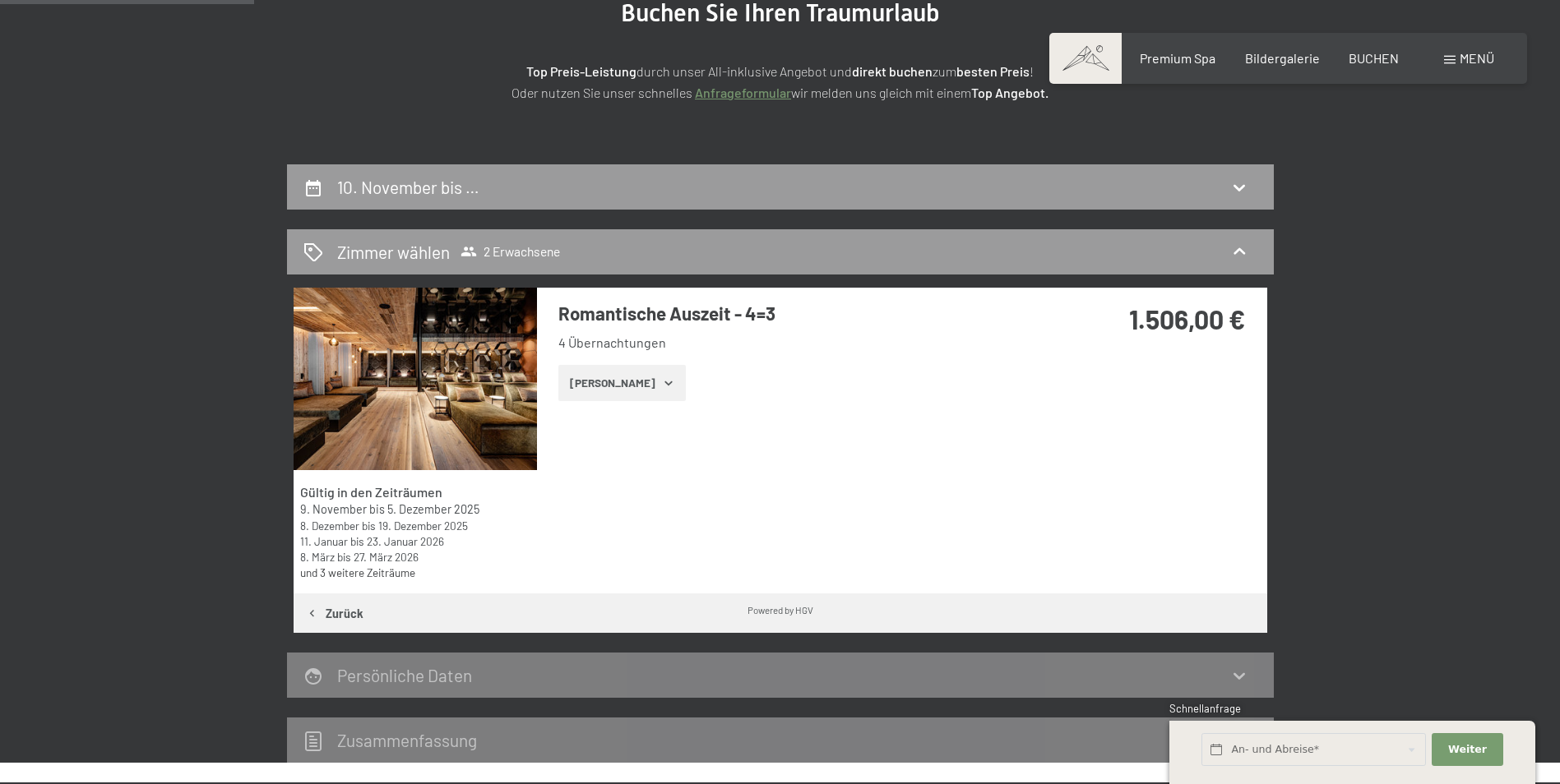
click at [998, 203] on div "10. November bis …" at bounding box center [780, 187] width 987 height 46
select select "[DATE]"
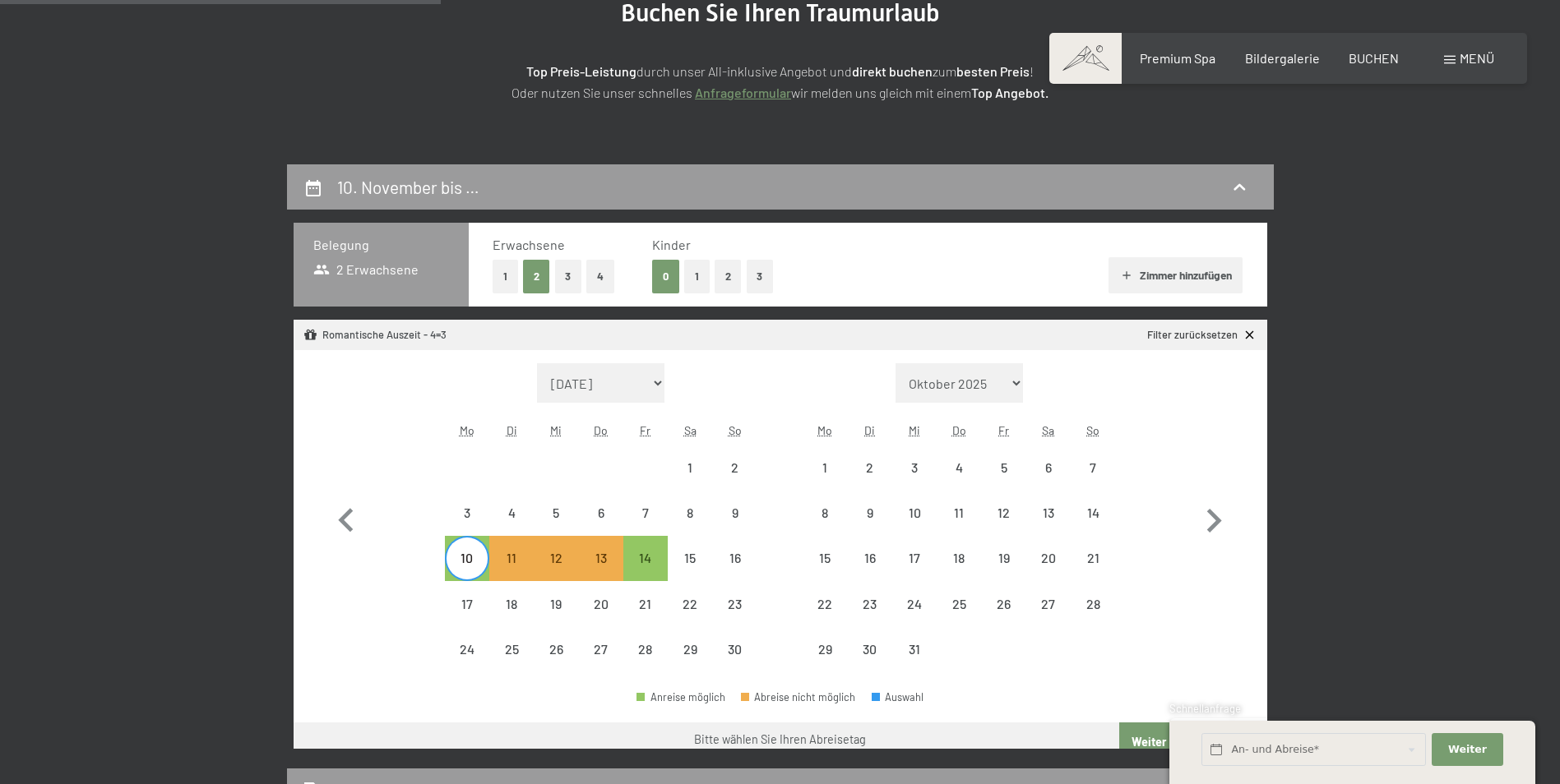
scroll to position [392, 0]
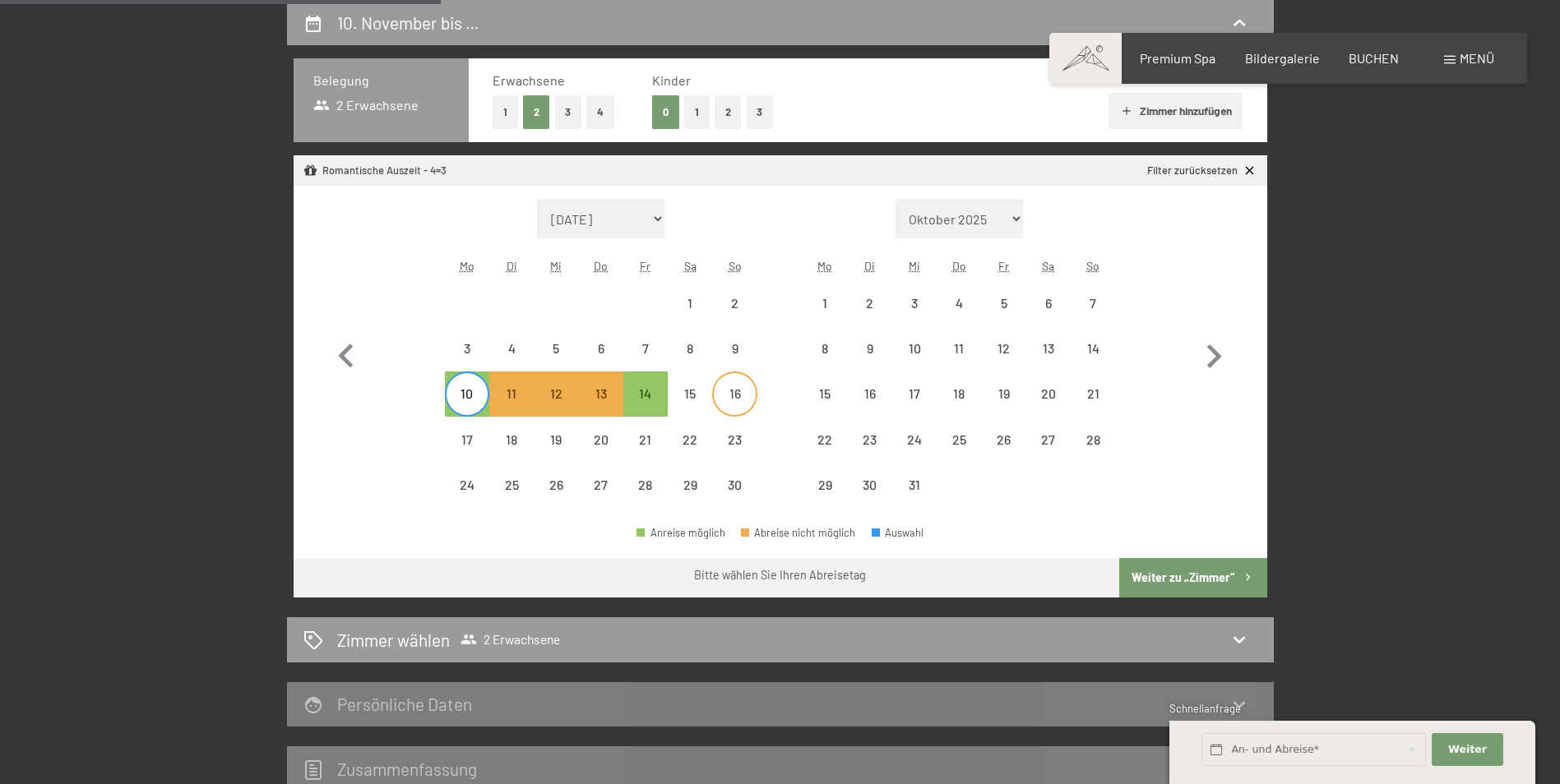
click at [726, 403] on div "16" at bounding box center [734, 407] width 41 height 41
select select "[DATE]"
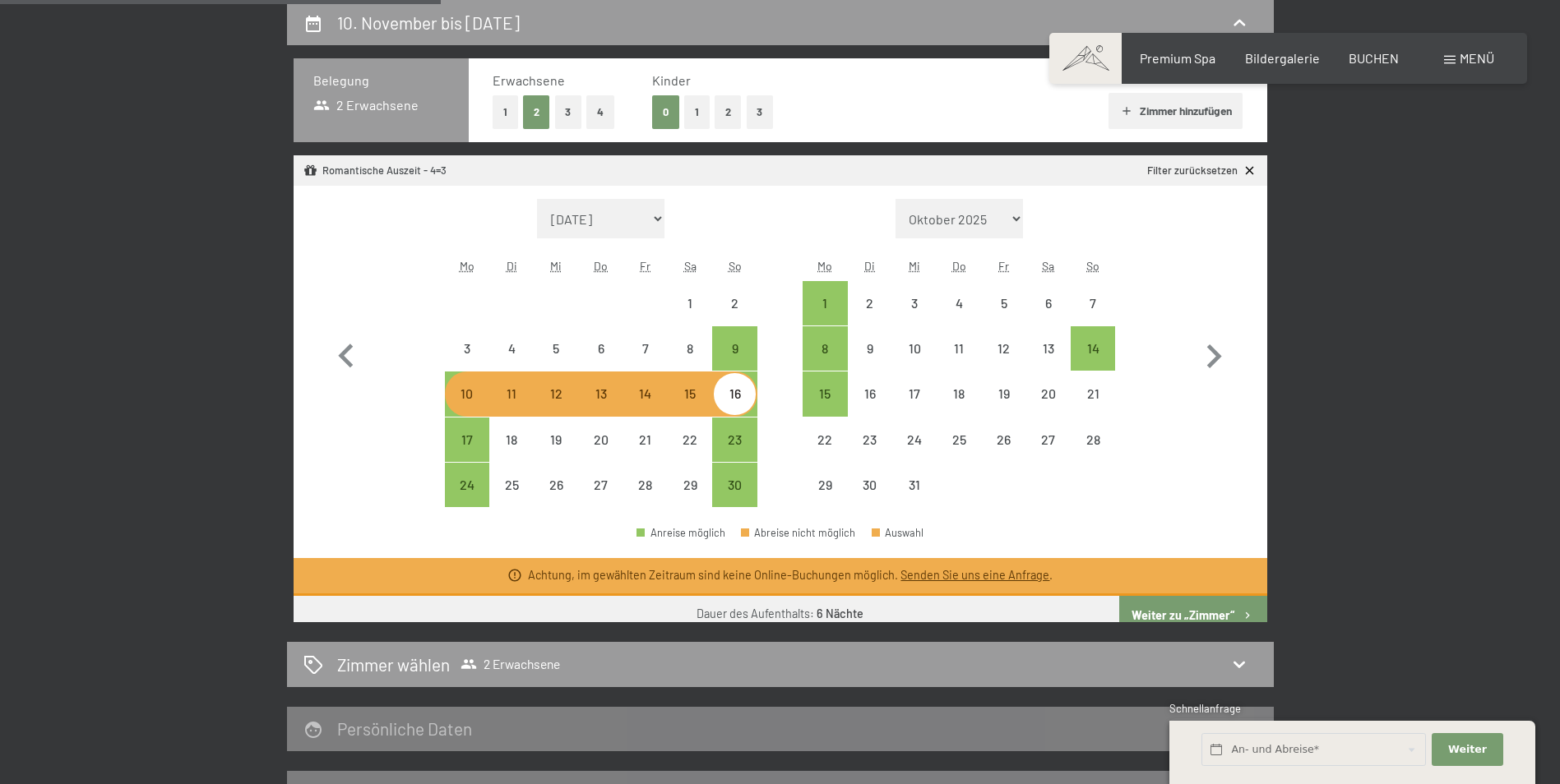
select select "[DATE]"
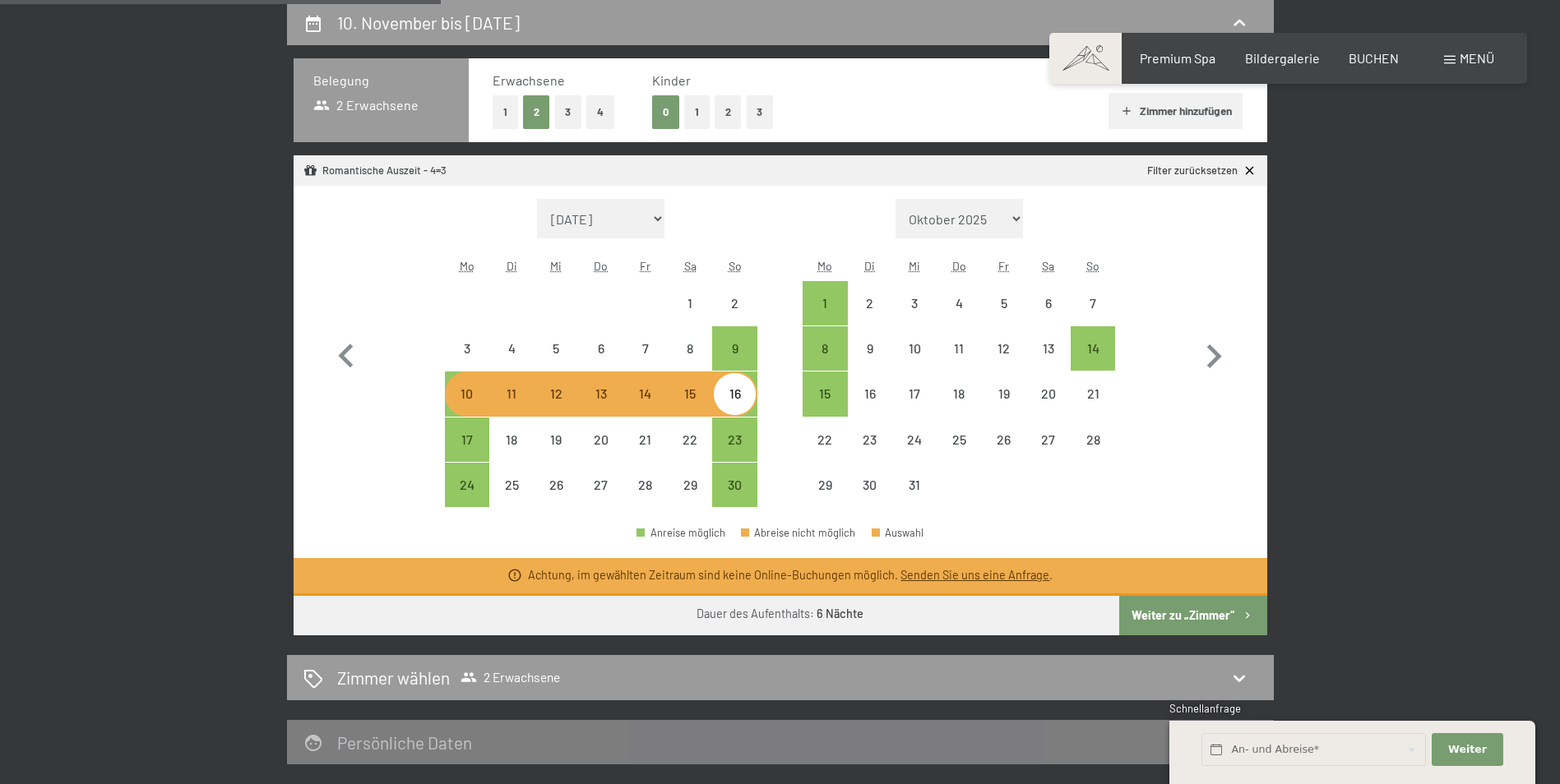
click at [746, 386] on div "16" at bounding box center [734, 394] width 41 height 41
select select "[DATE]"
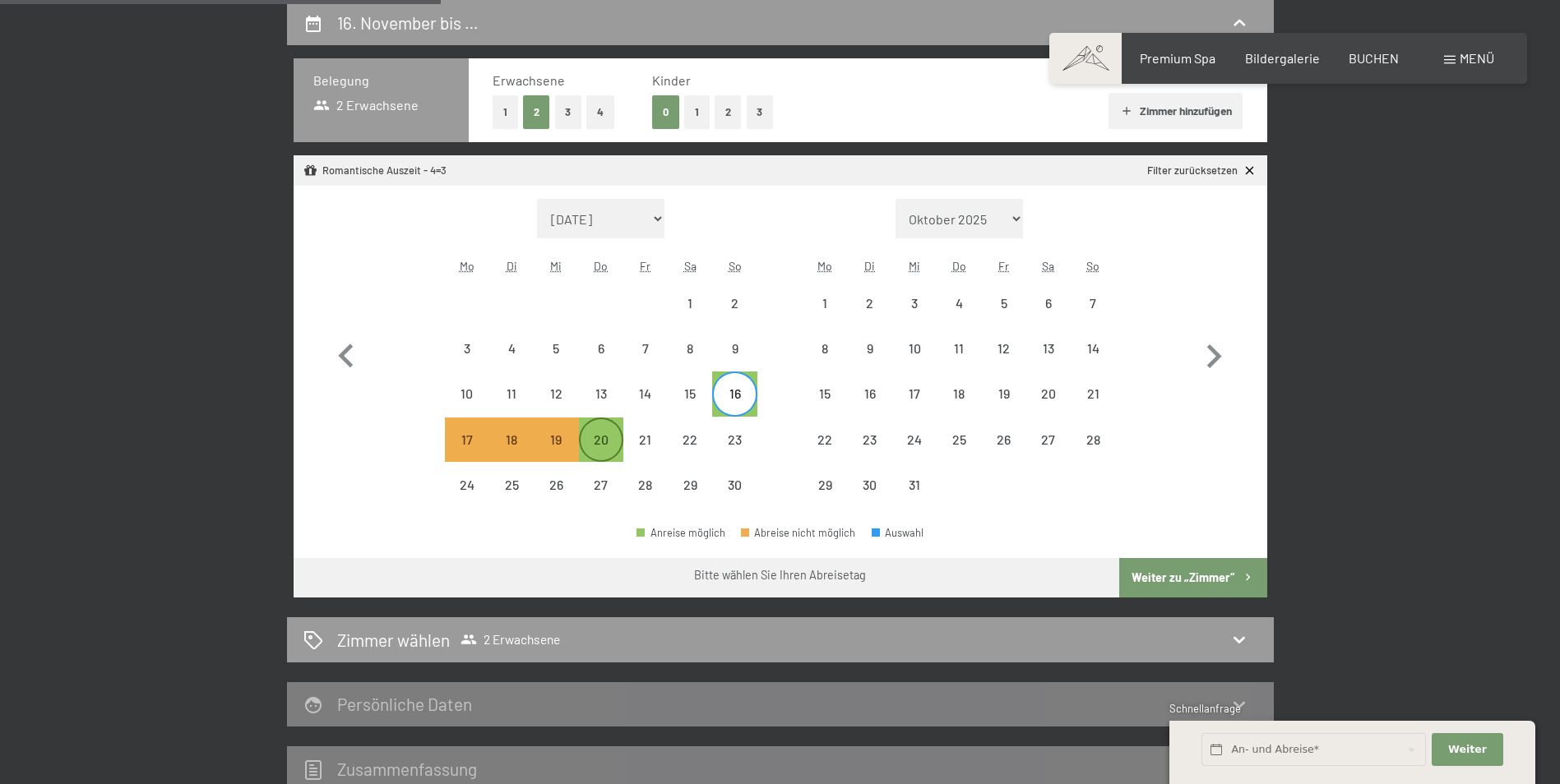
click at [613, 429] on div "20" at bounding box center [601, 439] width 41 height 41
select select "[DATE]"
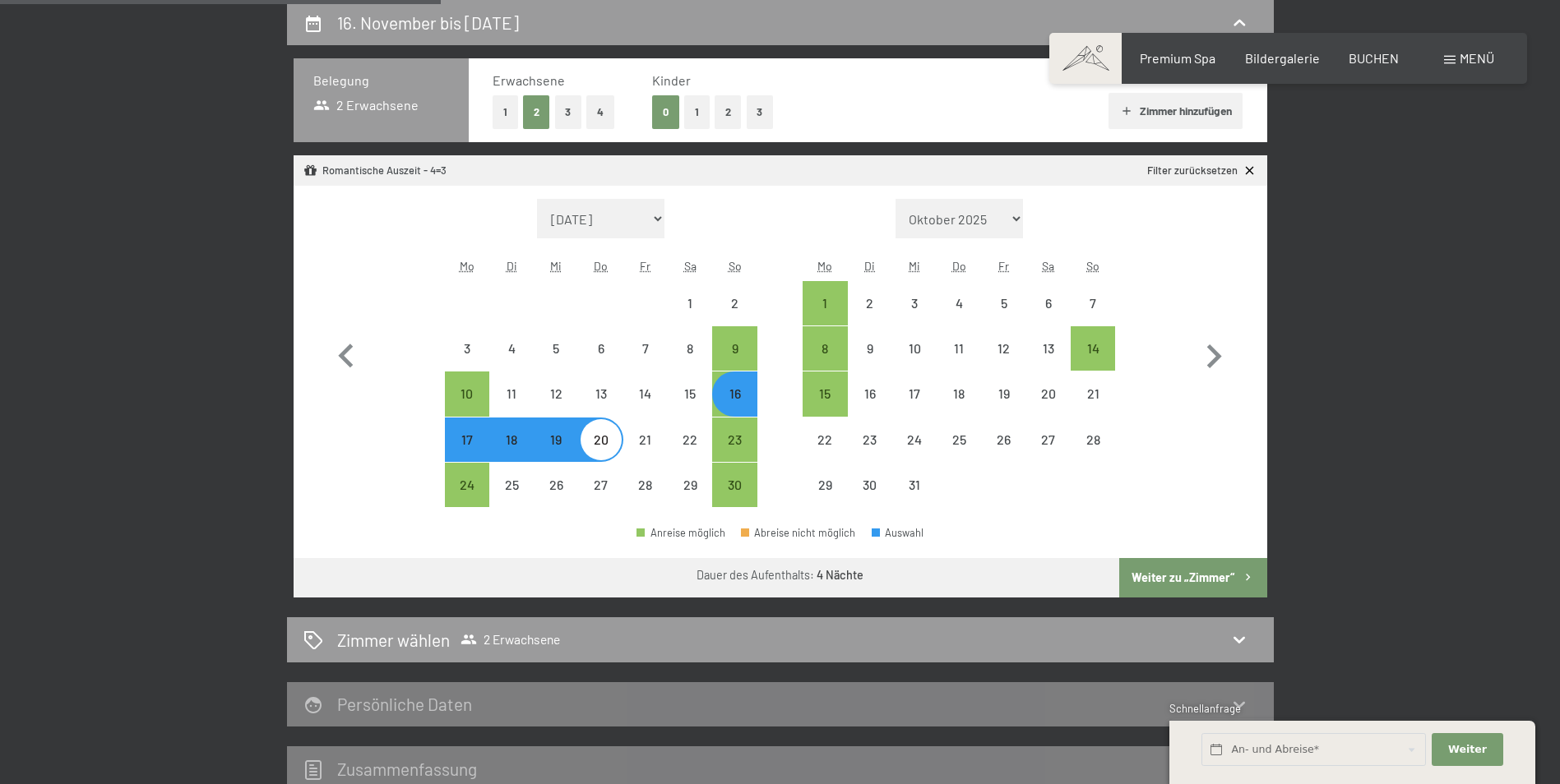
select select "[DATE]"
click at [1134, 570] on button "Weiter zu „Zimmer“" at bounding box center [1193, 577] width 147 height 39
select select "[DATE]"
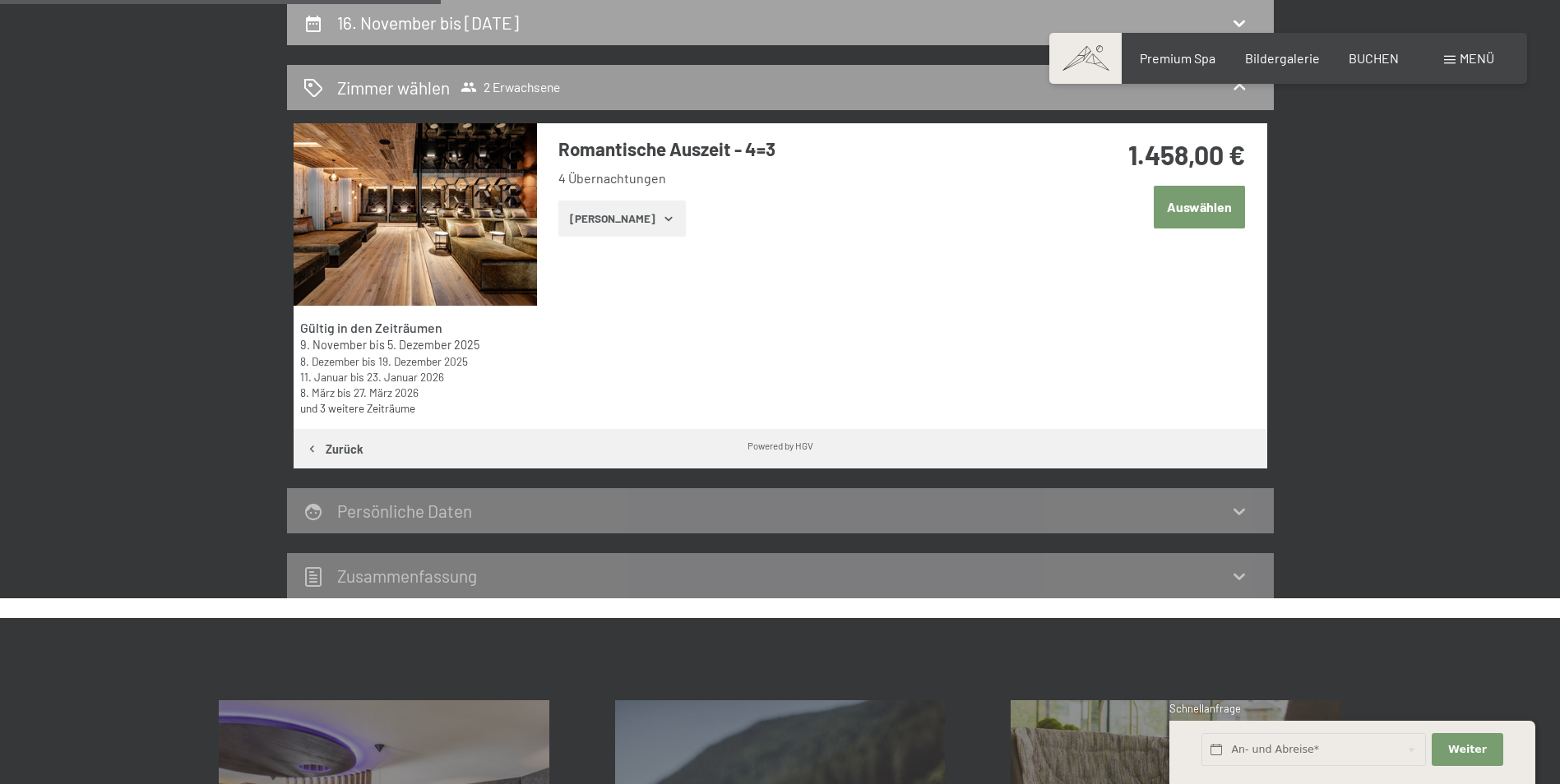
click at [884, 32] on div "16. November bis [DATE]" at bounding box center [780, 22] width 954 height 24
select select "[DATE]"
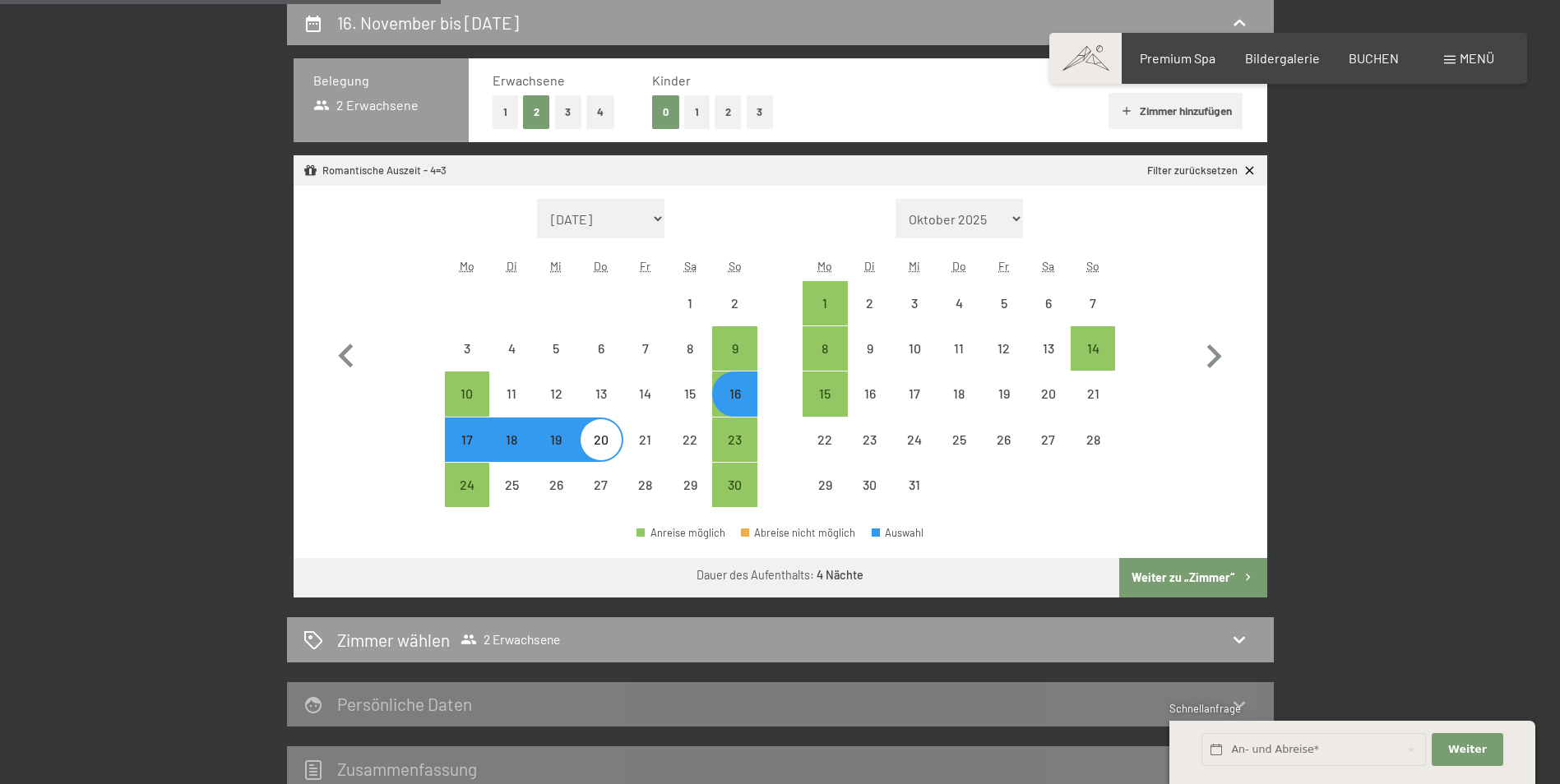
click at [733, 440] on span "Einwilligung Marketing*" at bounding box center [691, 439] width 136 height 17
click at [614, 440] on input "Einwilligung Marketing*" at bounding box center [605, 439] width 17 height 17
click at [732, 444] on span "Einwilligung Marketing*" at bounding box center [691, 439] width 136 height 17
click at [614, 444] on input "Einwilligung Marketing*" at bounding box center [605, 439] width 17 height 17
click at [741, 438] on span "Einwilligung Marketing*" at bounding box center [691, 439] width 136 height 17
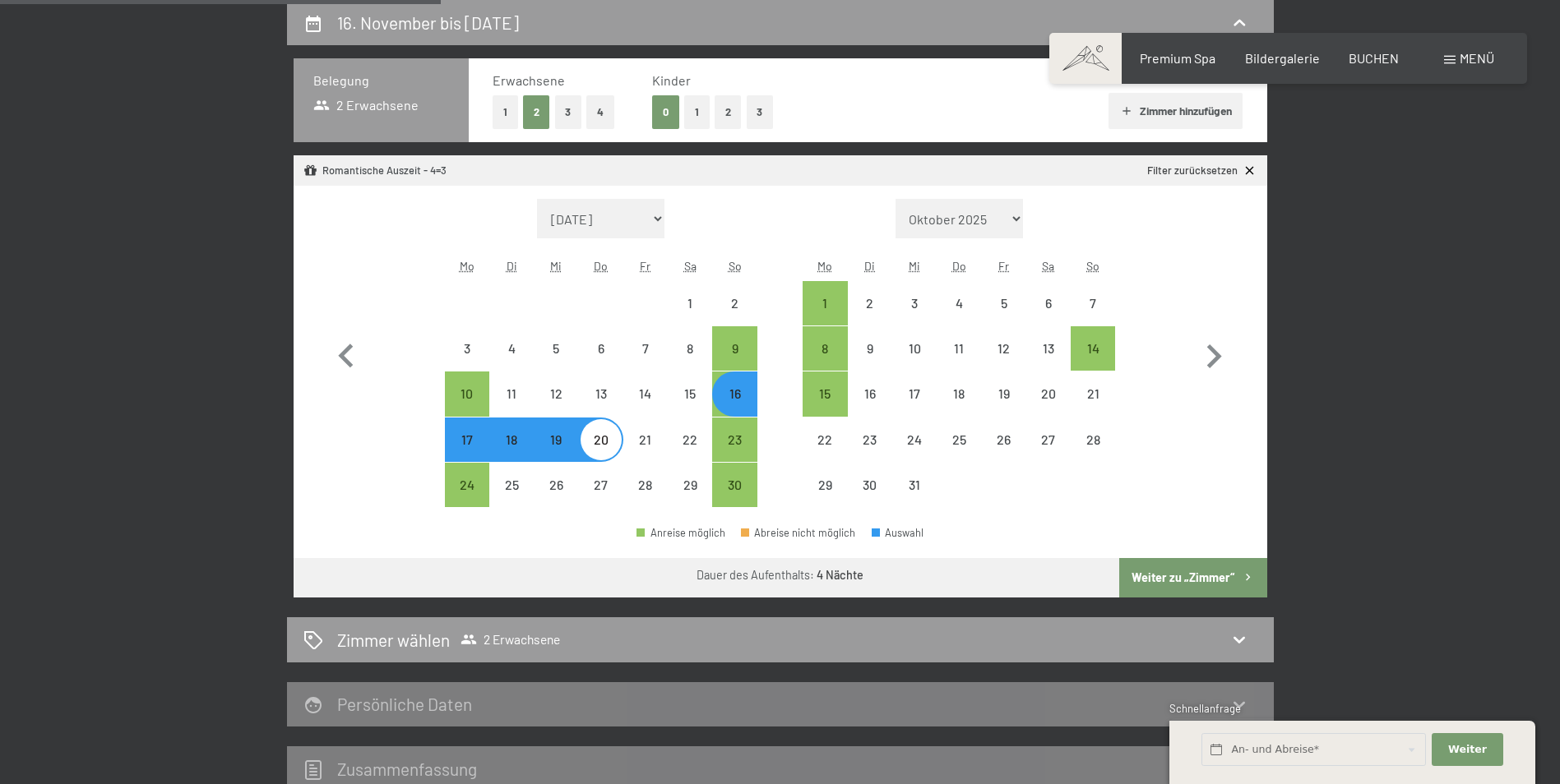
click at [614, 438] on input "Einwilligung Marketing*" at bounding box center [605, 439] width 17 height 17
click at [732, 443] on span "Einwilligung Marketing*" at bounding box center [691, 439] width 136 height 17
click at [614, 443] on input "Einwilligung Marketing*" at bounding box center [605, 439] width 17 height 17
checkbox input "false"
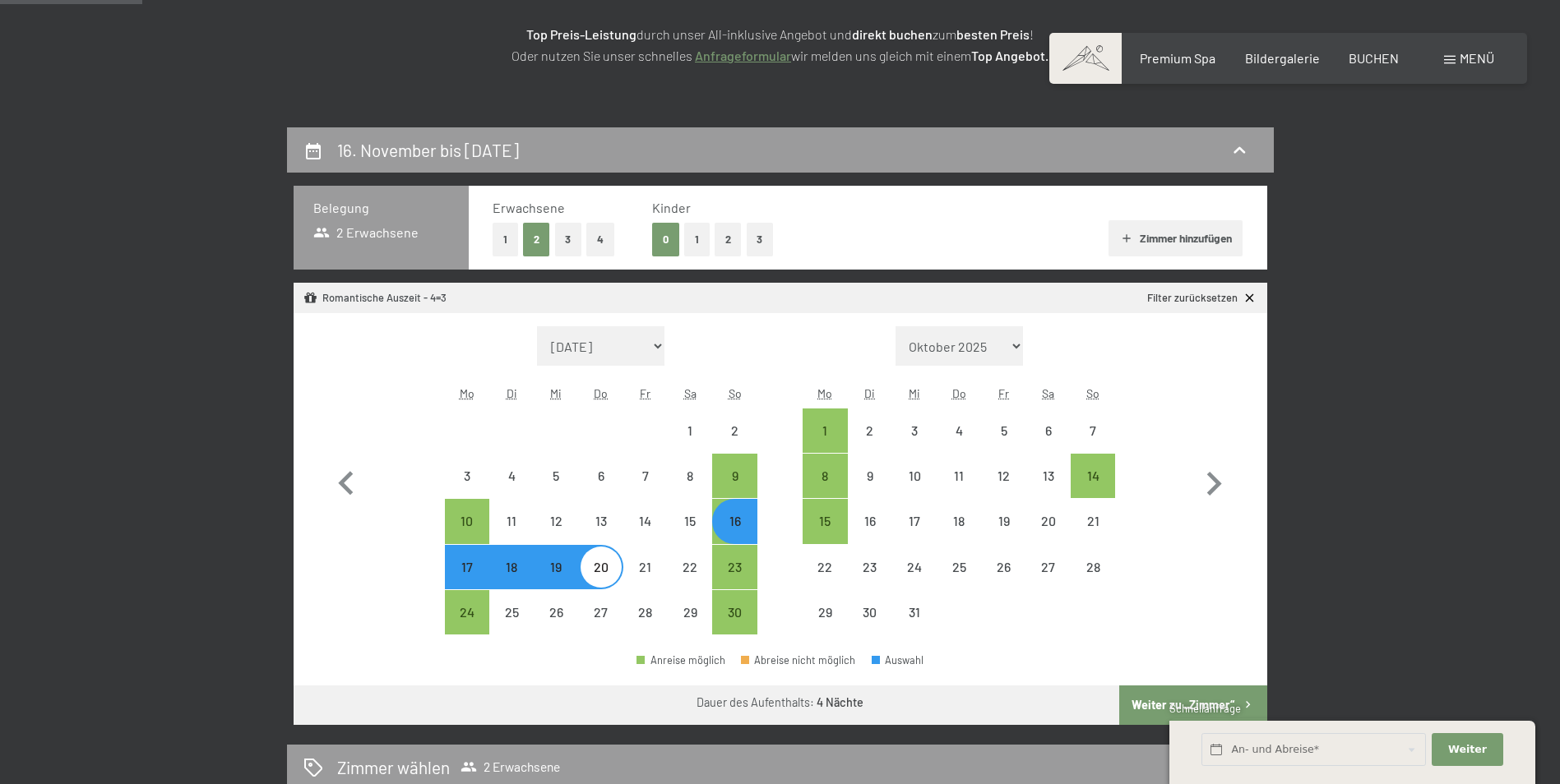
scroll to position [146, 0]
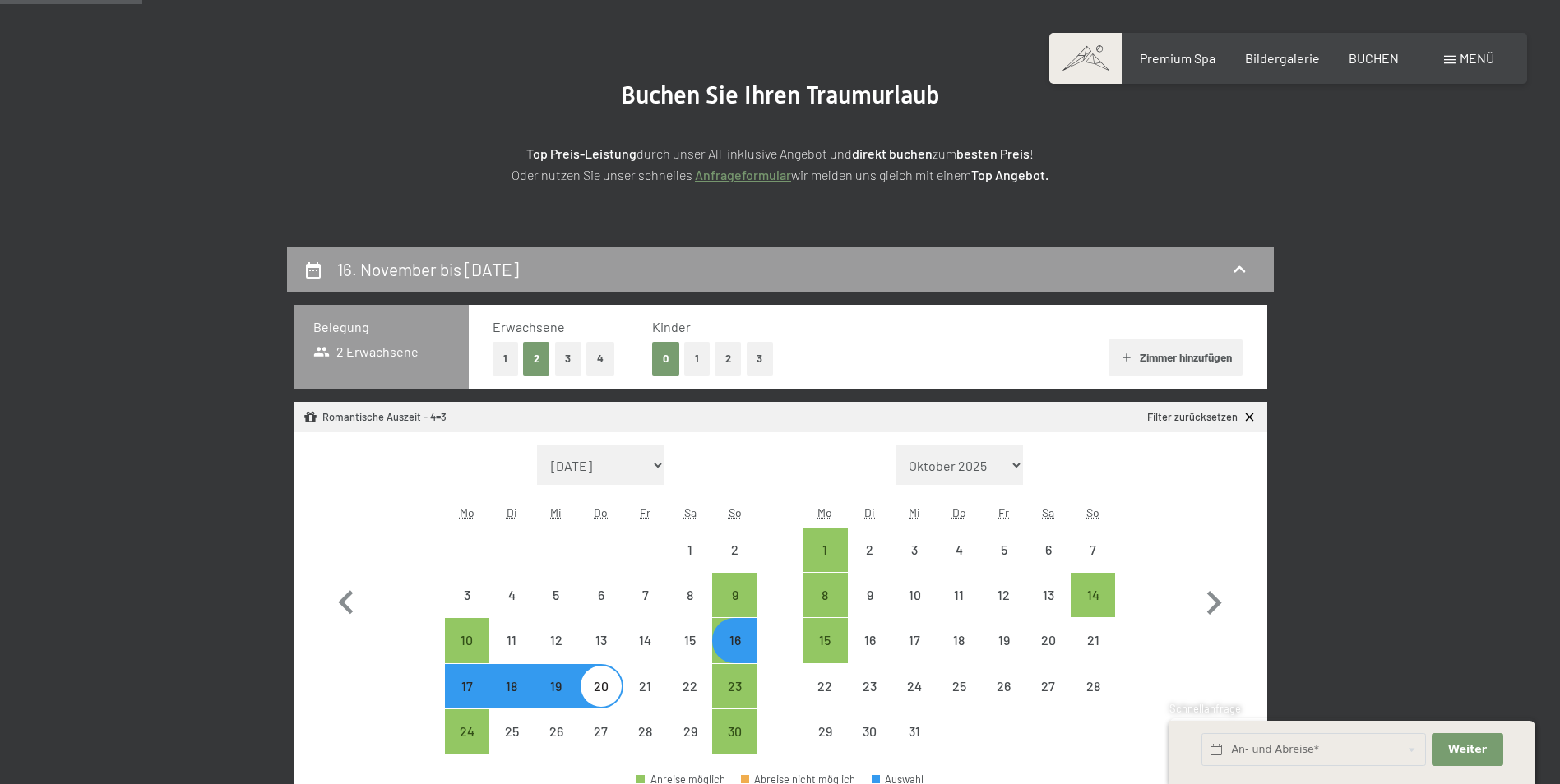
click at [732, 655] on div "16" at bounding box center [734, 654] width 41 height 41
select select "[DATE]"
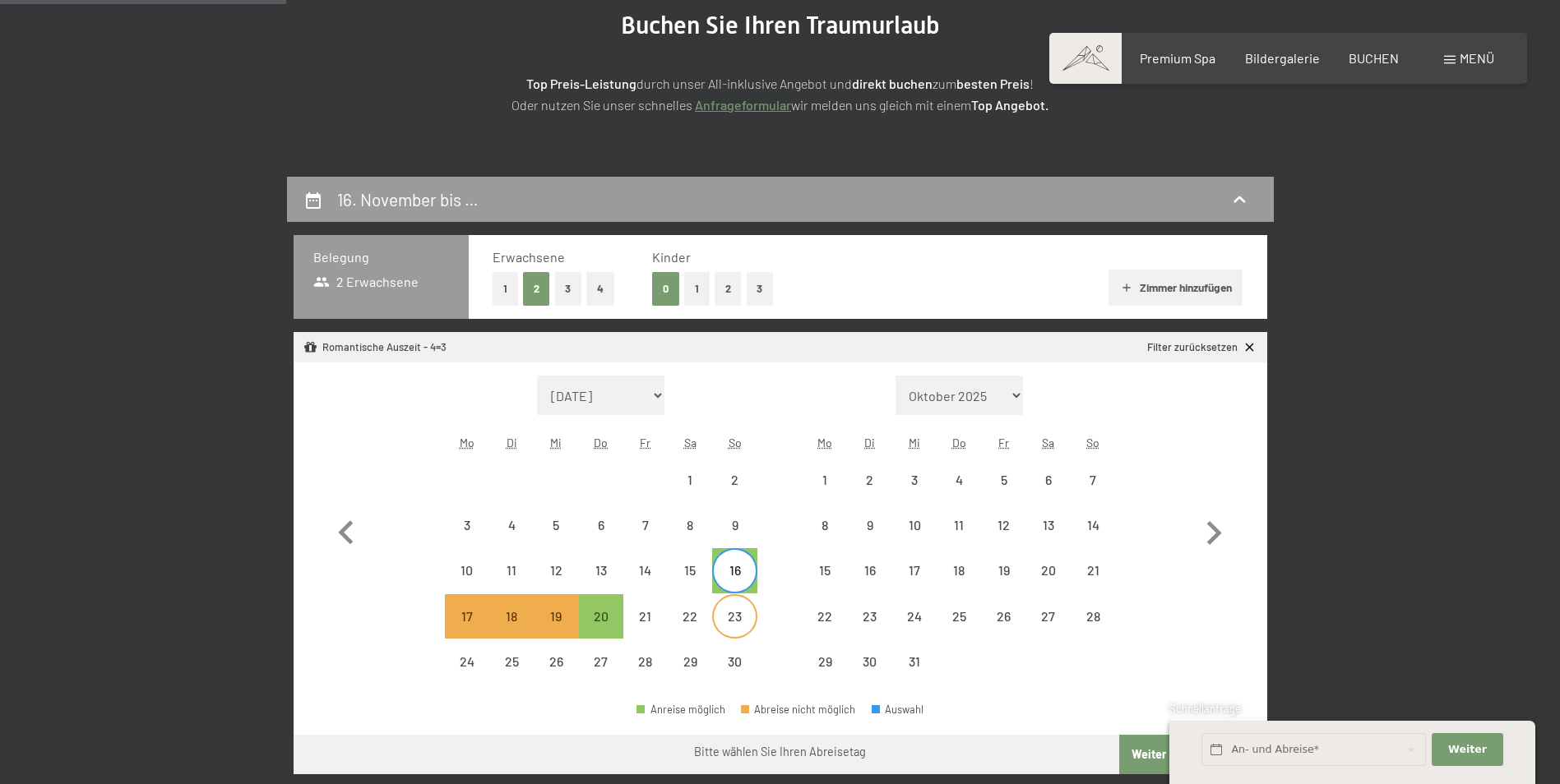
scroll to position [310, 0]
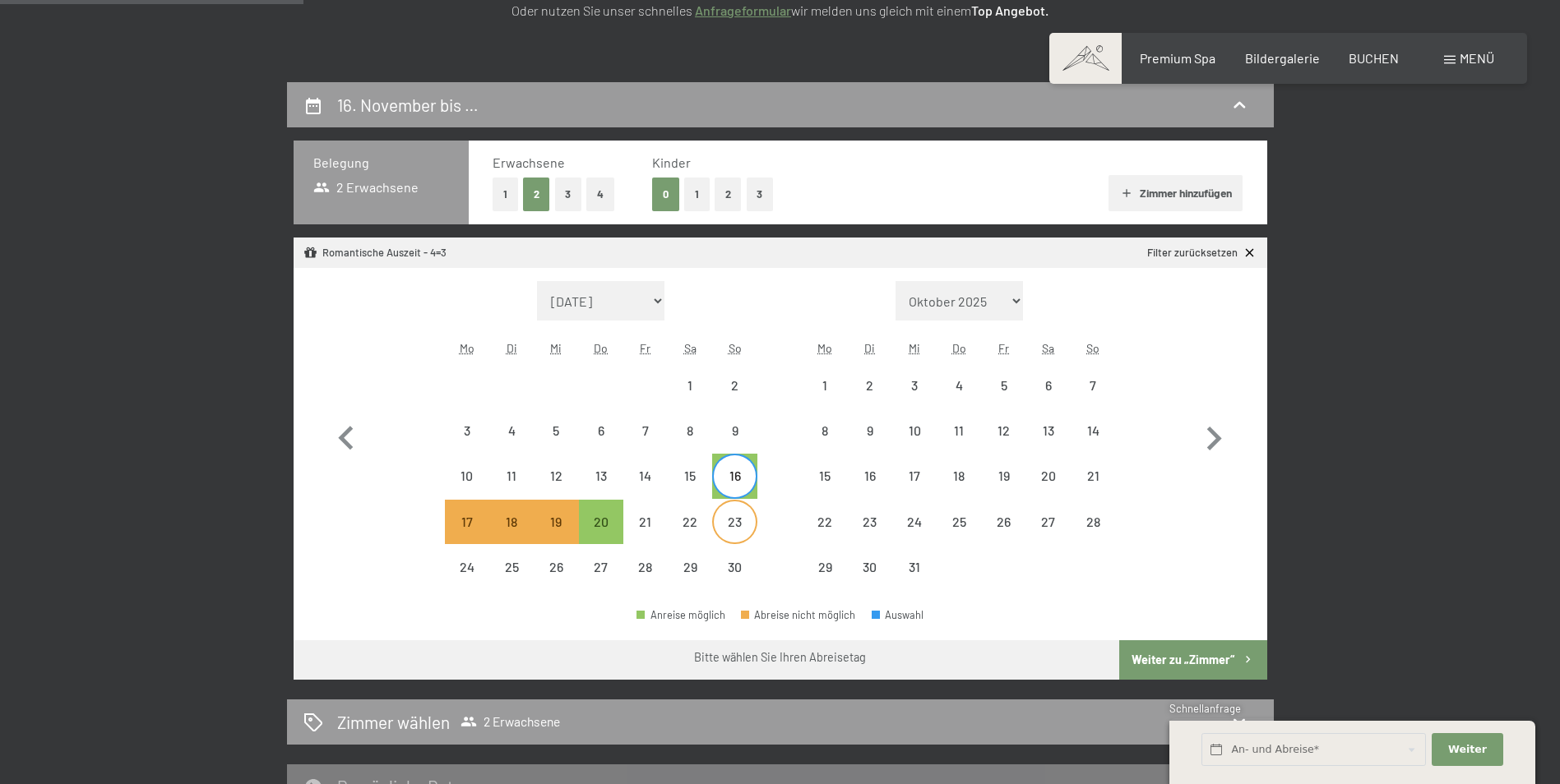
click at [741, 518] on div "23" at bounding box center [734, 536] width 41 height 41
select select "[DATE]"
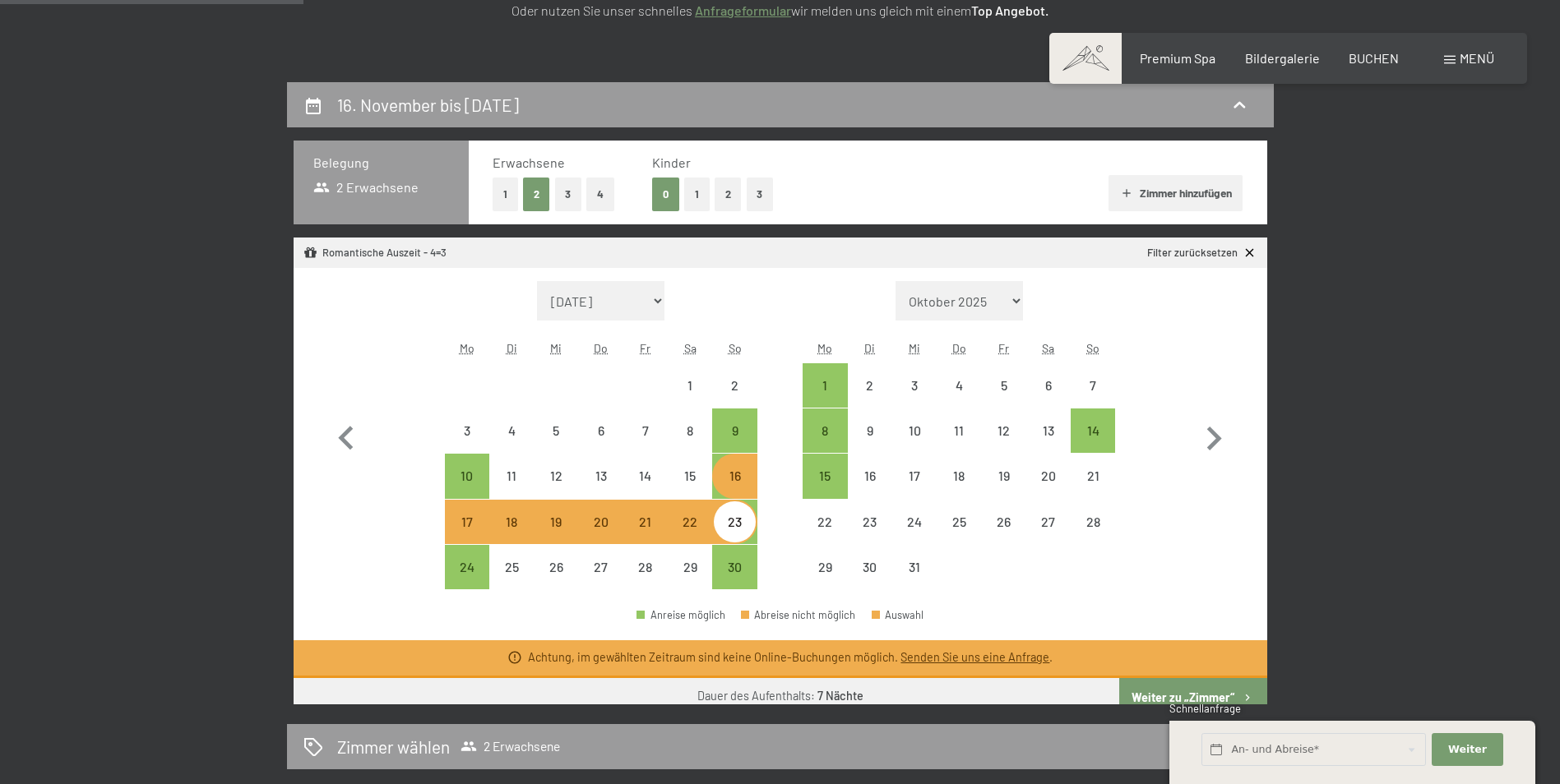
select select "[DATE]"
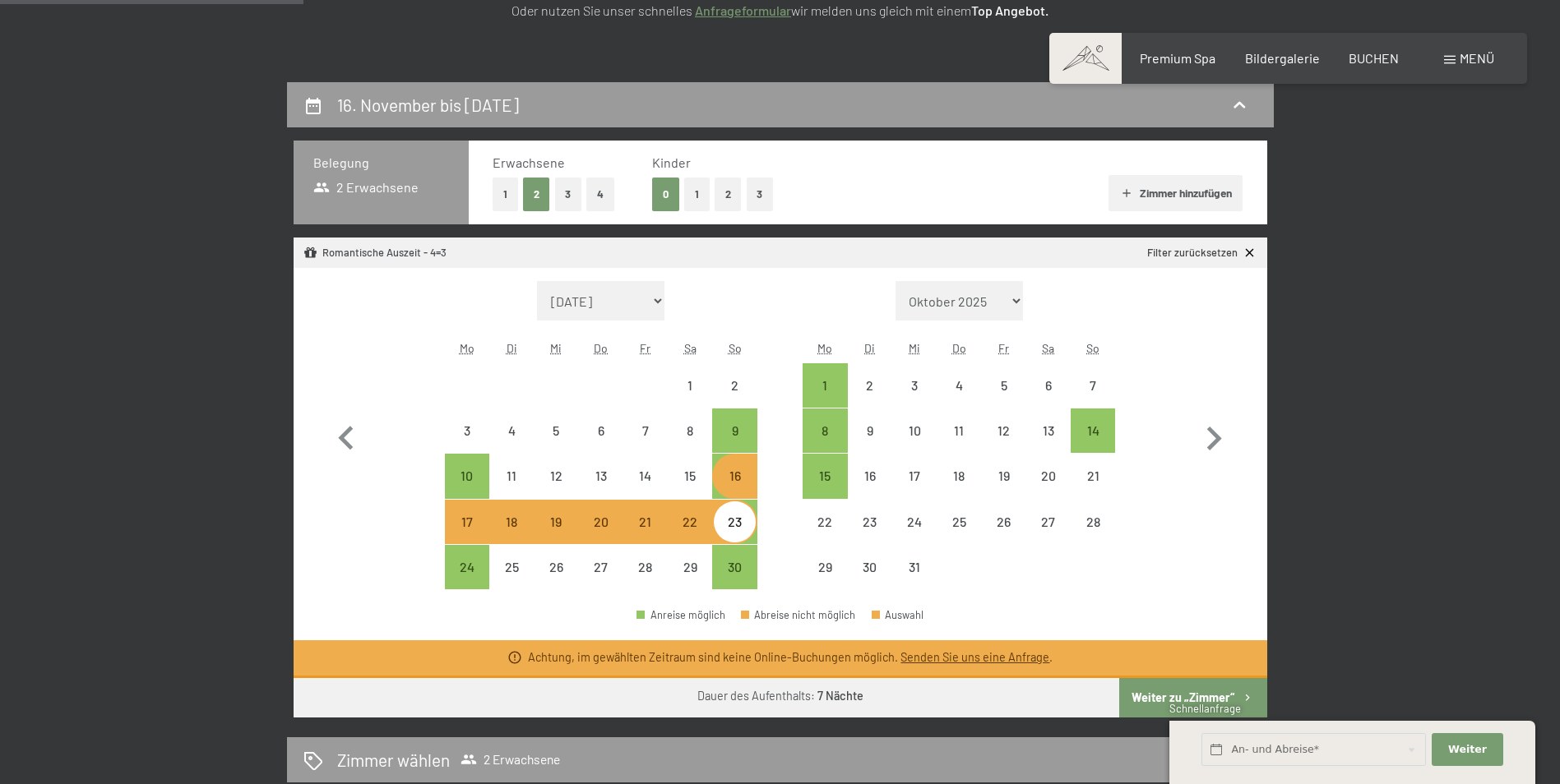
click at [741, 518] on div "23" at bounding box center [734, 536] width 41 height 41
select select "[DATE]"
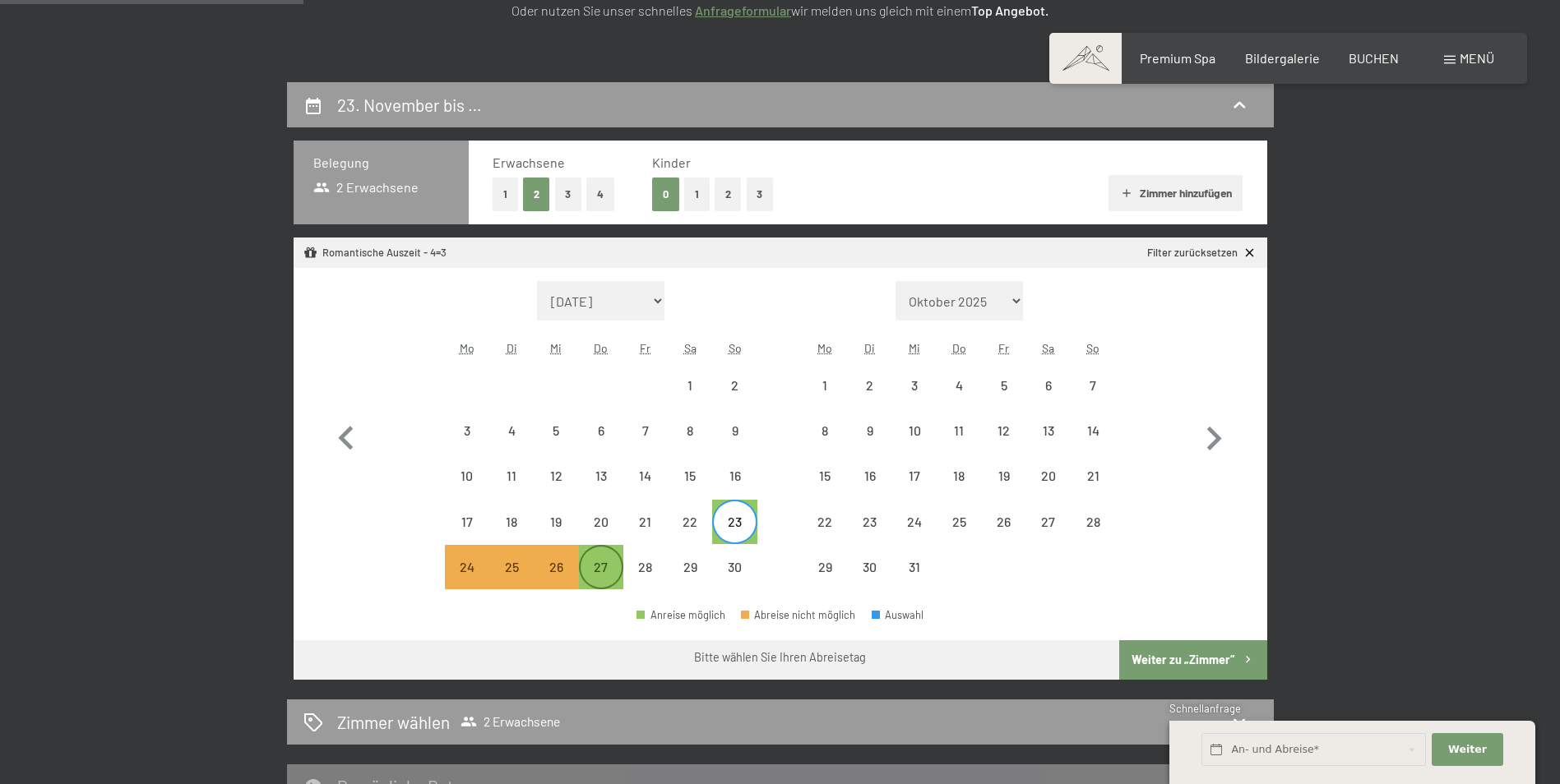
click at [590, 566] on div "27" at bounding box center [601, 581] width 41 height 41
select select "[DATE]"
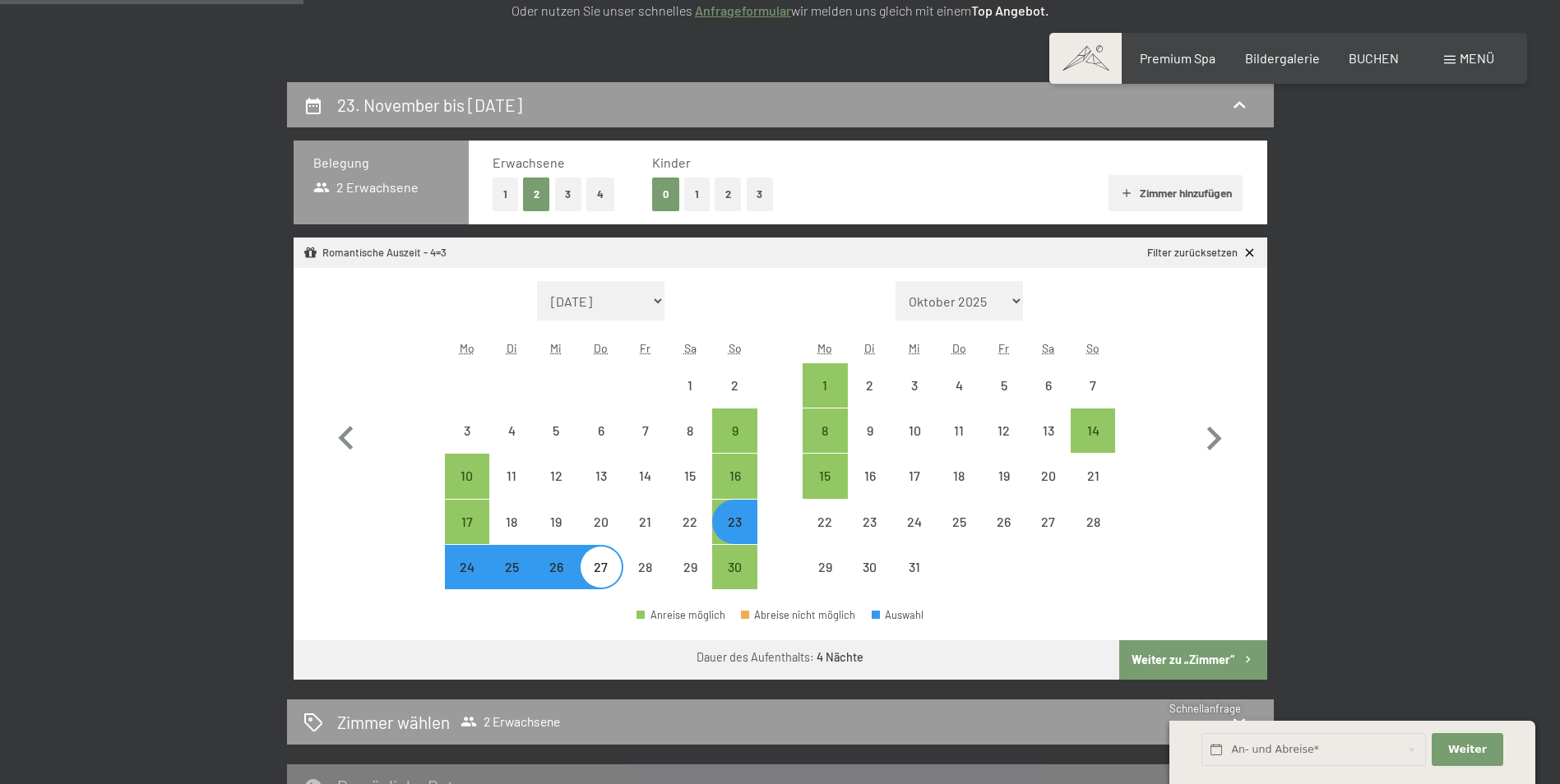
select select "[DATE]"
click at [1227, 648] on button "Weiter zu „Zimmer“" at bounding box center [1193, 659] width 147 height 39
select select "[DATE]"
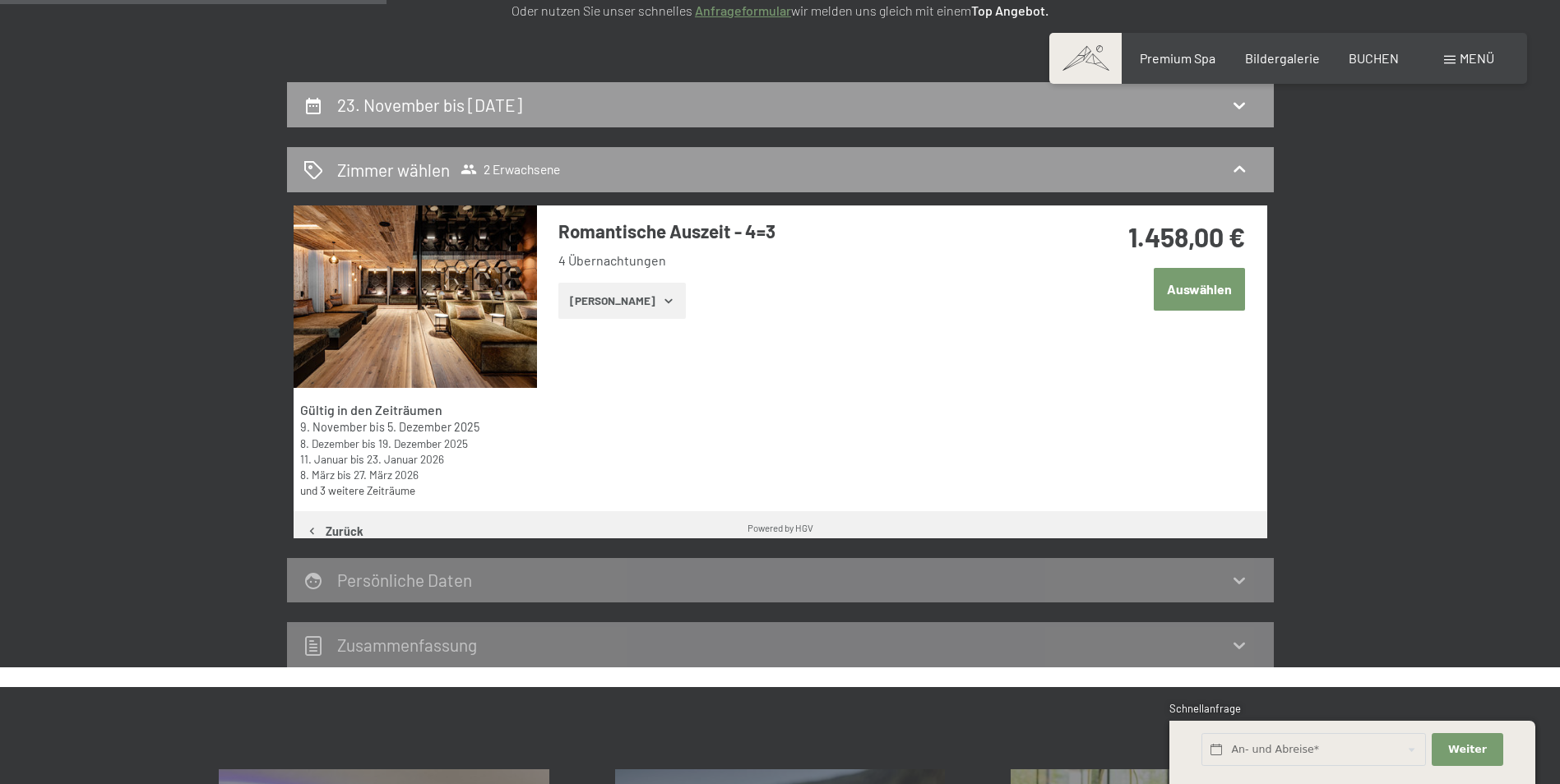
scroll to position [392, 0]
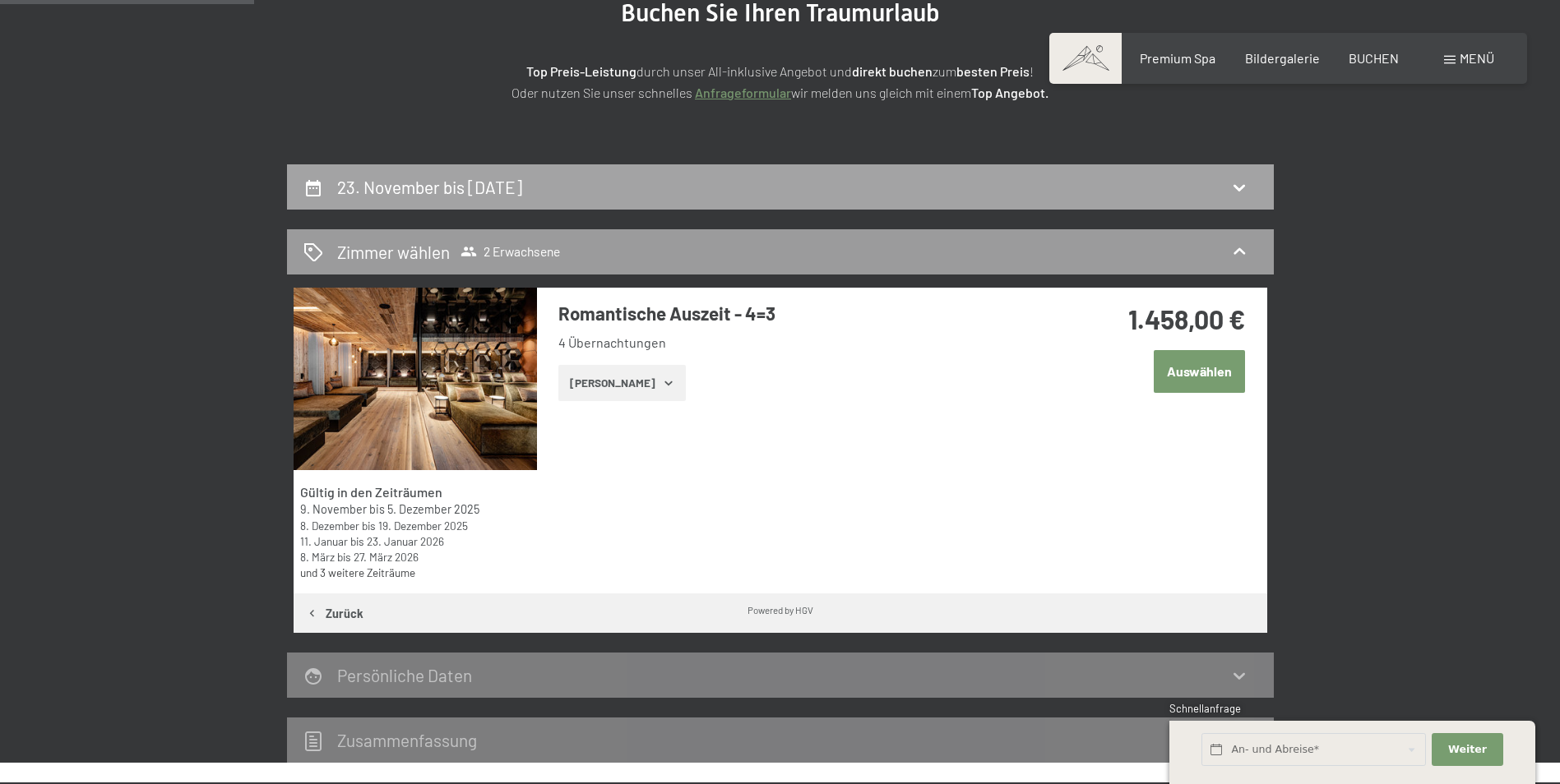
click at [661, 180] on div "23. November bis [DATE]" at bounding box center [780, 187] width 954 height 24
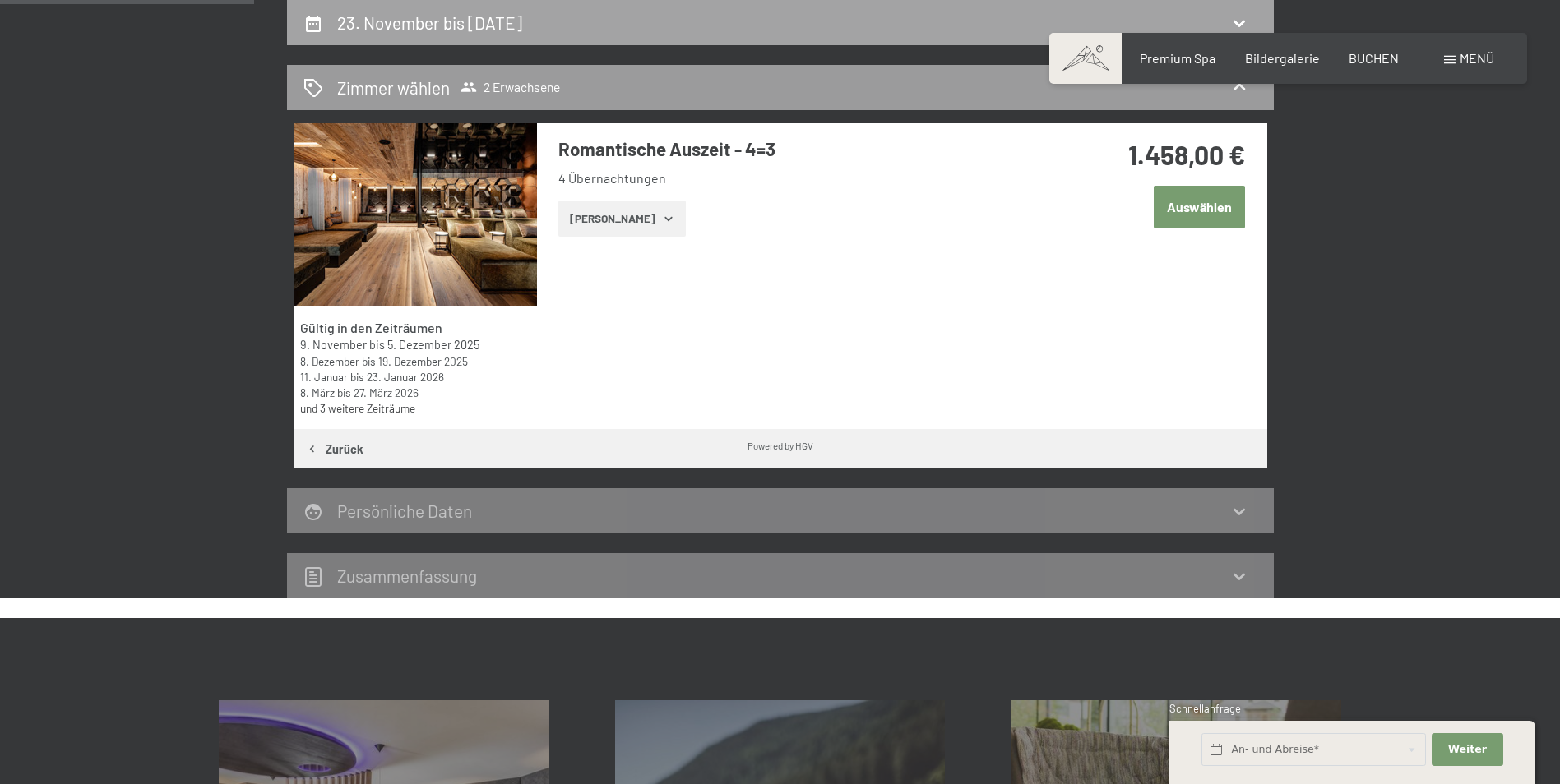
select select "[DATE]"
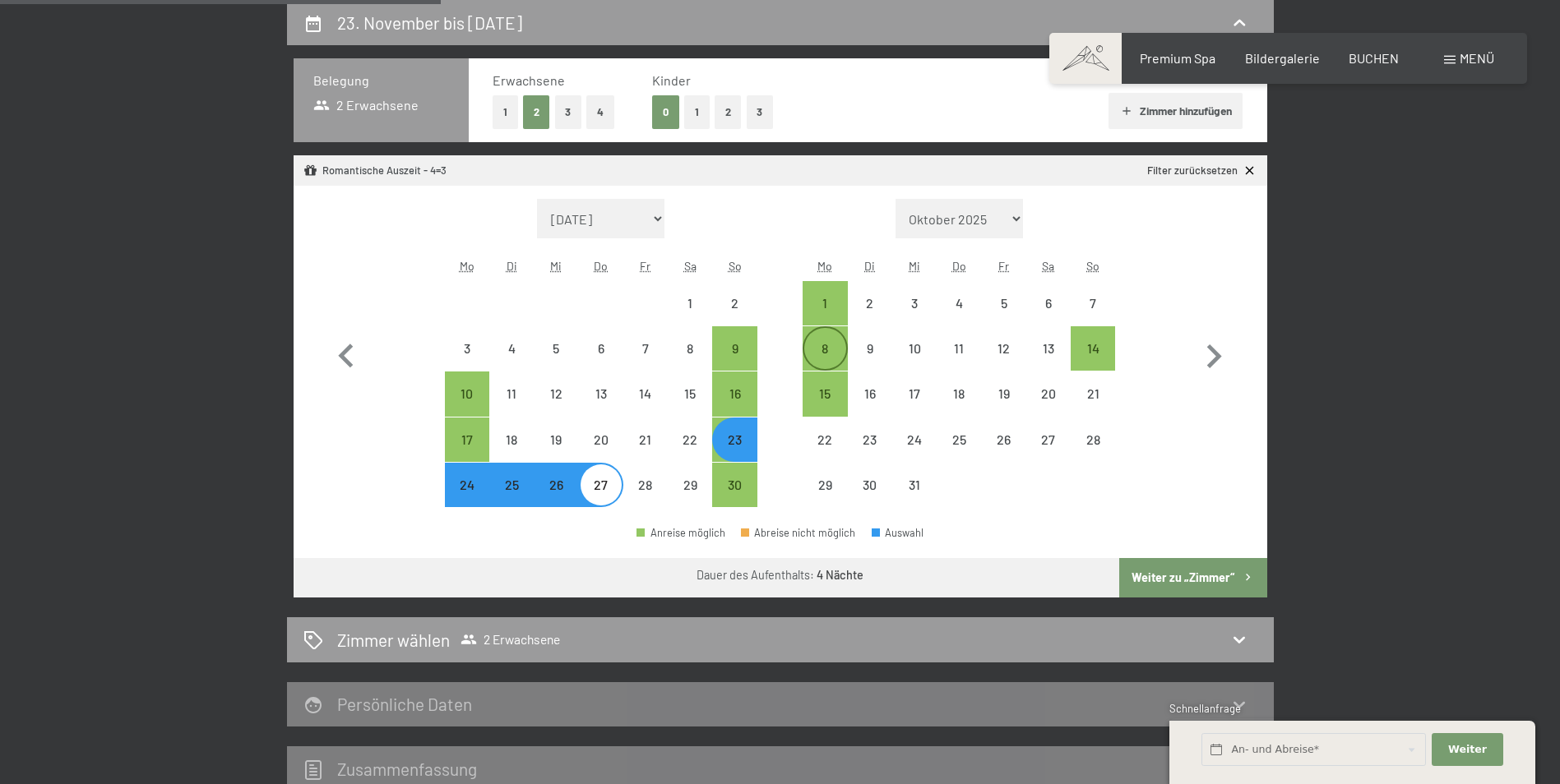
click at [817, 343] on div "8" at bounding box center [825, 362] width 41 height 41
select select "[DATE]"
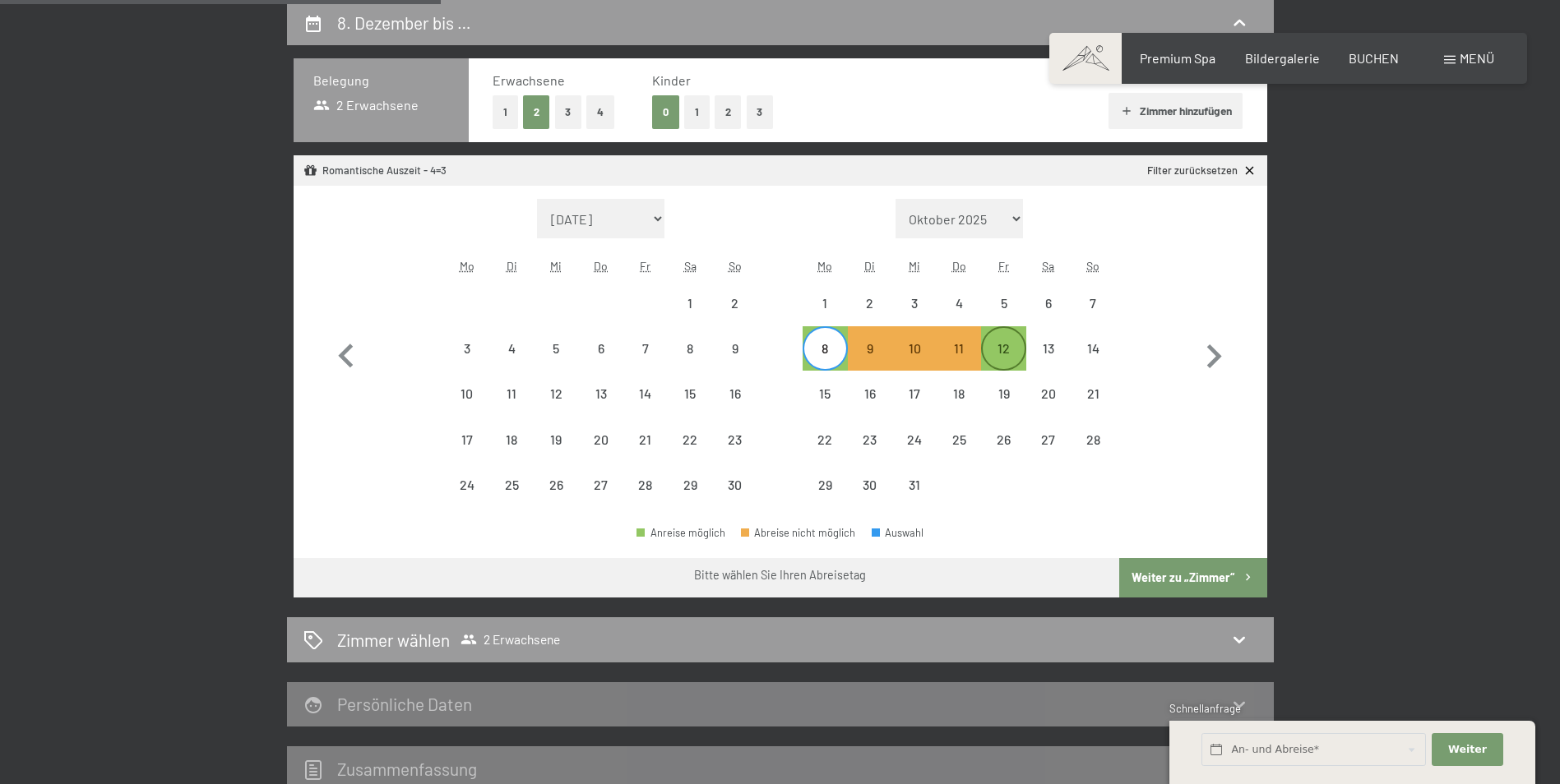
click at [1005, 352] on div "12" at bounding box center [1003, 362] width 41 height 41
select select "[DATE]"
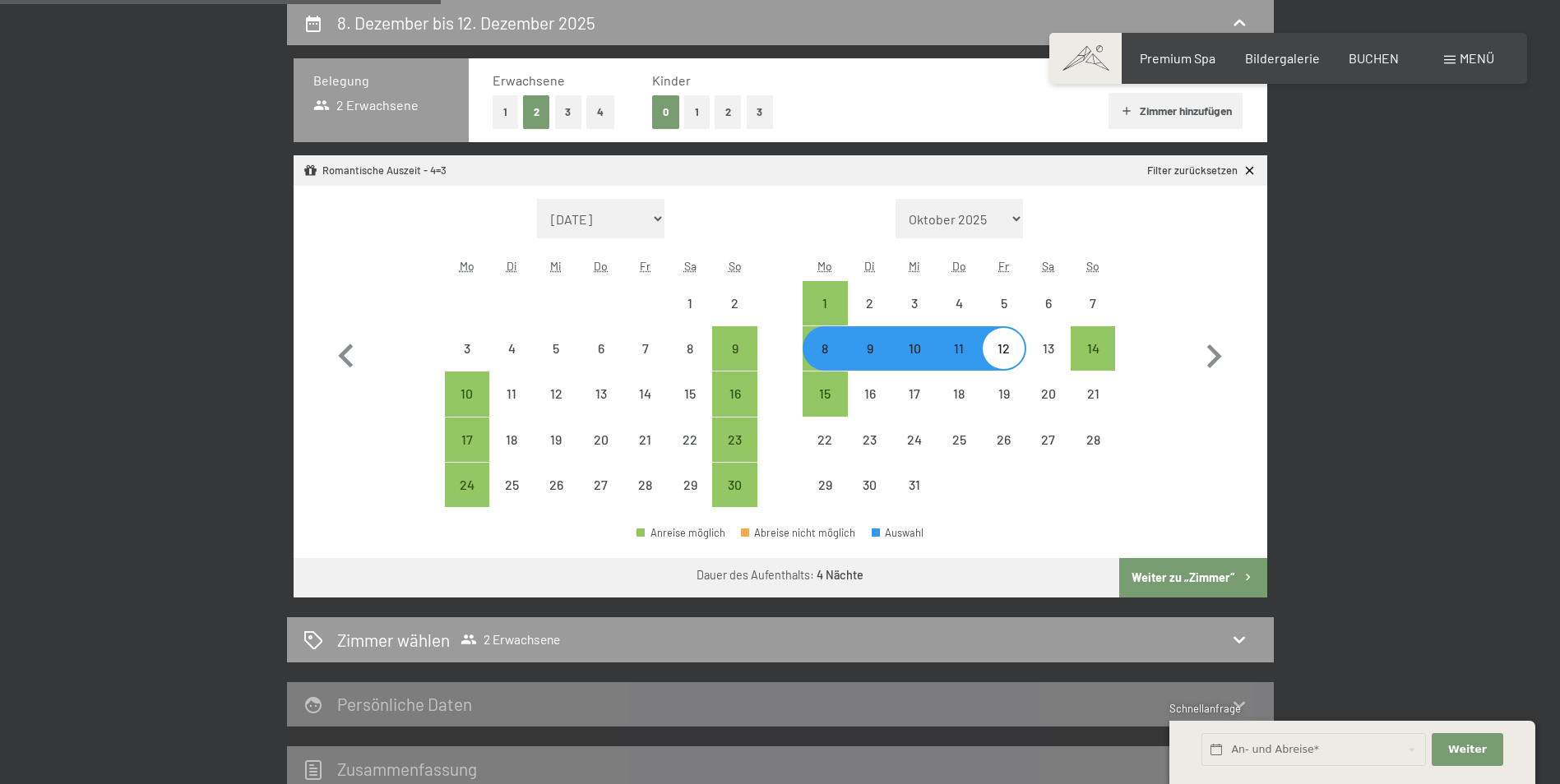
select select "[DATE]"
click at [1176, 580] on button "Weiter zu „Zimmer“" at bounding box center [1193, 577] width 147 height 39
select select "[DATE]"
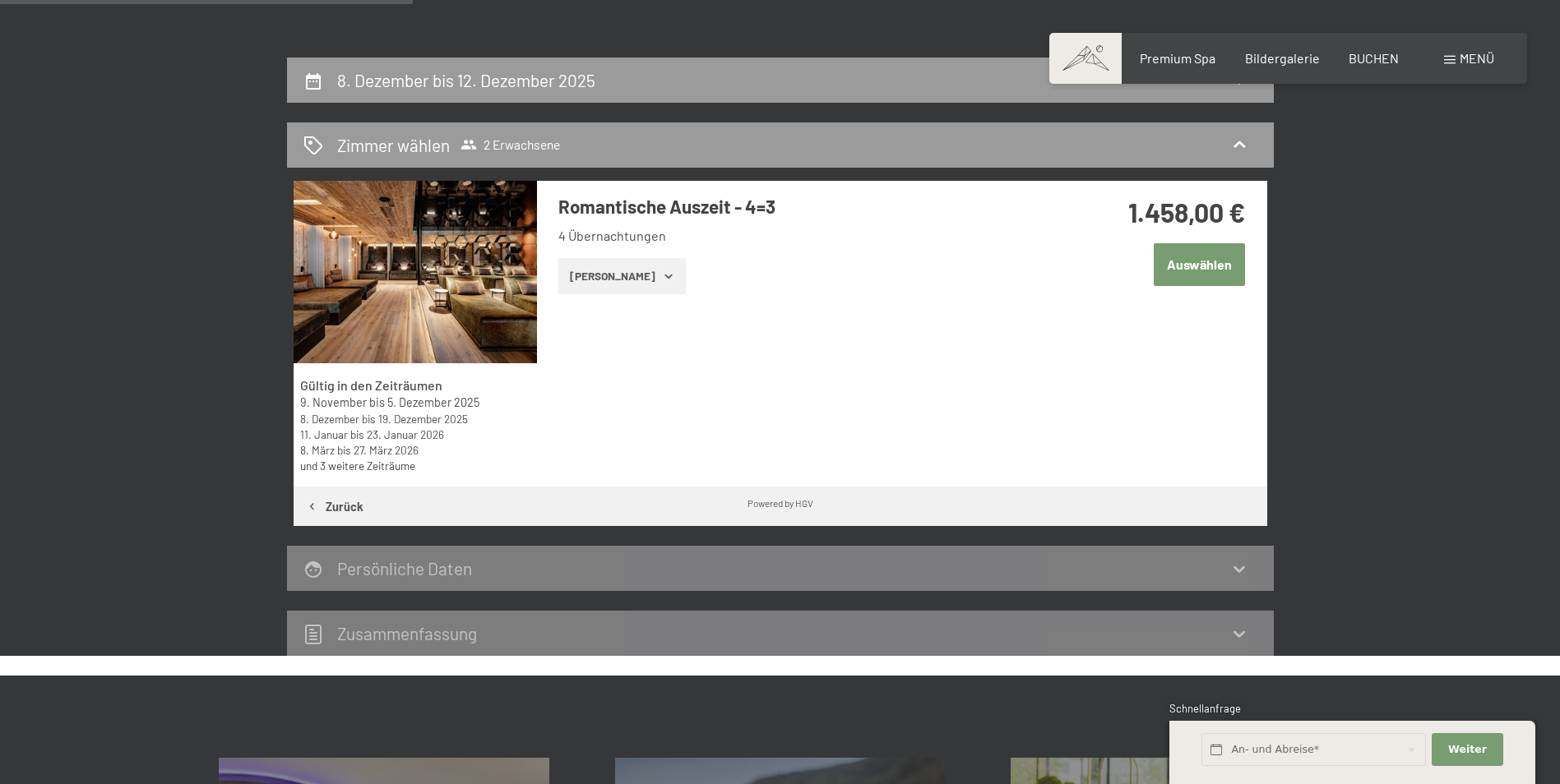
scroll to position [310, 0]
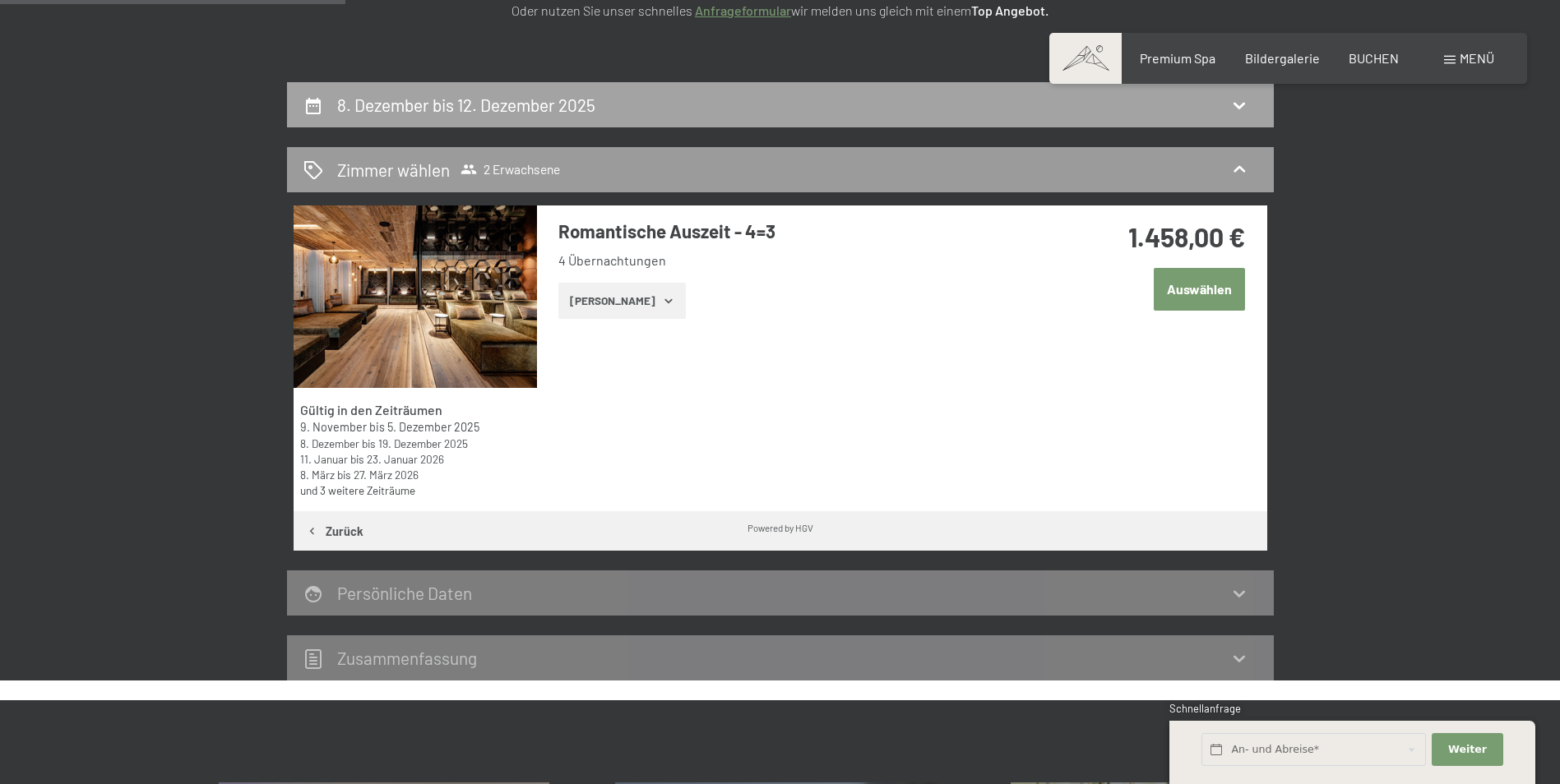
click at [887, 101] on div "8. Dezember bis 12. Dezember 2025" at bounding box center [780, 104] width 954 height 24
select select "[DATE]"
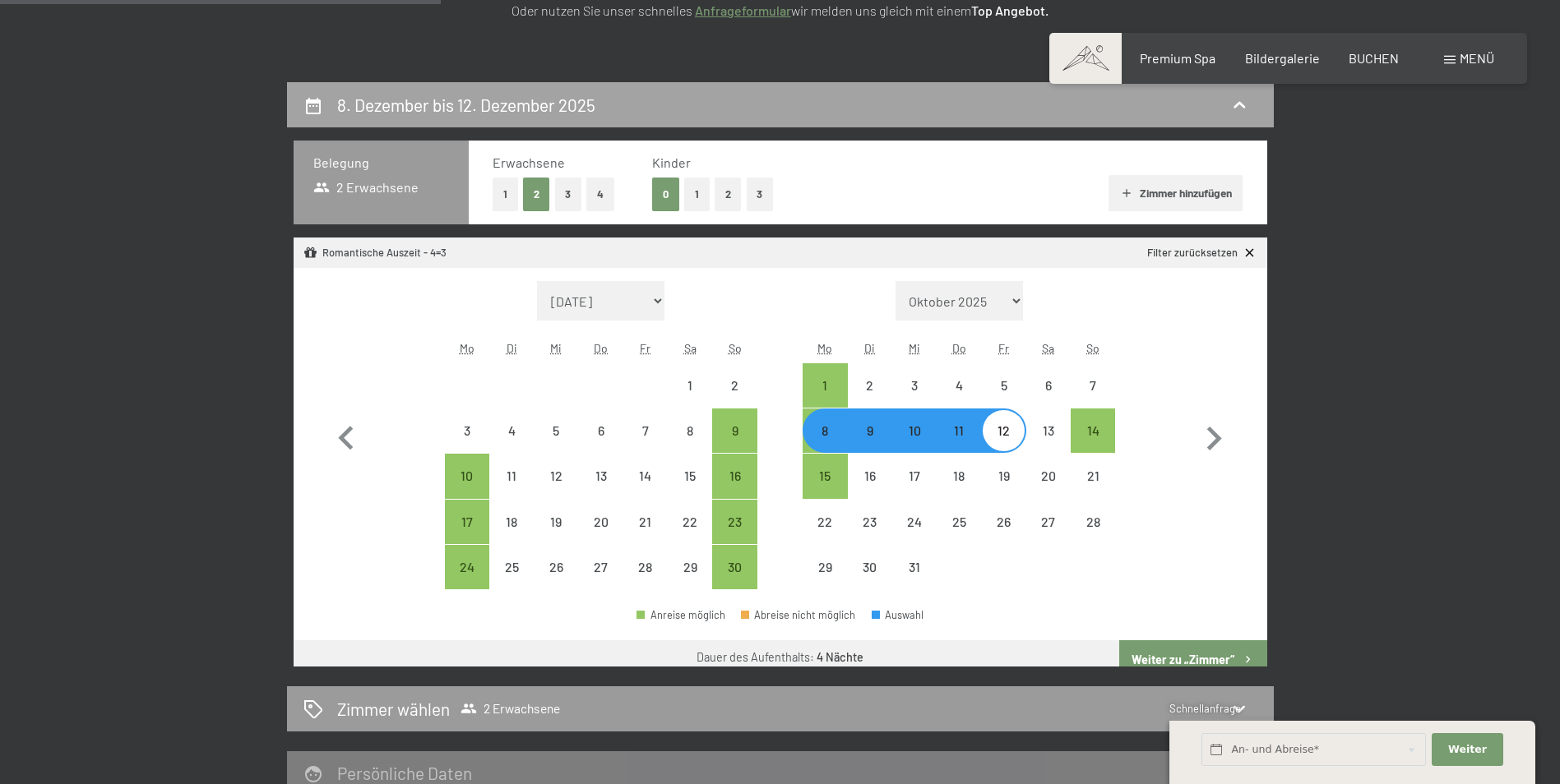
scroll to position [392, 0]
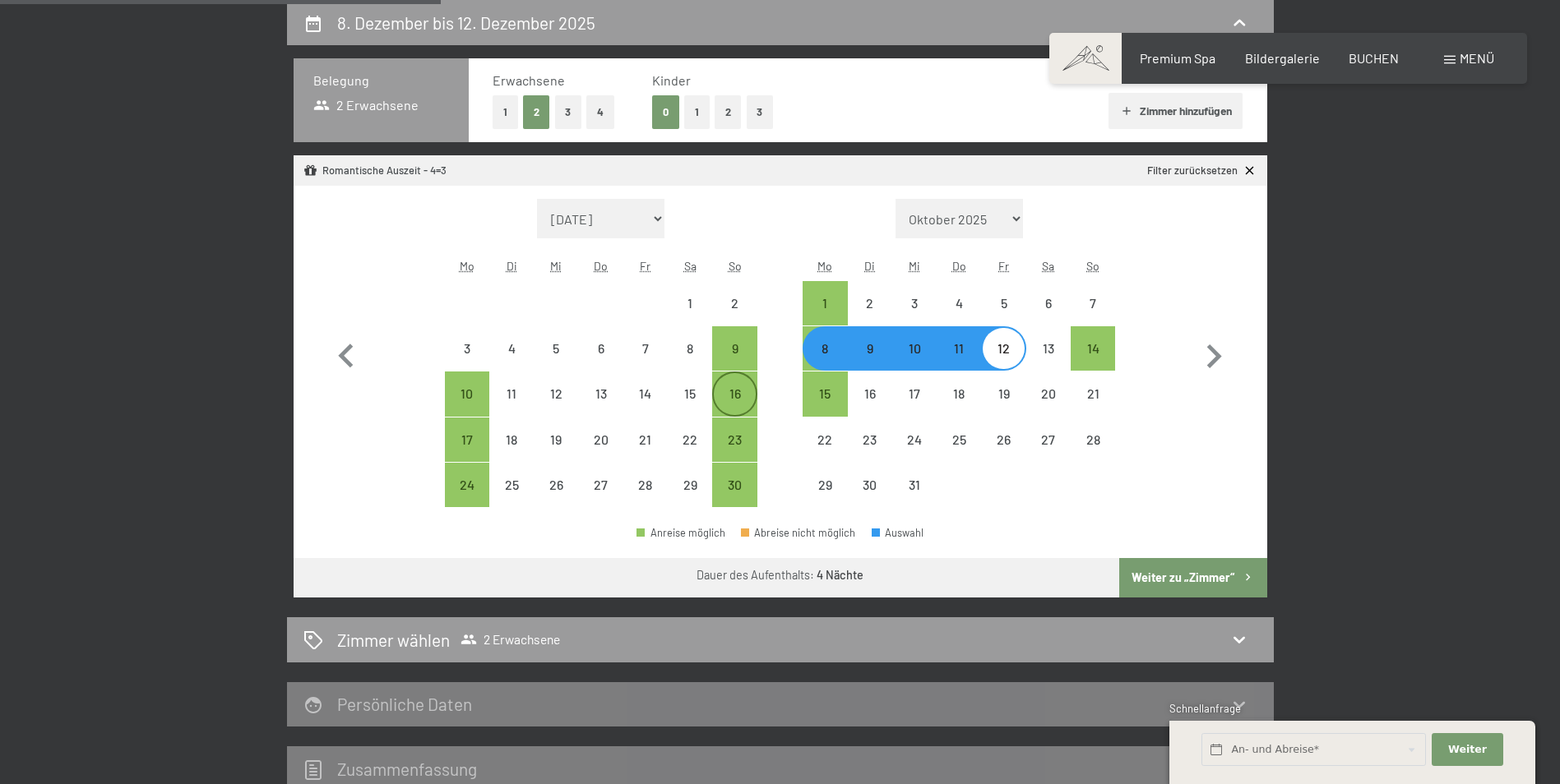
click at [741, 400] on div "16" at bounding box center [734, 407] width 41 height 41
select select "[DATE]"
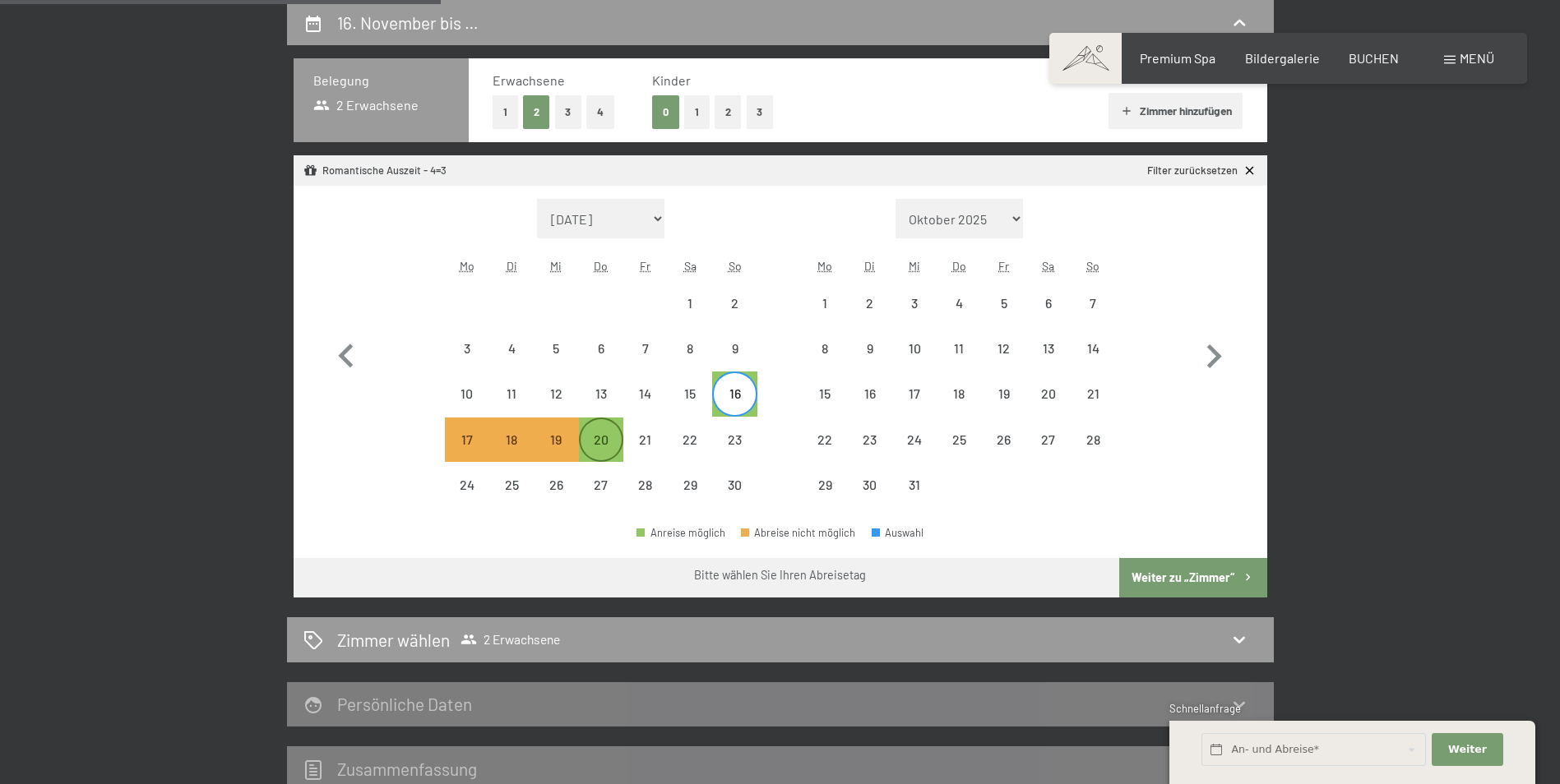
click at [600, 444] on div "20" at bounding box center [601, 453] width 41 height 41
select select "[DATE]"
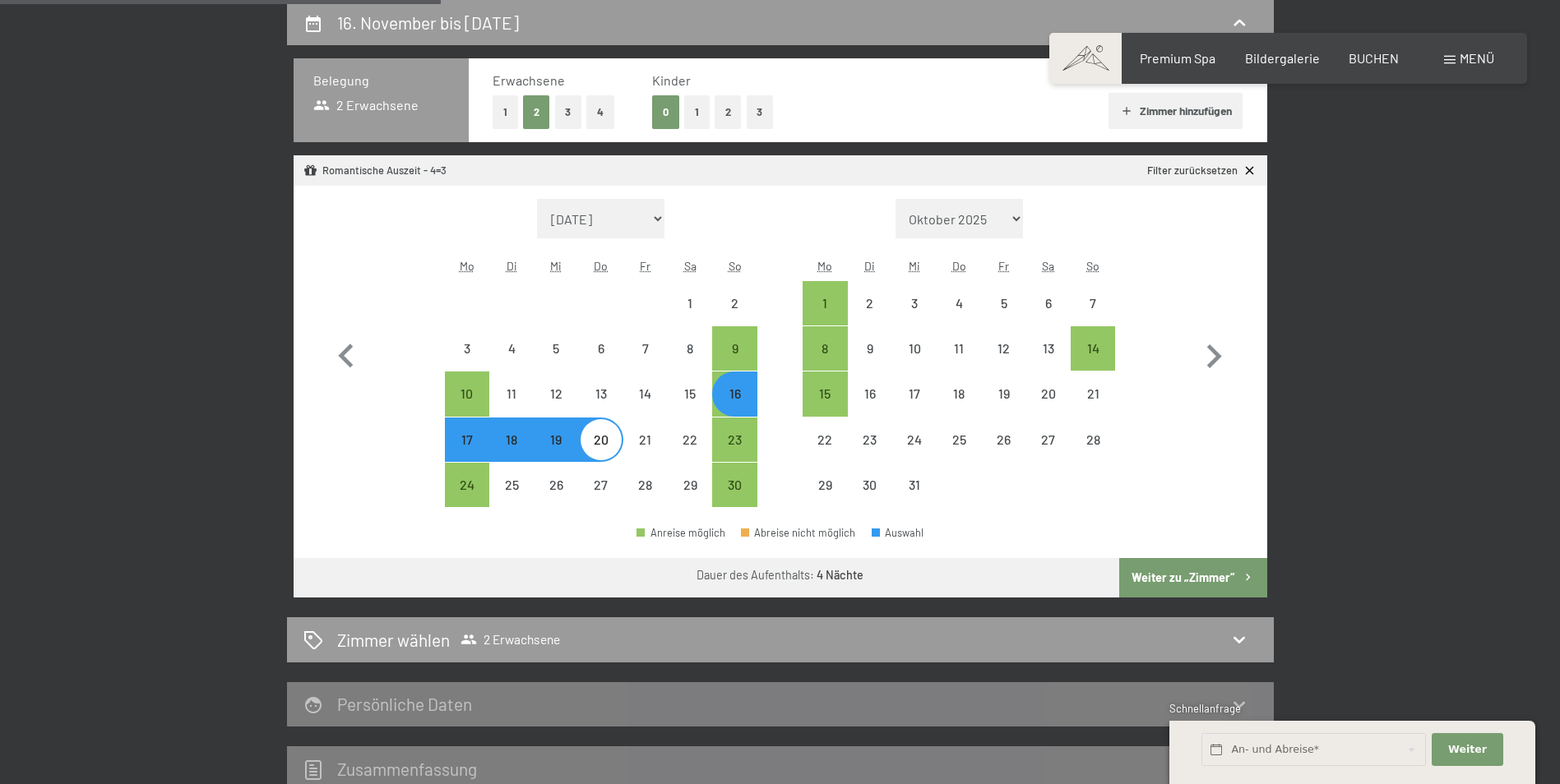
select select "[DATE]"
click at [1167, 574] on button "Weiter zu „Zimmer“" at bounding box center [1193, 577] width 147 height 39
select select "[DATE]"
